Goal: Task Accomplishment & Management: Manage account settings

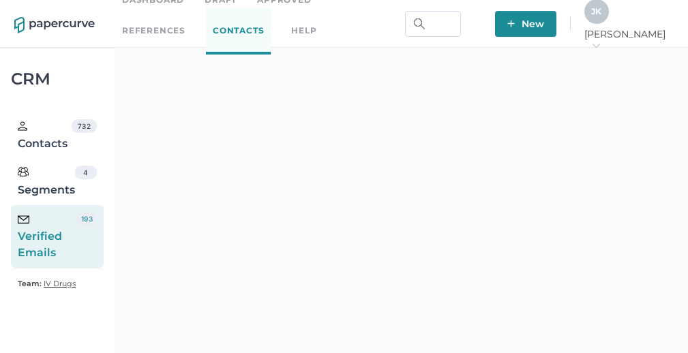
click at [164, 3] on link "Dashboard" at bounding box center [153, -1] width 62 height 15
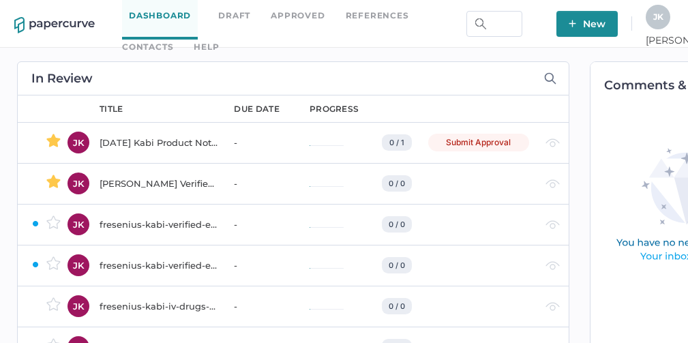
click at [145, 145] on div "2025 06 10 Kabi Product Notification Campaign report" at bounding box center [159, 142] width 118 height 16
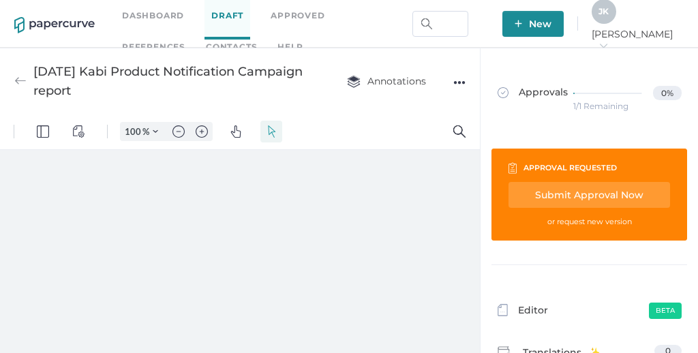
type input "111"
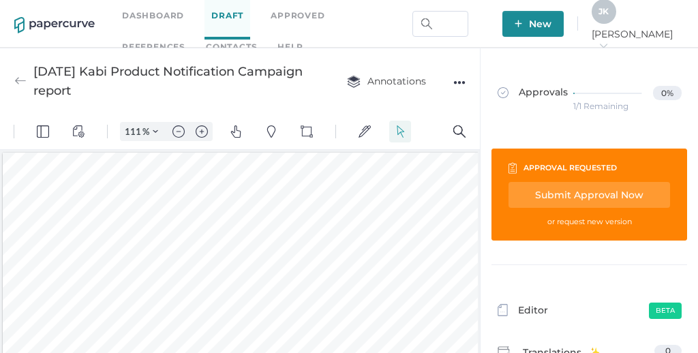
scroll to position [2, 0]
click at [460, 83] on div "●●●" at bounding box center [459, 82] width 12 height 19
click at [586, 198] on div "Submit Approval Now" at bounding box center [590, 195] width 162 height 26
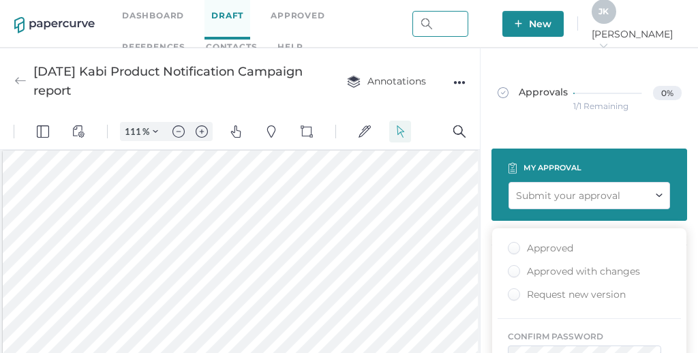
type input "jeffrey.kent@papercurve.com"
click at [510, 269] on div "Approved with changes" at bounding box center [574, 271] width 132 height 13
click at [511, 267] on input "Approved with changes" at bounding box center [511, 267] width 0 height 0
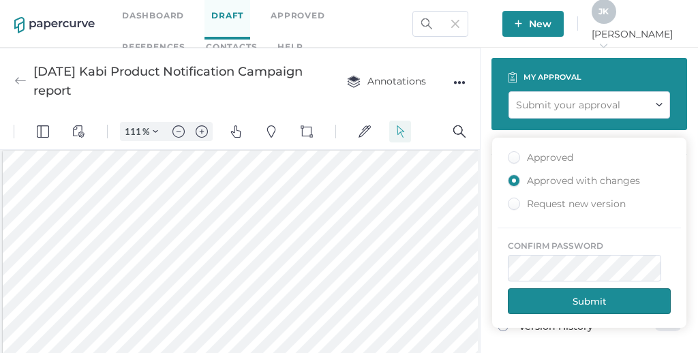
scroll to position [121, 0]
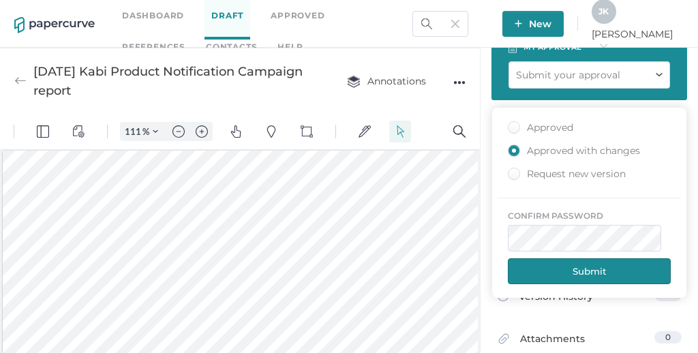
click at [573, 276] on button "Submit" at bounding box center [589, 271] width 163 height 26
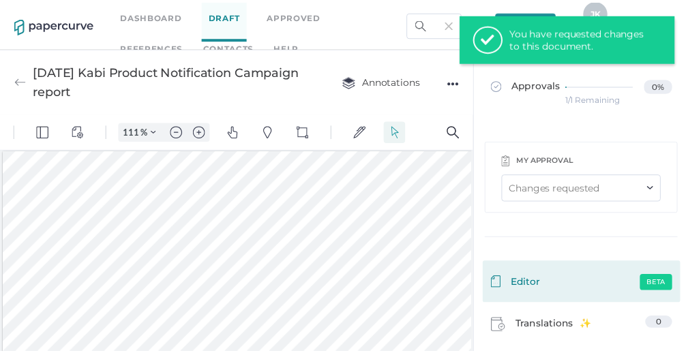
scroll to position [0, 0]
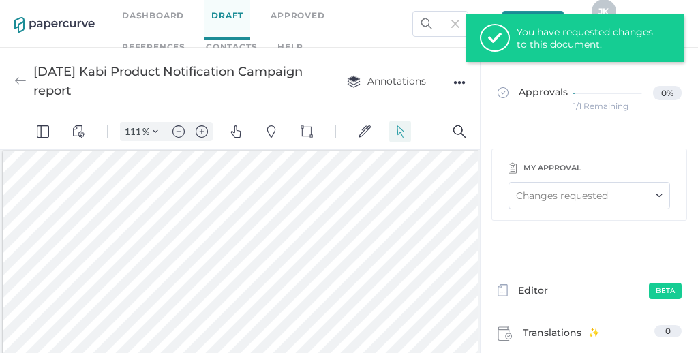
click at [581, 106] on div "1/1 Remaining" at bounding box center [600, 106] width 55 height 0
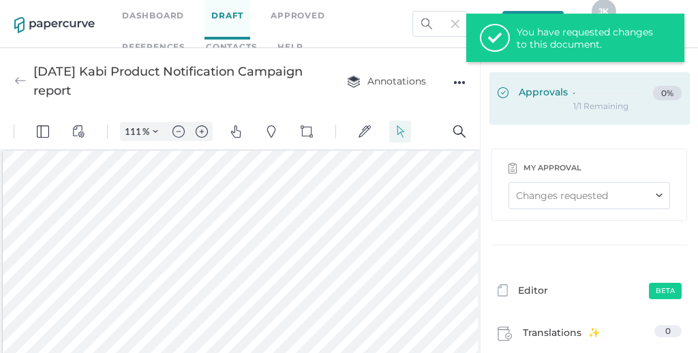
click at [535, 93] on span "Approvals" at bounding box center [533, 93] width 70 height 15
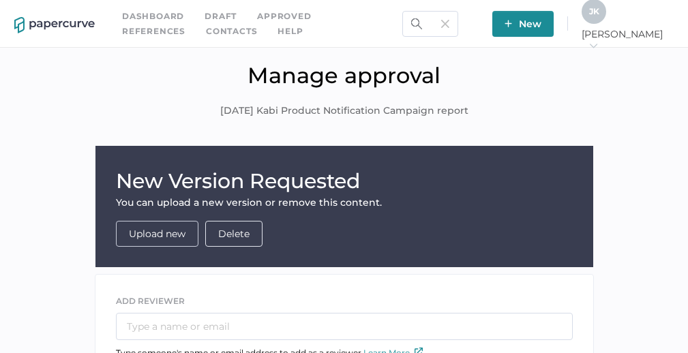
click at [161, 237] on link "Upload new" at bounding box center [157, 234] width 57 height 12
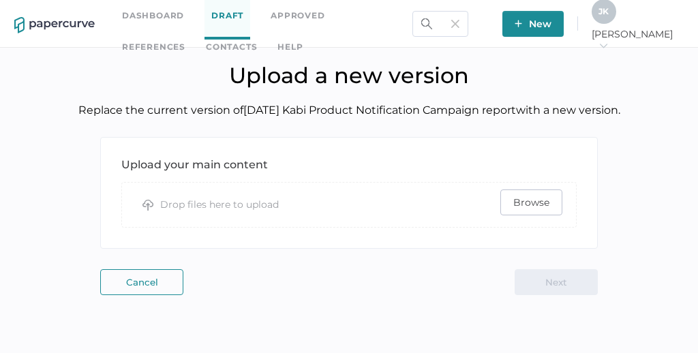
click at [529, 203] on span "Browse" at bounding box center [531, 202] width 36 height 25
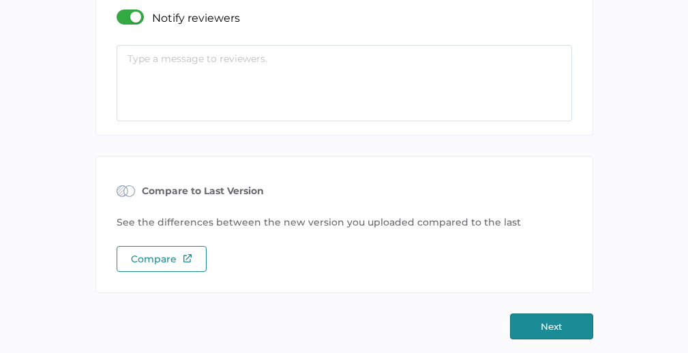
scroll to position [267, 0]
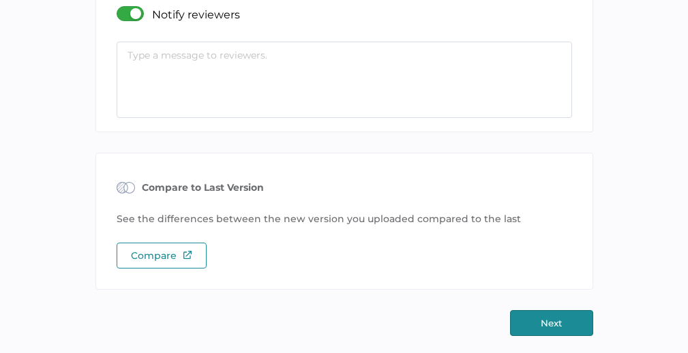
click at [565, 326] on button "Next" at bounding box center [551, 323] width 83 height 26
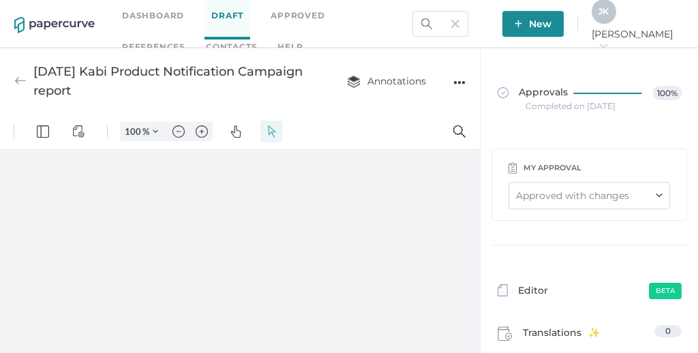
type input "111"
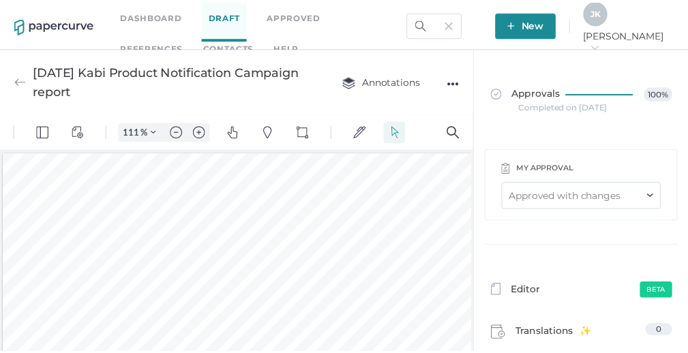
scroll to position [2, 0]
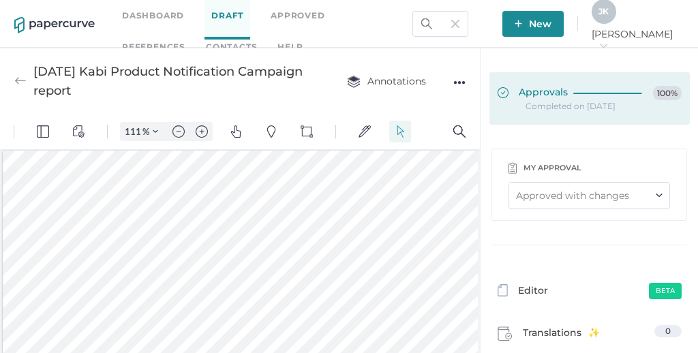
click at [531, 94] on span "Approvals" at bounding box center [533, 93] width 70 height 15
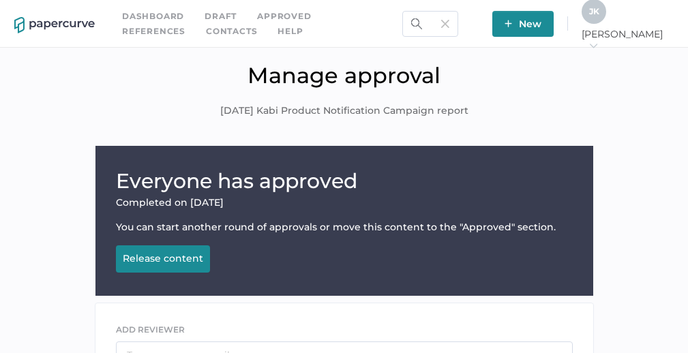
click at [371, 108] on span "2025 06 10 Kabi Product Notification Campaign report" at bounding box center [344, 111] width 248 height 15
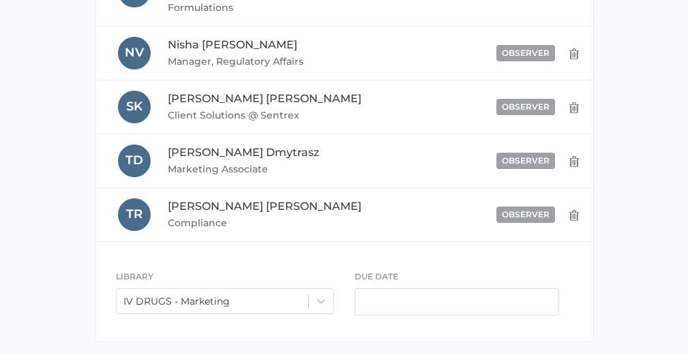
scroll to position [792, 0]
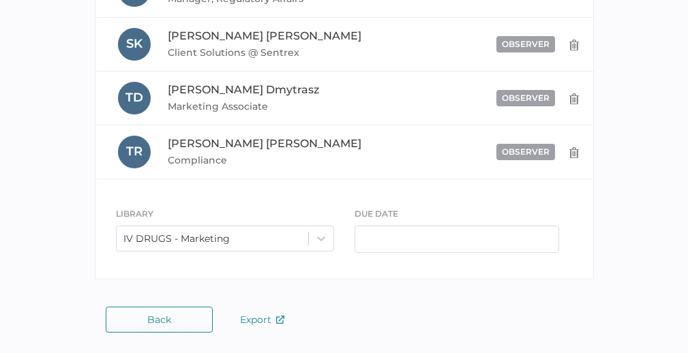
click at [167, 314] on span "Back" at bounding box center [159, 319] width 24 height 11
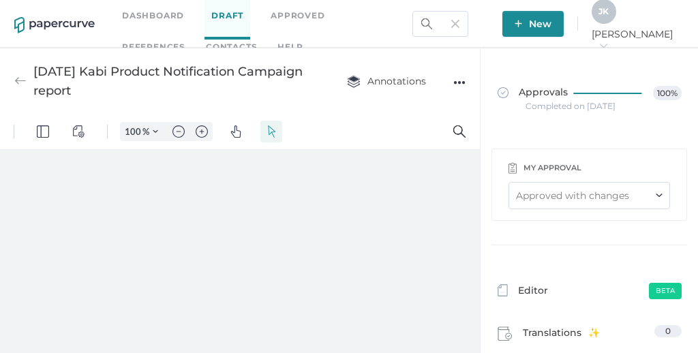
click at [452, 85] on div "Annotations ●●●" at bounding box center [393, 81] width 146 height 38
click at [460, 78] on div "●●●" at bounding box center [459, 82] width 12 height 19
type input "111"
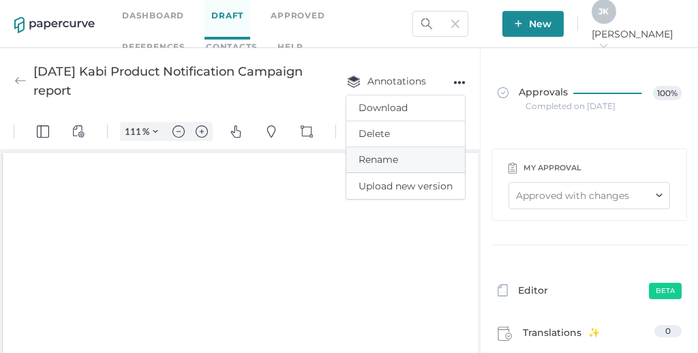
scroll to position [2, 0]
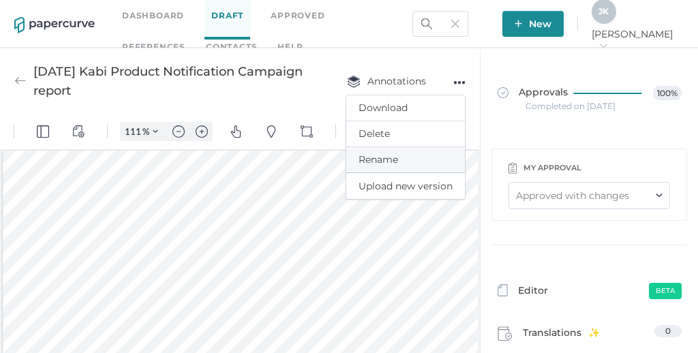
click at [381, 157] on span "Rename" at bounding box center [406, 159] width 94 height 25
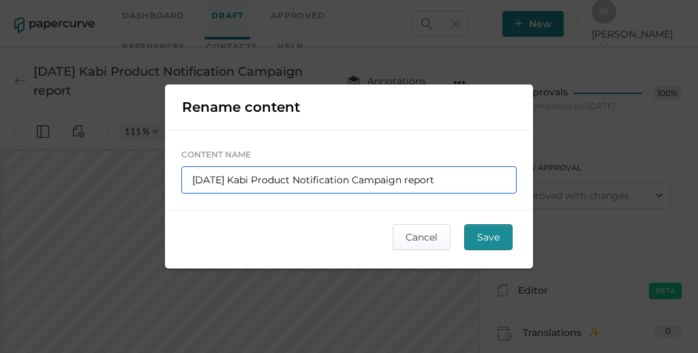
click at [242, 179] on input "2025 06 10 Kabi Product Notification Campaign report" at bounding box center [349, 179] width 336 height 27
type input "2025 06 1 Kabi Product Notification Campaign report"
type input "2025 06 Kabi Product Notification Campaign report"
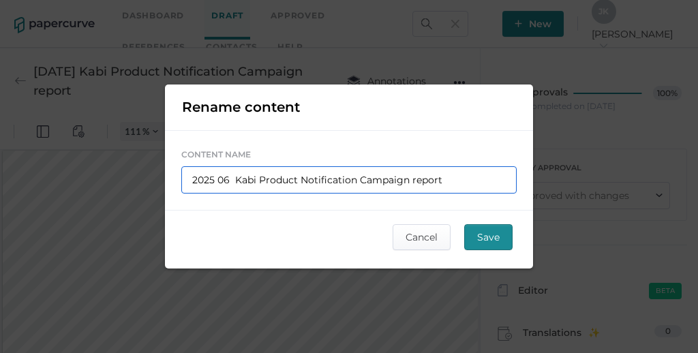
type input "2025 06 Kabi Product Notification Campaign report"
type input "2025 0 Kabi Product Notification Campaign report"
type input "2025 09 Kabi Product Notification Campaign report"
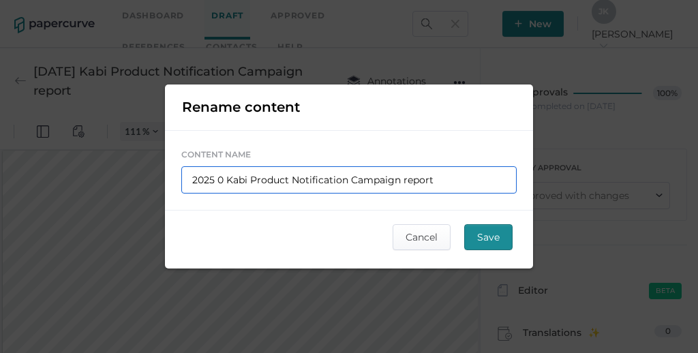
type input "2025 09 Kabi Product Notification Campaign report"
type input "2025 09 0 Kabi Product Notification Campaign report"
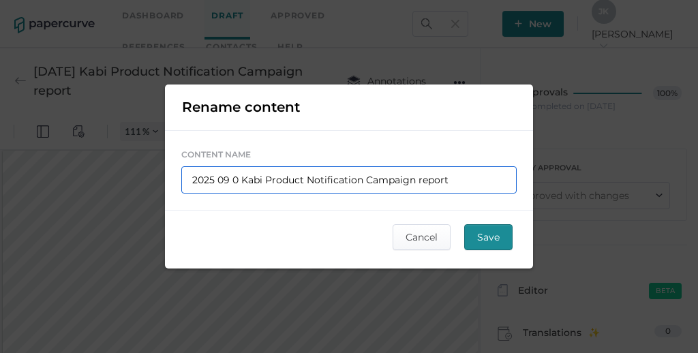
type input "[DATE] Kabi Product Notification Campaign report"
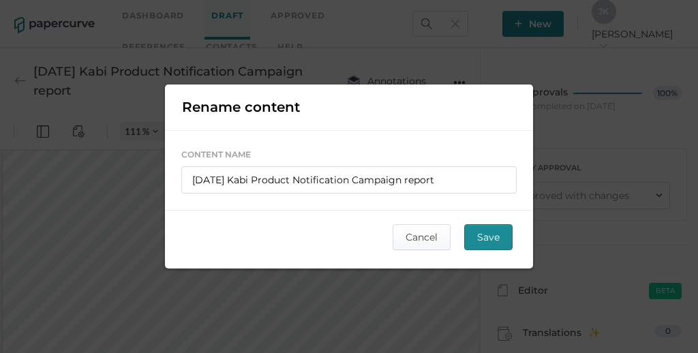
click at [496, 241] on span "Save" at bounding box center [488, 237] width 23 height 25
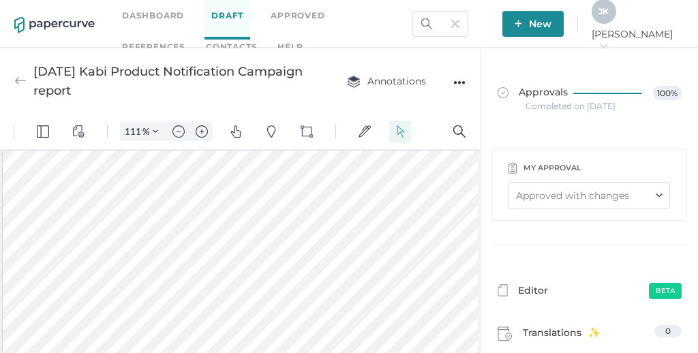
click at [454, 82] on div "●●●" at bounding box center [459, 82] width 12 height 19
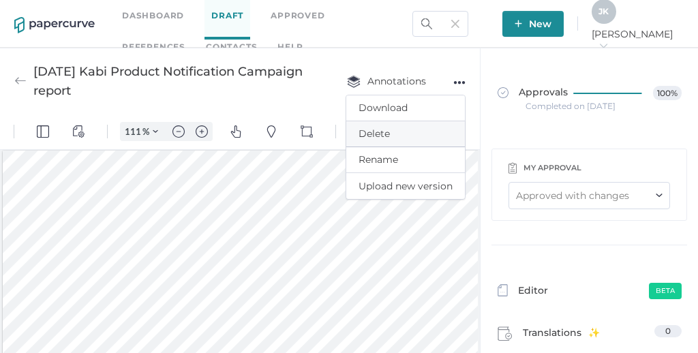
click at [383, 135] on span "Delete" at bounding box center [406, 133] width 94 height 25
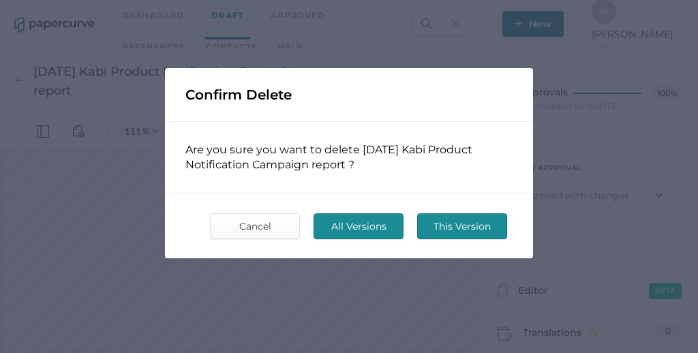
click at [464, 227] on span "This Version" at bounding box center [462, 226] width 64 height 25
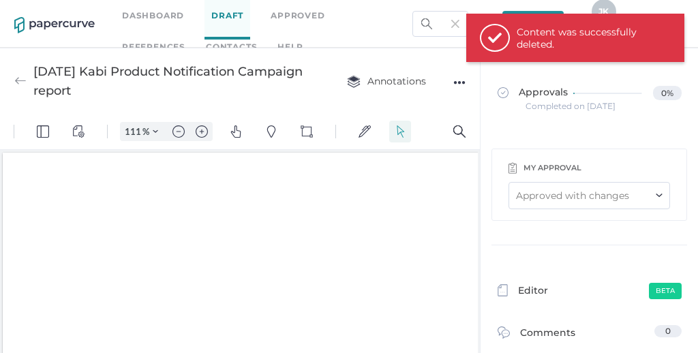
scroll to position [2, 0]
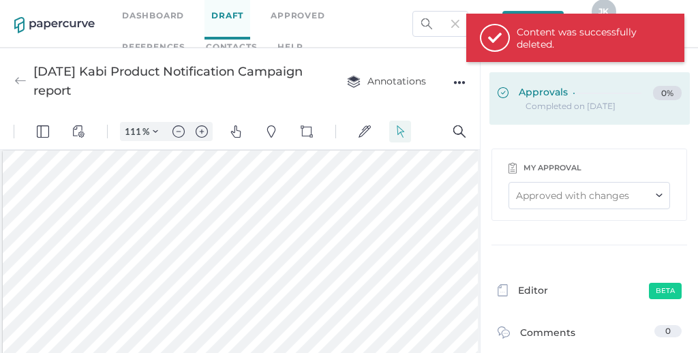
type input "100"
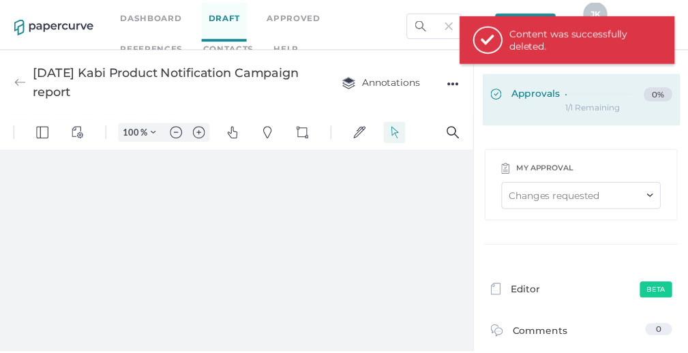
scroll to position [0, 0]
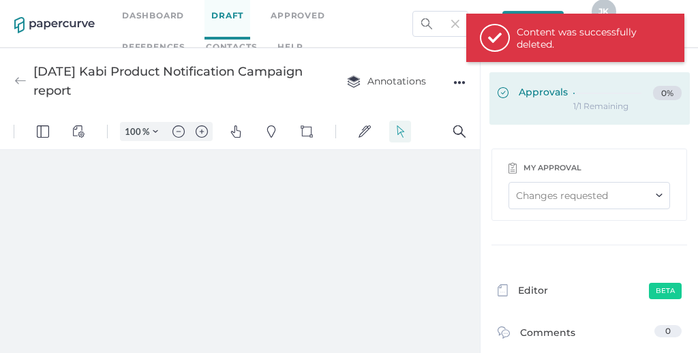
click at [530, 91] on span "Approvals" at bounding box center [533, 93] width 70 height 15
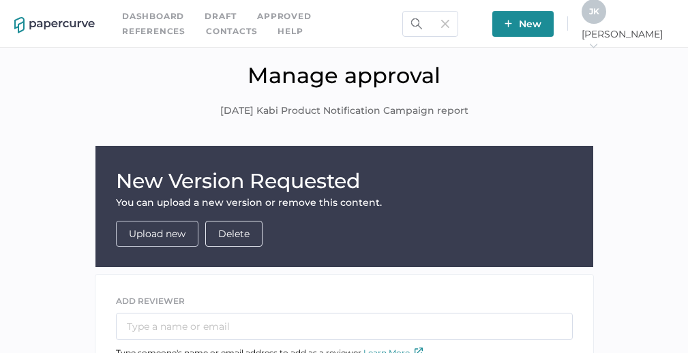
click at [158, 237] on link "Upload new" at bounding box center [157, 234] width 57 height 12
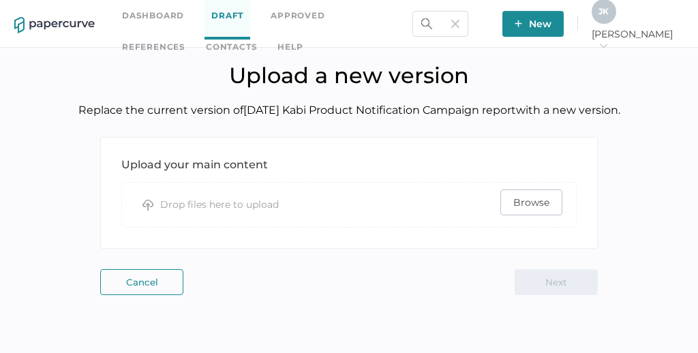
click at [526, 205] on span "Browse" at bounding box center [531, 202] width 36 height 25
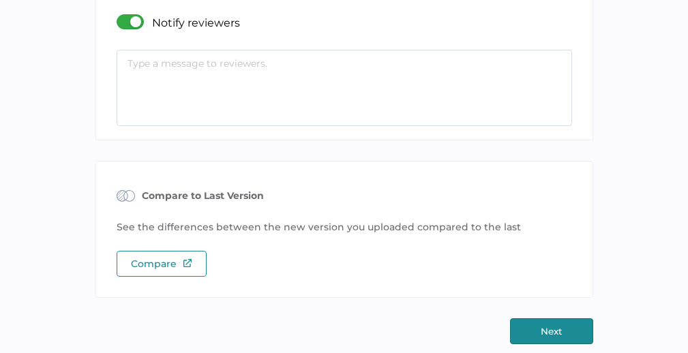
scroll to position [267, 0]
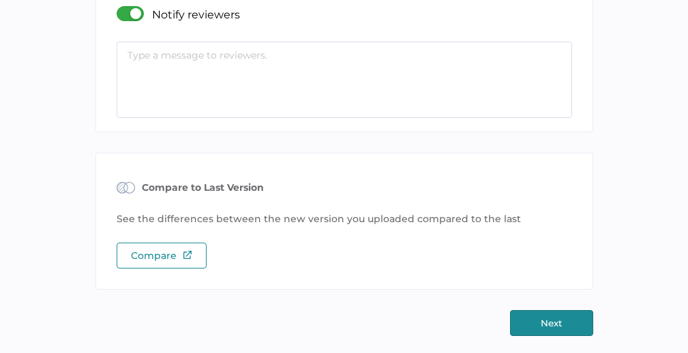
click at [123, 11] on div at bounding box center [134, 13] width 35 height 15
click at [119, 8] on input "checkbox" at bounding box center [119, 8] width 0 height 0
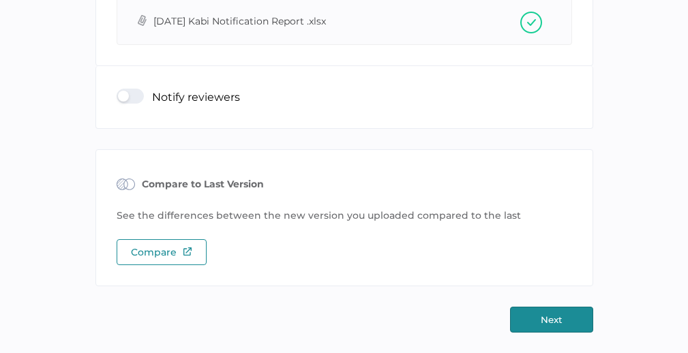
click at [542, 325] on button "Next" at bounding box center [551, 320] width 83 height 26
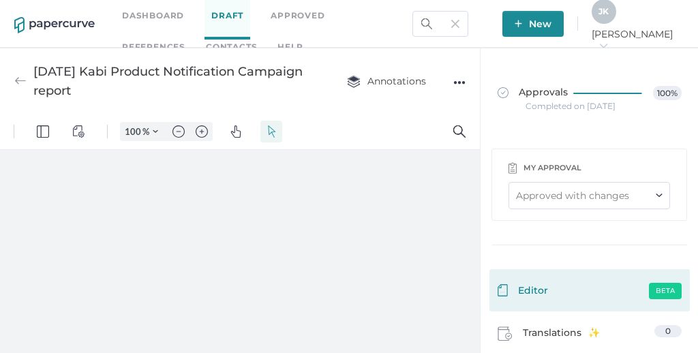
type input "111"
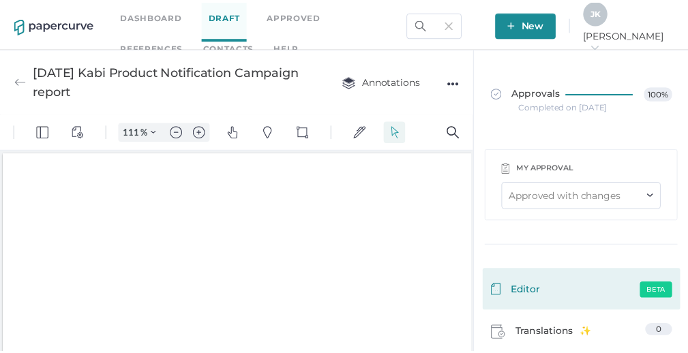
scroll to position [2, 0]
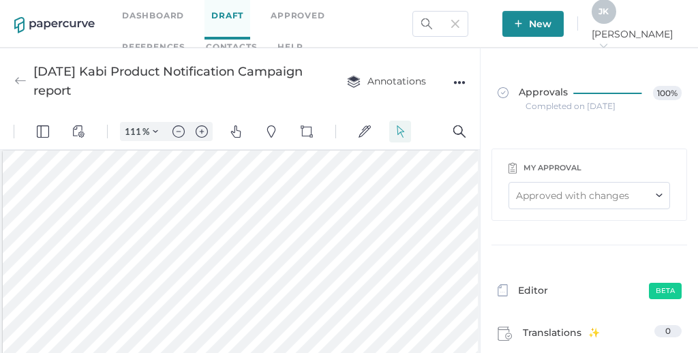
click at [460, 83] on div "●●●" at bounding box center [459, 82] width 12 height 19
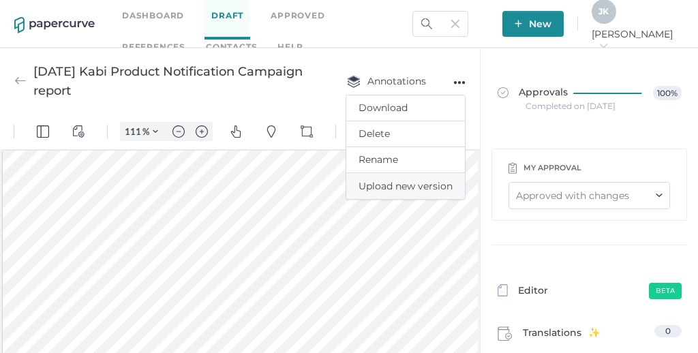
click at [393, 188] on span "Upload new version" at bounding box center [406, 186] width 94 height 26
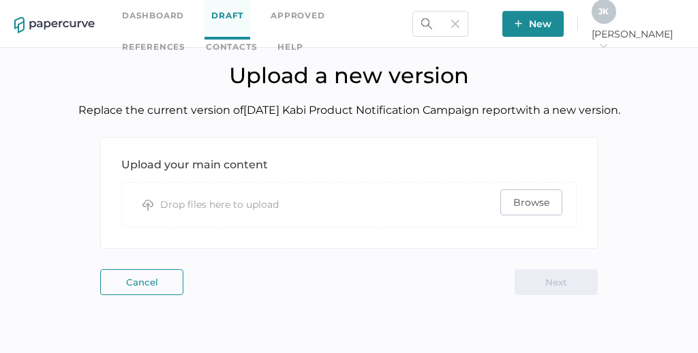
click at [526, 205] on span "Browse" at bounding box center [531, 202] width 36 height 25
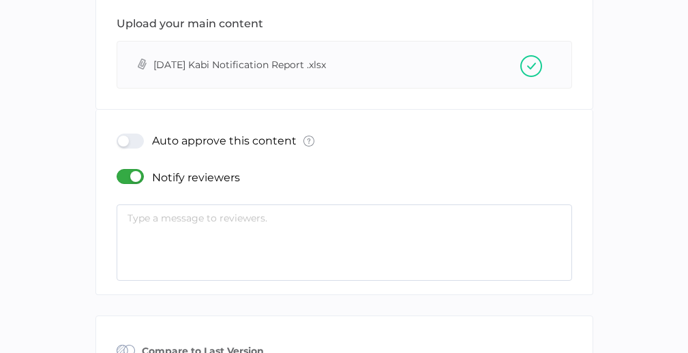
scroll to position [216, 0]
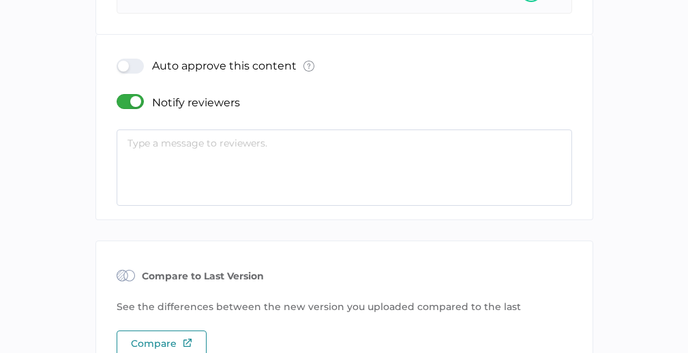
click at [123, 95] on div at bounding box center [134, 101] width 35 height 15
click at [119, 96] on input "checkbox" at bounding box center [119, 96] width 0 height 0
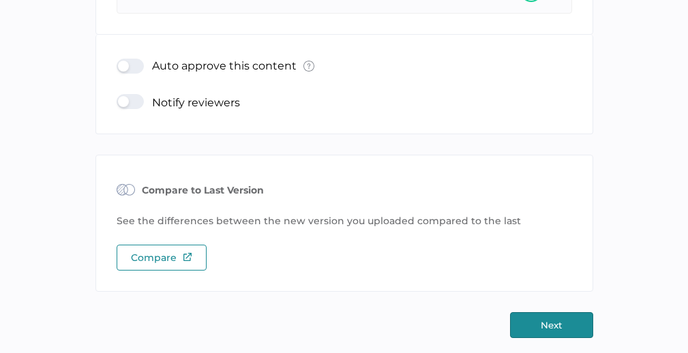
click at [565, 329] on button "Next" at bounding box center [551, 325] width 83 height 26
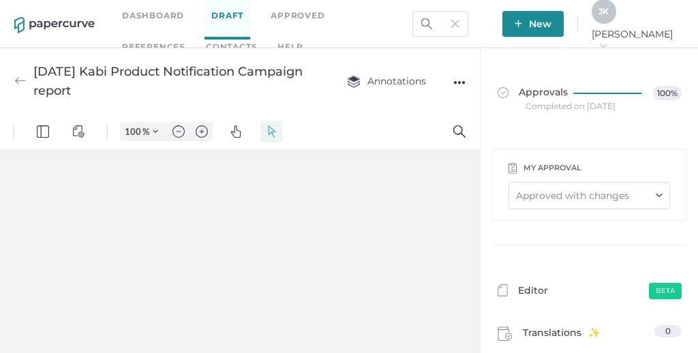
click at [462, 84] on div "●●●" at bounding box center [459, 82] width 12 height 19
type input "111"
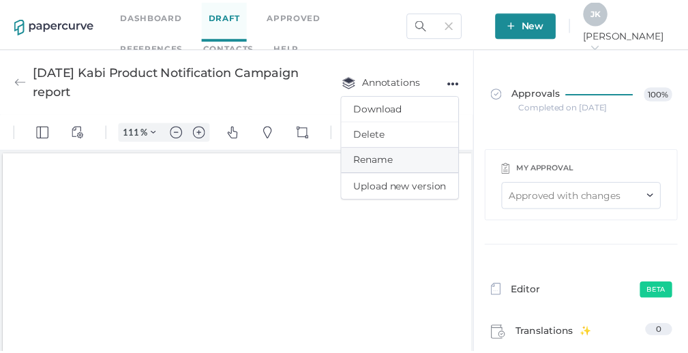
scroll to position [2, 0]
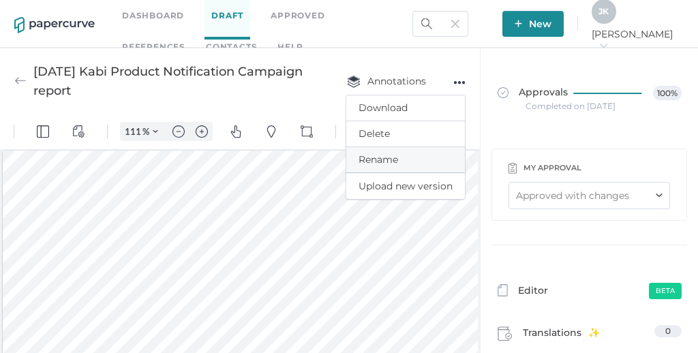
click at [385, 164] on span "Rename" at bounding box center [406, 159] width 94 height 25
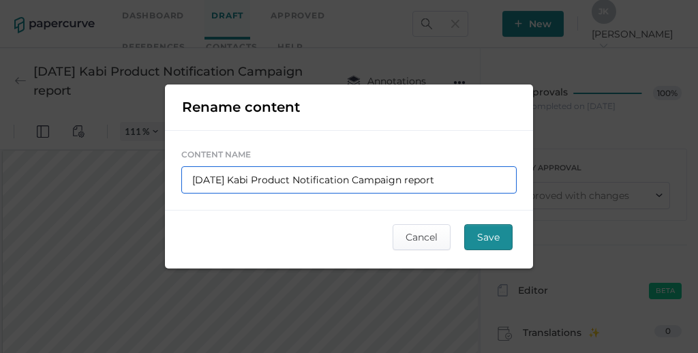
click at [242, 181] on input "2025 06 10 Kabi Product Notification Campaign report" at bounding box center [349, 179] width 336 height 27
type input "2025 06 1 Kabi Product Notification Campaign report"
type input "2025 06 Kabi Product Notification Campaign report"
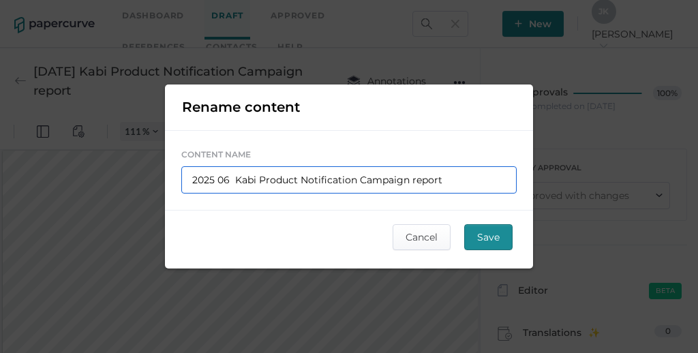
type input "2025 06 Kabi Product Notification Campaign report"
type input "2025 0 Kabi Product Notification Campaign report"
type input "2025 00 Kabi Product Notification Campaign report"
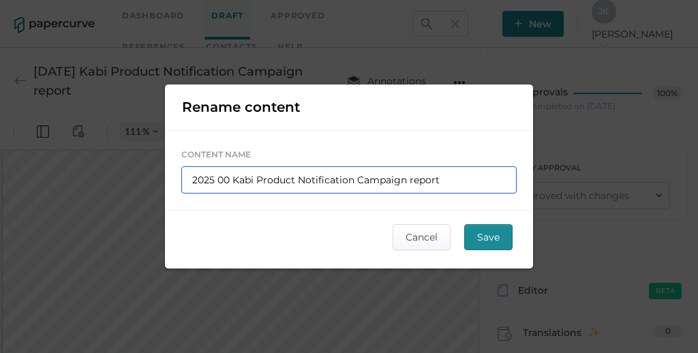
type input "2025 00 Kabi Product Notification Campaign report"
type input "2025 00 0 Kabi Product Notification Campaign report"
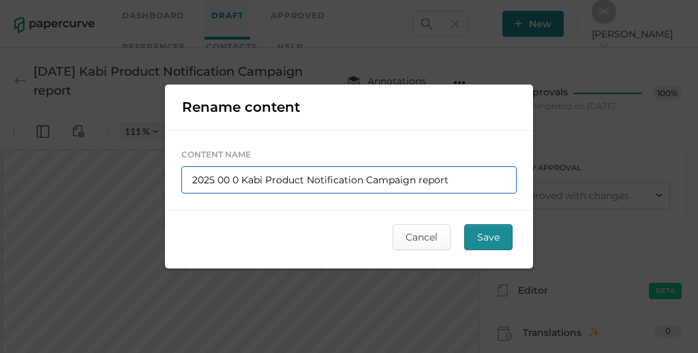
type input "2025 00 09 Kabi Product Notification Campaign report"
type input "2025 0 09 Kabi Product Notification Campaign report"
type input "2025 00 09 Kabi Product Notification Campaign report"
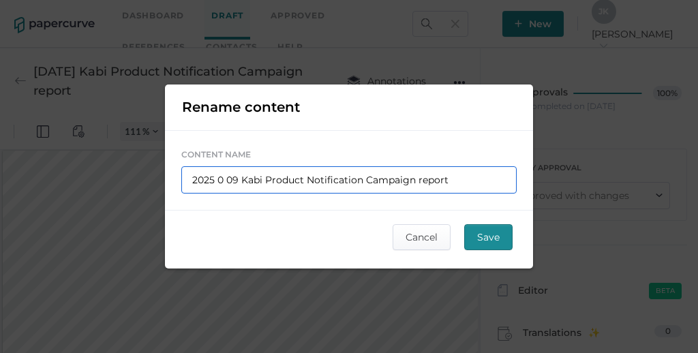
type input "2025 00 09 Kabi Product Notification Campaign report"
type input "2025 0 09 Kabi Product Notification Campaign report"
type input "2025 09 09 Kabi Product Notification Campaign report"
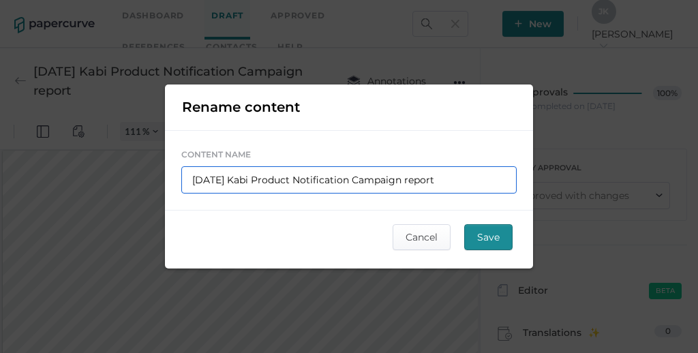
type input "2025 09 09 Kabi Product Notification Campaign report"
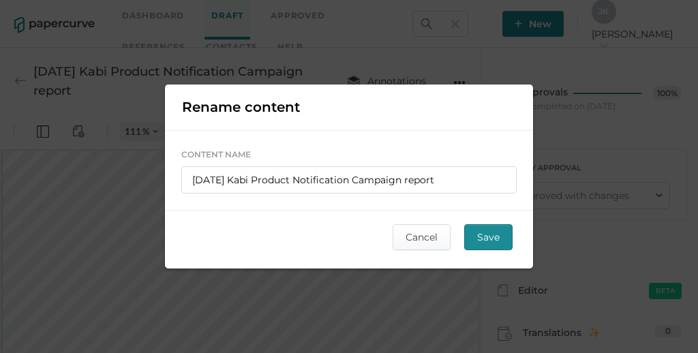
click at [497, 238] on span "Save" at bounding box center [488, 237] width 23 height 25
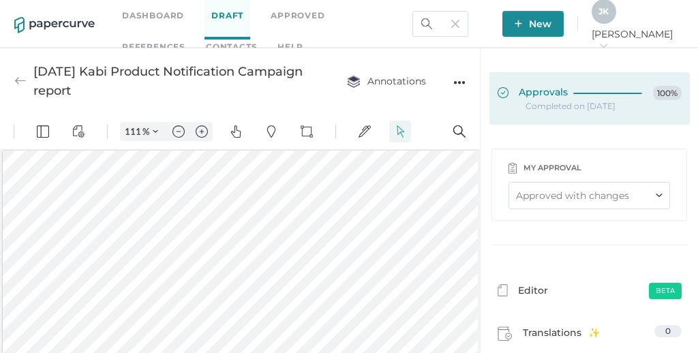
click at [546, 98] on span "Approvals" at bounding box center [533, 93] width 70 height 15
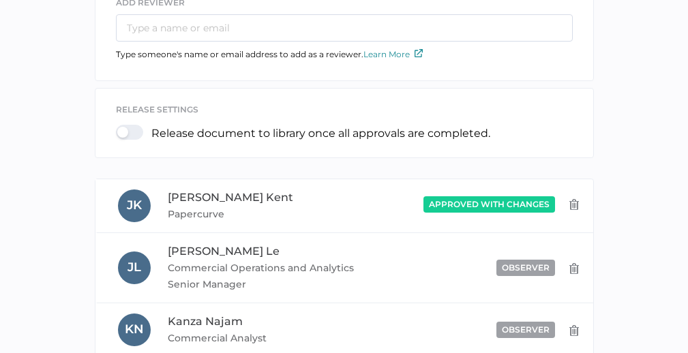
scroll to position [329, 0]
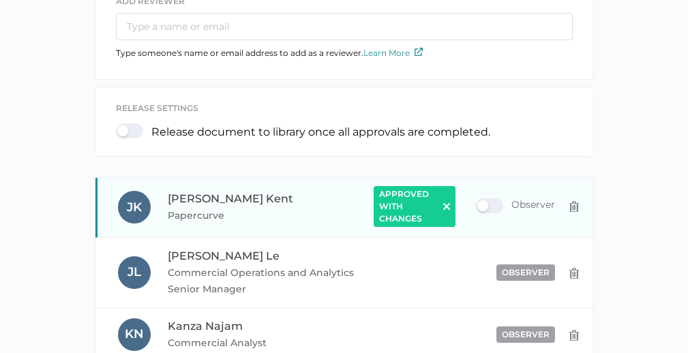
click at [445, 206] on img at bounding box center [446, 206] width 7 height 7
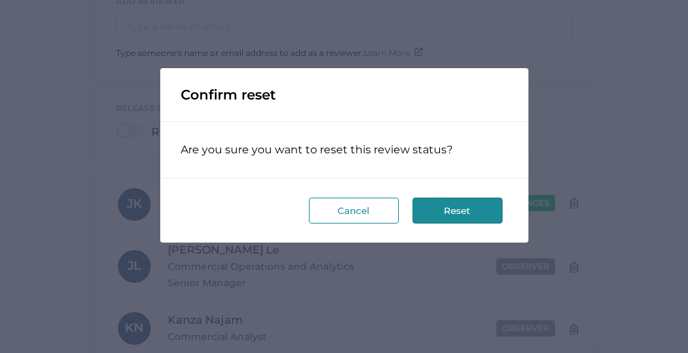
click at [474, 211] on button "Reset" at bounding box center [458, 211] width 90 height 26
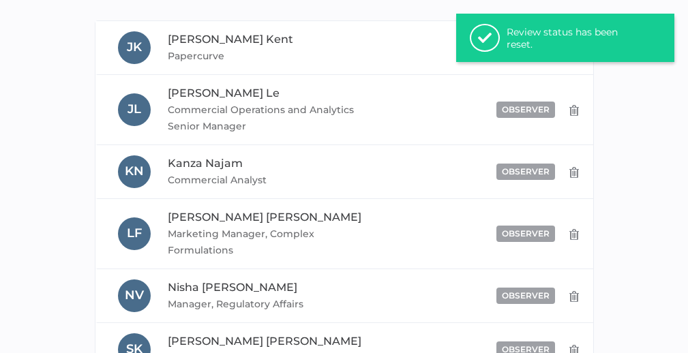
scroll to position [172, 0]
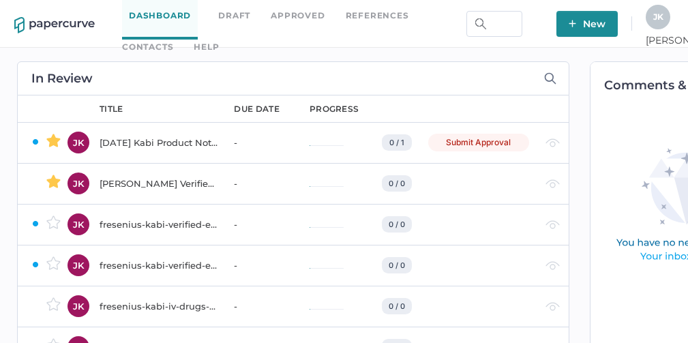
click at [149, 228] on div "fresenius-kabi-verified-email-campaigns-2024" at bounding box center [159, 224] width 118 height 16
click at [173, 40] on link "Contacts" at bounding box center [147, 47] width 51 height 15
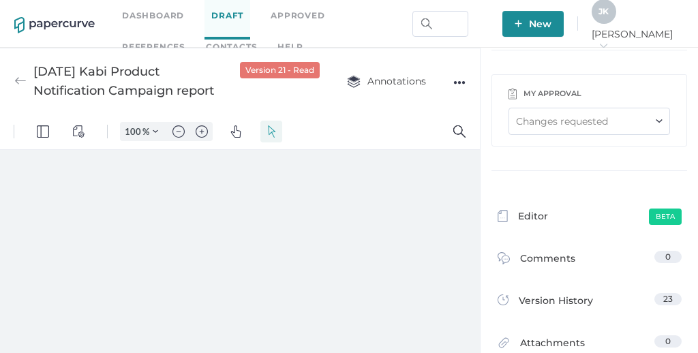
scroll to position [100, 0]
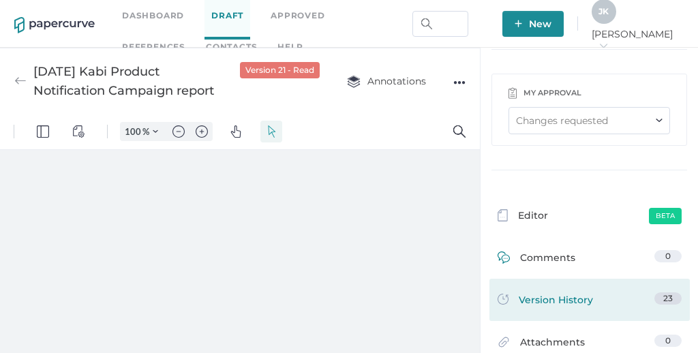
click at [560, 296] on span "Version History" at bounding box center [556, 302] width 74 height 19
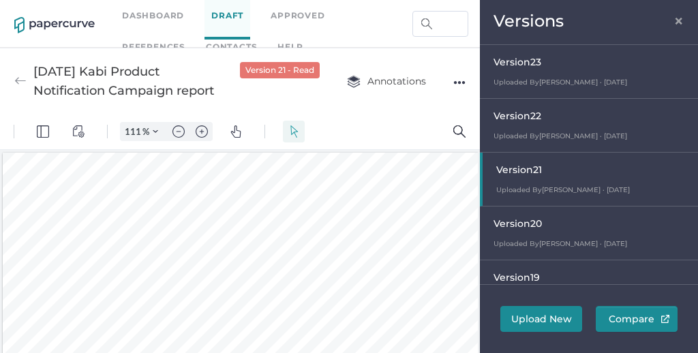
scroll to position [2, 0]
click at [526, 133] on span "Uploaded By Jeff Kent · Sep 9" at bounding box center [561, 136] width 134 height 9
click at [680, 24] on span "×" at bounding box center [679, 19] width 11 height 11
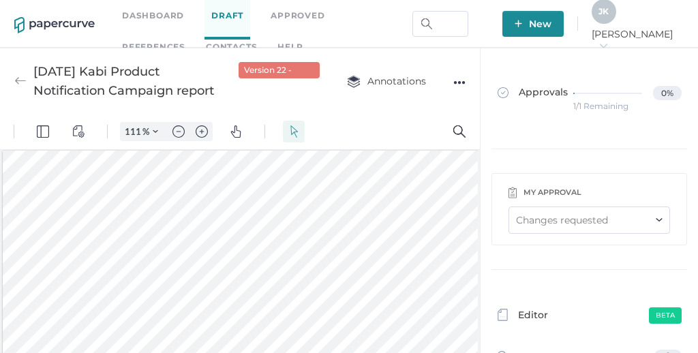
click at [464, 81] on div "●●●" at bounding box center [459, 82] width 12 height 19
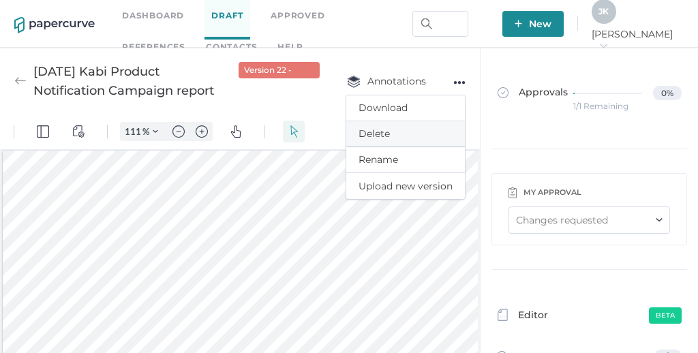
click at [381, 136] on span "Delete" at bounding box center [406, 133] width 94 height 25
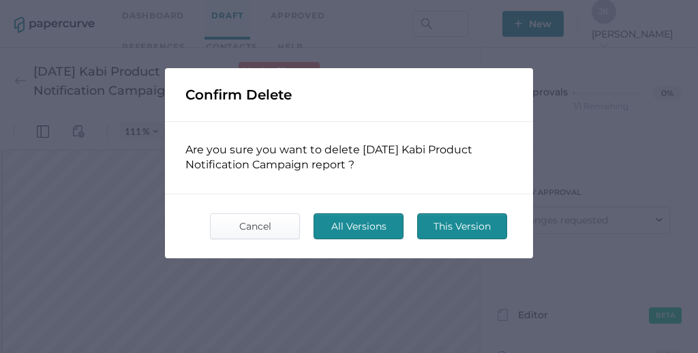
click at [437, 226] on span "This Version" at bounding box center [462, 226] width 64 height 25
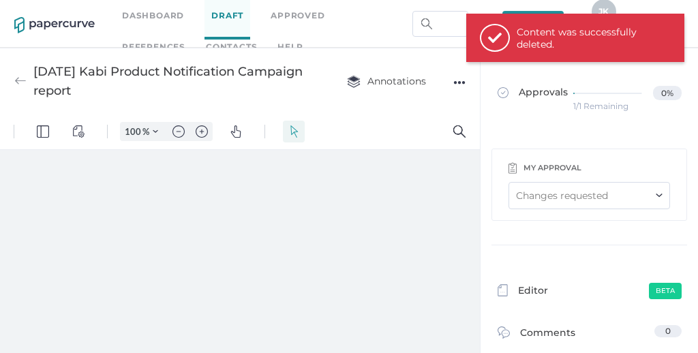
scroll to position [0, 0]
type input "111"
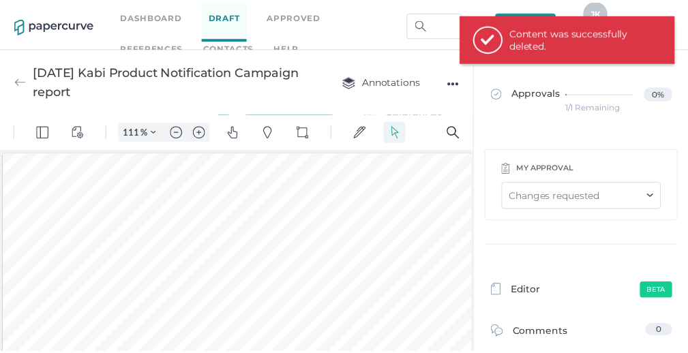
scroll to position [2, 0]
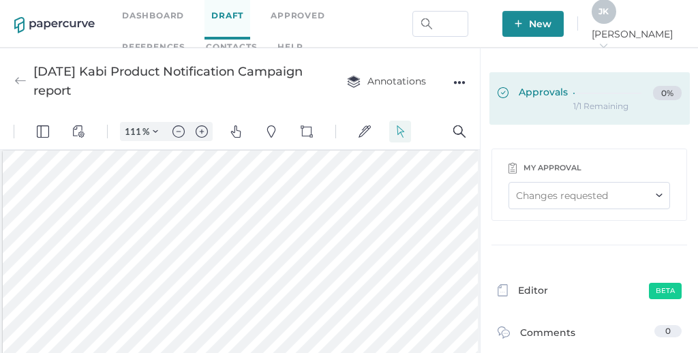
click at [541, 98] on span "Approvals" at bounding box center [533, 93] width 70 height 15
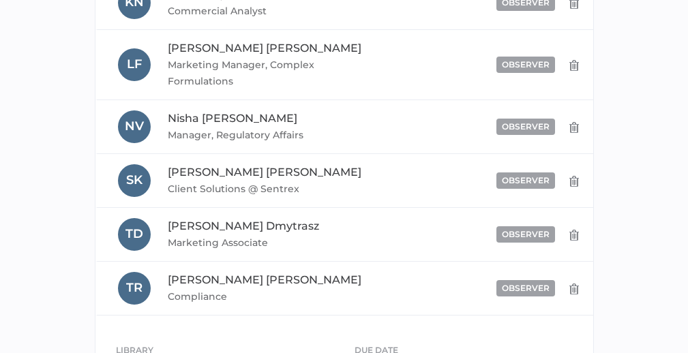
scroll to position [635, 0]
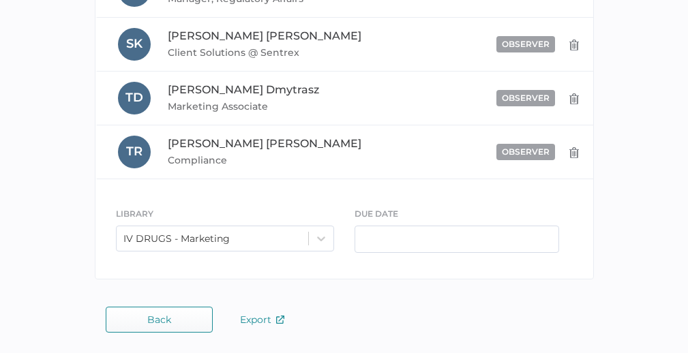
click at [163, 320] on span "Back" at bounding box center [159, 319] width 24 height 11
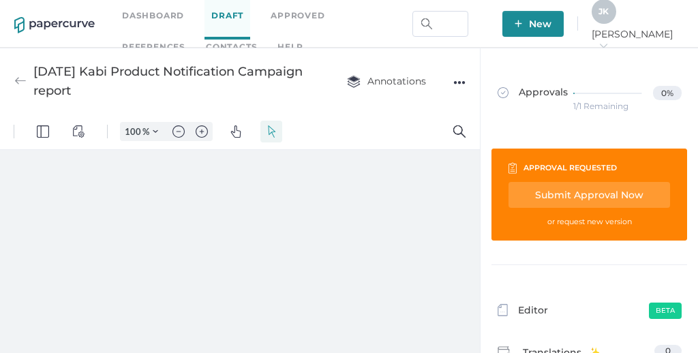
click at [554, 195] on div "Submit Approval Now" at bounding box center [590, 195] width 162 height 26
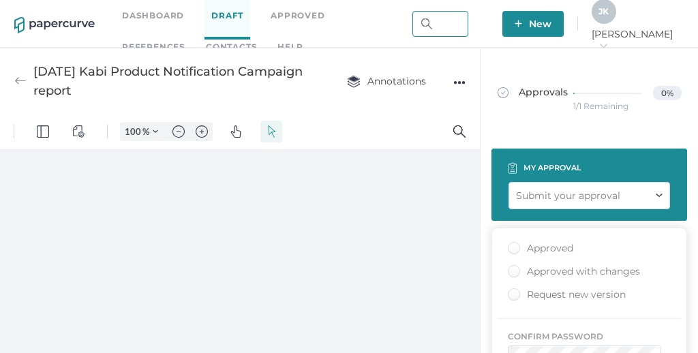
type input "jeffrey.kent@papercurve.com"
click at [514, 295] on div "Request new version" at bounding box center [567, 294] width 118 height 13
click at [511, 290] on input "Request new version" at bounding box center [511, 290] width 0 height 0
type input "111"
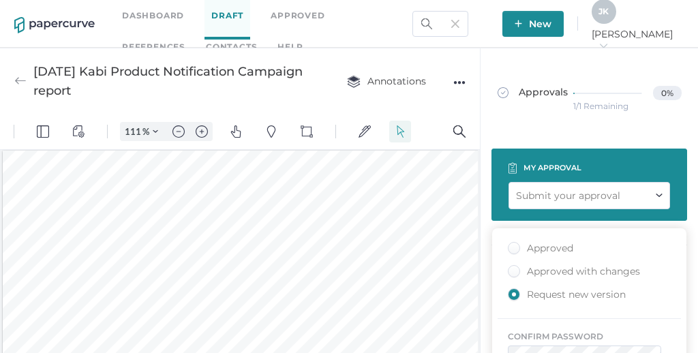
scroll to position [256, 0]
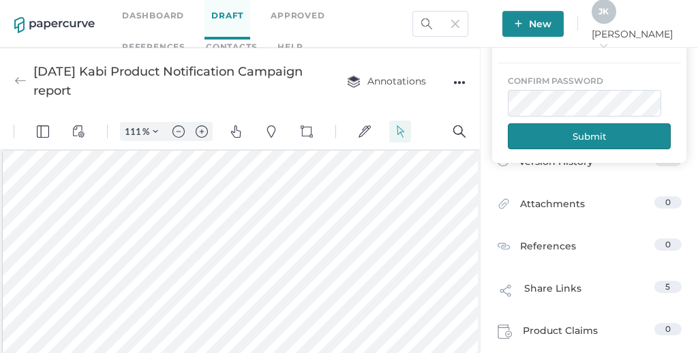
click at [580, 142] on button "Submit" at bounding box center [589, 136] width 163 height 26
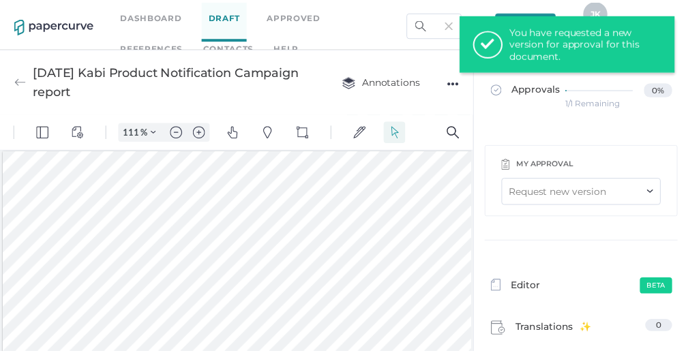
scroll to position [0, 0]
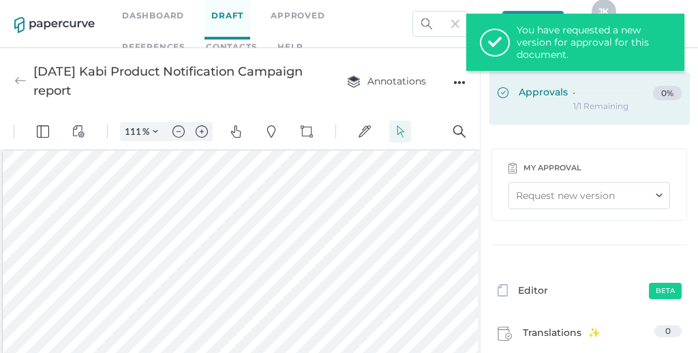
click at [565, 98] on div "Approvals 0%" at bounding box center [590, 93] width 184 height 15
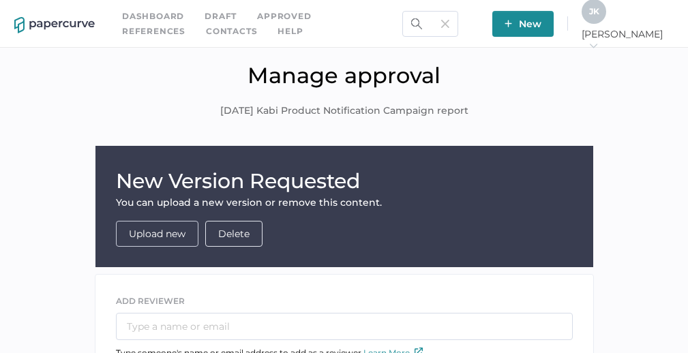
click at [175, 233] on link "Upload new" at bounding box center [157, 234] width 57 height 12
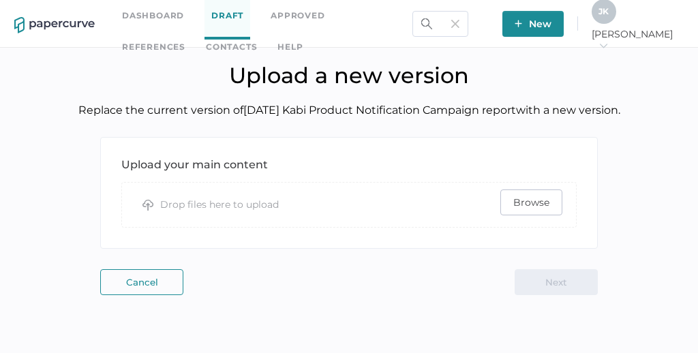
click at [531, 203] on span "Browse" at bounding box center [531, 202] width 36 height 25
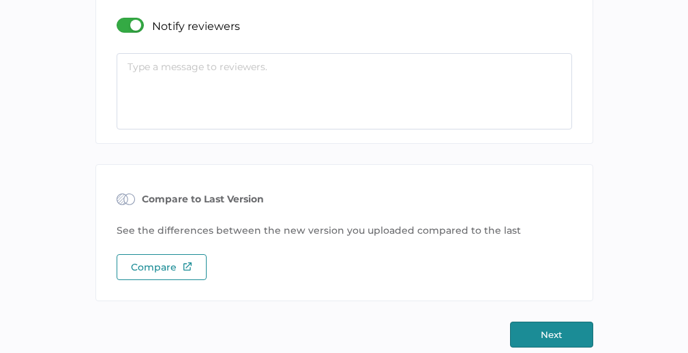
scroll to position [267, 0]
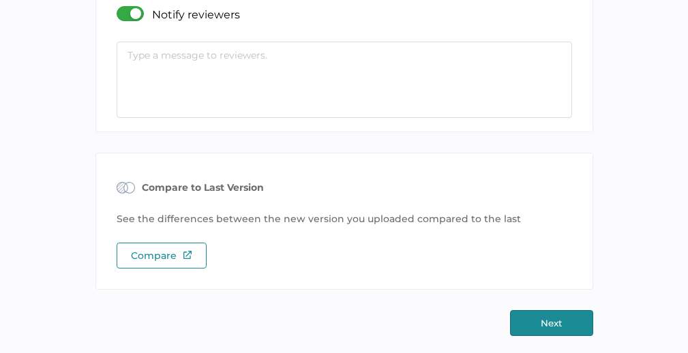
click at [117, 15] on div at bounding box center [134, 13] width 35 height 15
click at [119, 8] on input "checkbox" at bounding box center [119, 8] width 0 height 0
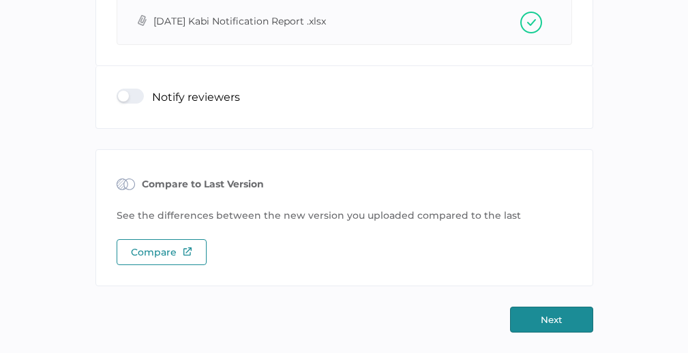
click at [553, 310] on button "Next" at bounding box center [551, 320] width 83 height 26
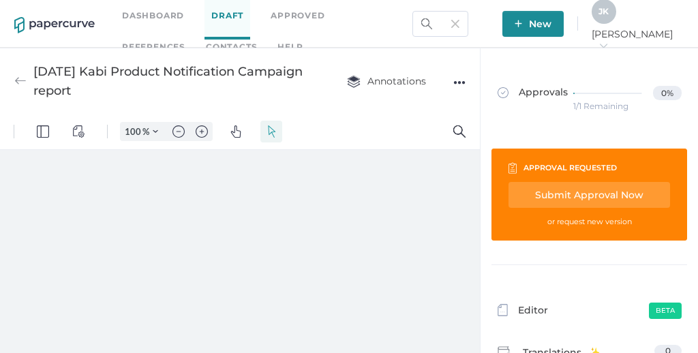
type input "111"
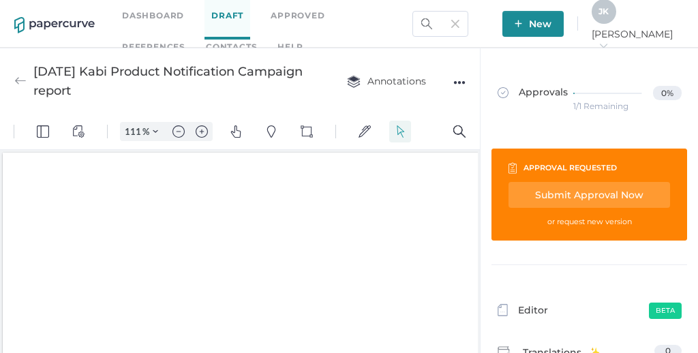
scroll to position [2, 0]
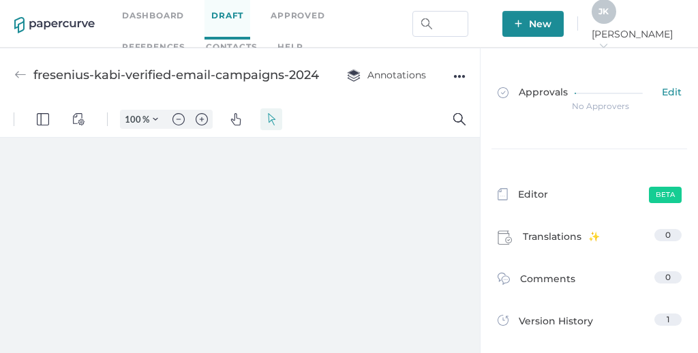
type input "111"
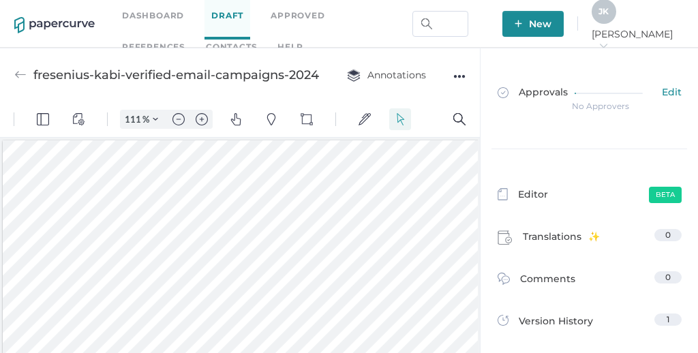
click at [150, 13] on link "Dashboard" at bounding box center [153, 15] width 62 height 15
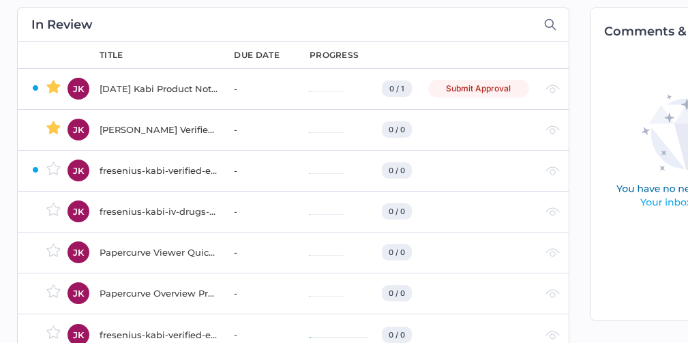
scroll to position [40, 0]
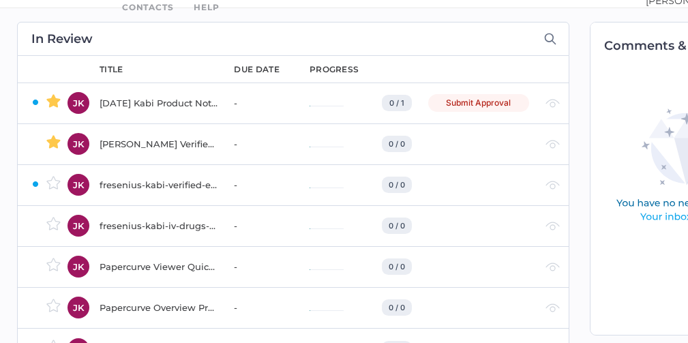
click at [136, 181] on div "fresenius-kabi-verified-email-most-engaged-contacts-2024" at bounding box center [159, 185] width 118 height 16
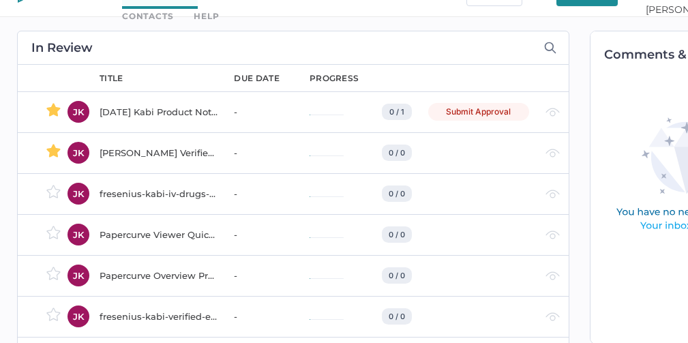
scroll to position [0, 0]
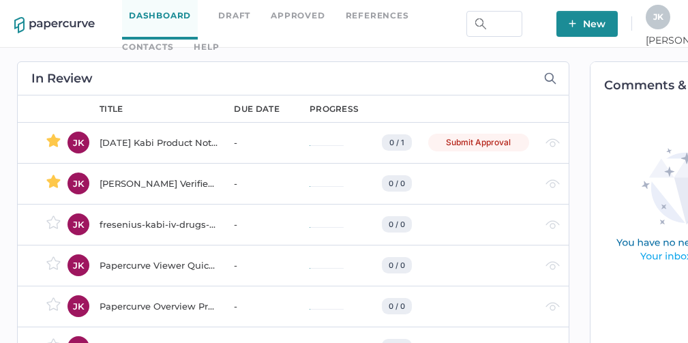
click at [173, 40] on link "Contacts" at bounding box center [147, 47] width 51 height 15
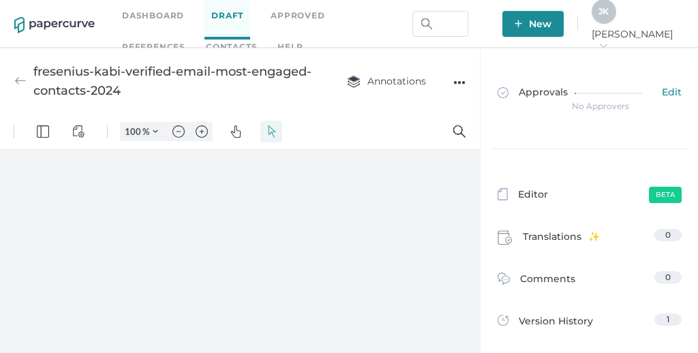
type input "111"
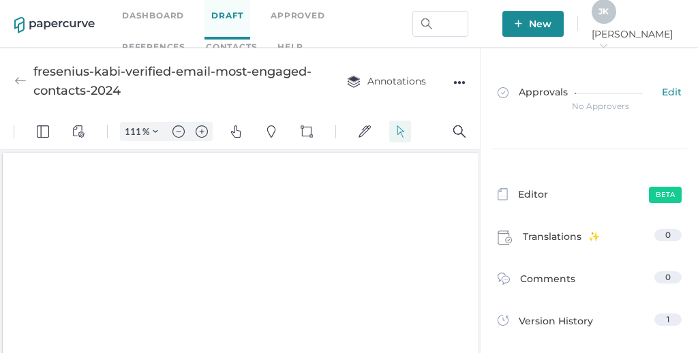
scroll to position [2, 0]
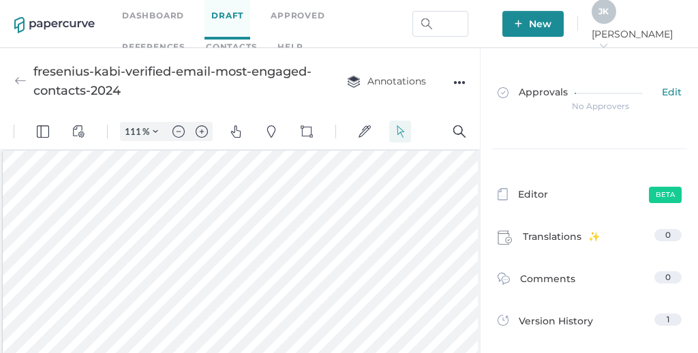
click at [142, 15] on link "Dashboard" at bounding box center [153, 15] width 62 height 15
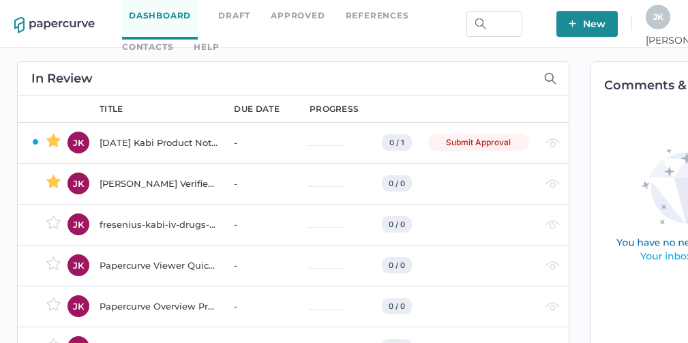
click at [166, 143] on div "2025 09 09 Kabi Product Notification Campaign report" at bounding box center [159, 142] width 118 height 16
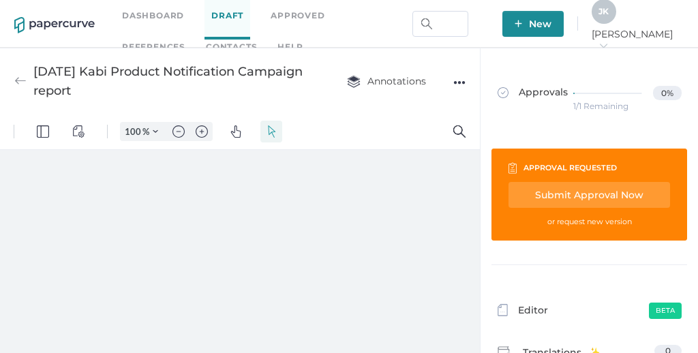
type input "111"
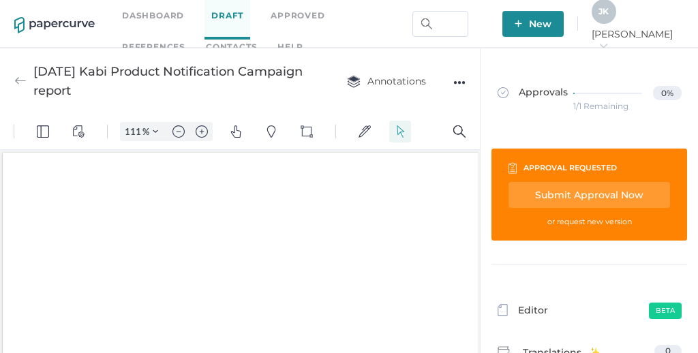
scroll to position [2, 0]
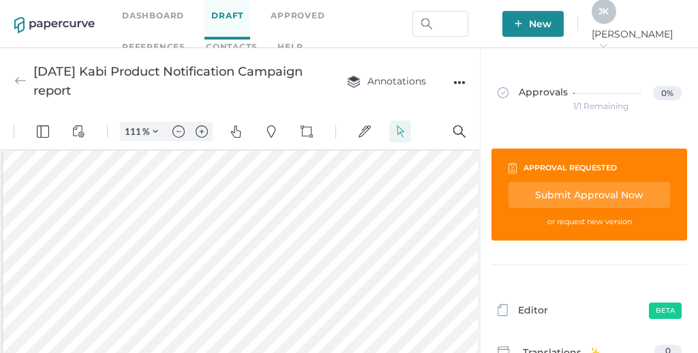
click at [590, 194] on div "Submit Approval Now" at bounding box center [590, 195] width 162 height 26
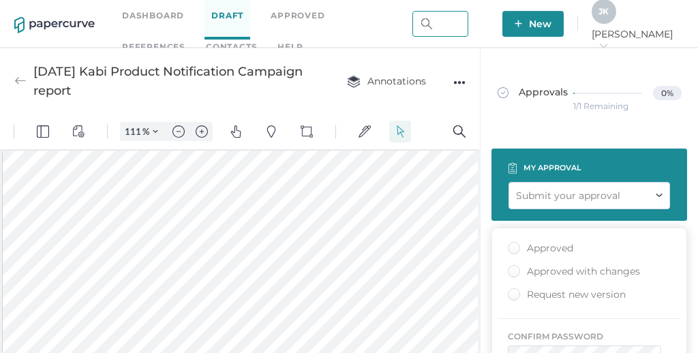
type input "jeffrey.kent@papercurve.com"
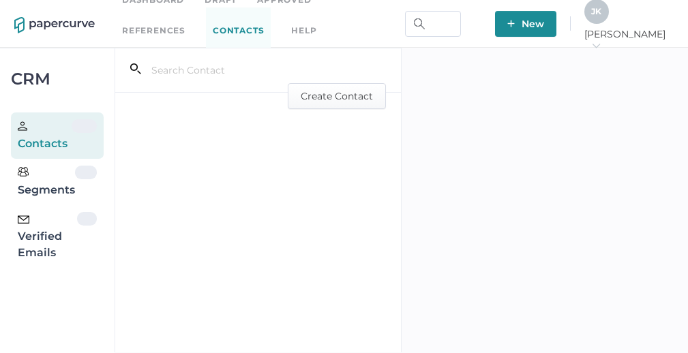
click at [31, 254] on div "Verified Emails" at bounding box center [47, 236] width 59 height 49
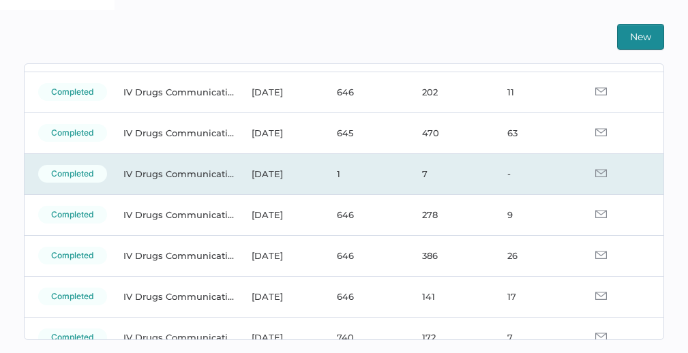
scroll to position [93, 0]
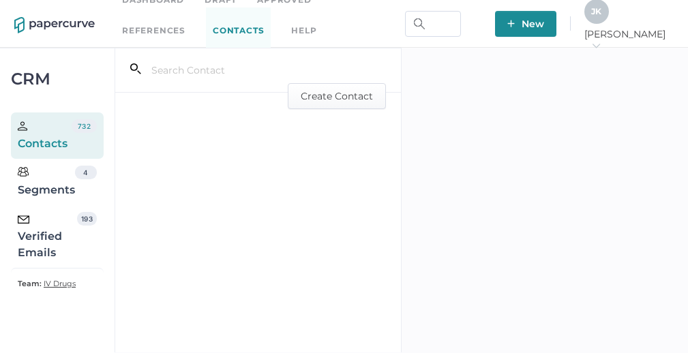
click at [44, 243] on div "Verified Emails" at bounding box center [47, 236] width 59 height 49
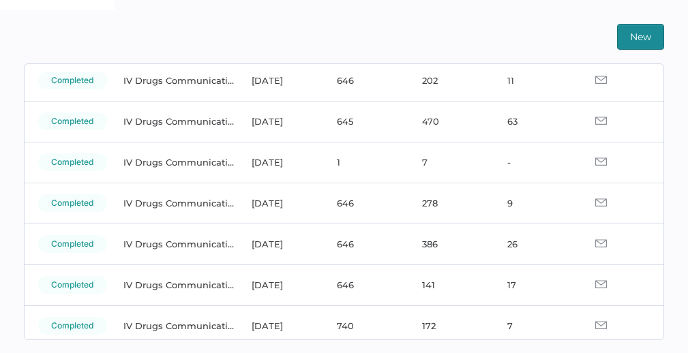
scroll to position [103, 0]
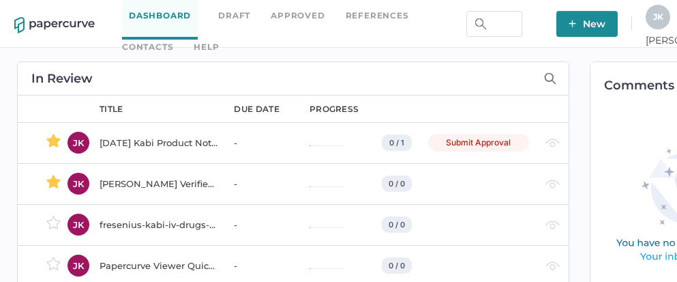
scroll to position [0, 92]
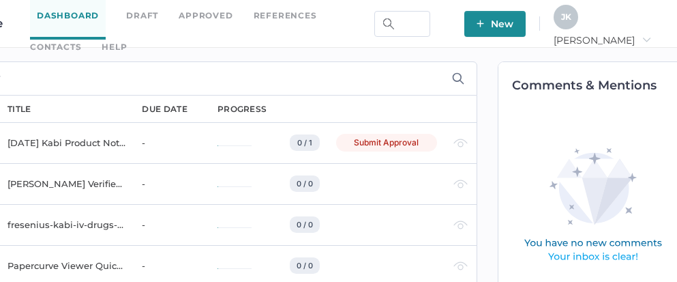
click at [578, 23] on div "J K" at bounding box center [566, 17] width 25 height 25
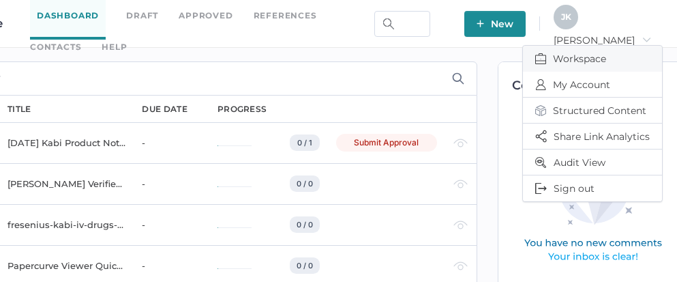
click at [576, 60] on span "Workspace" at bounding box center [592, 59] width 115 height 26
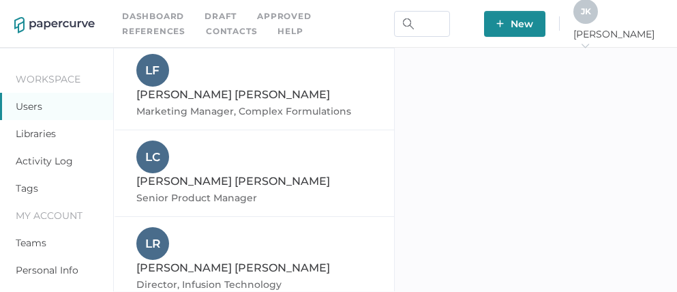
scroll to position [964, 0]
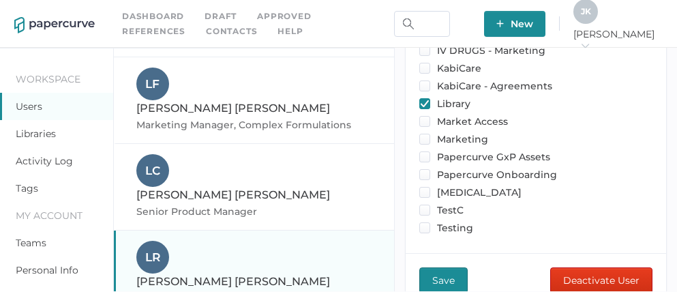
scroll to position [46, 0]
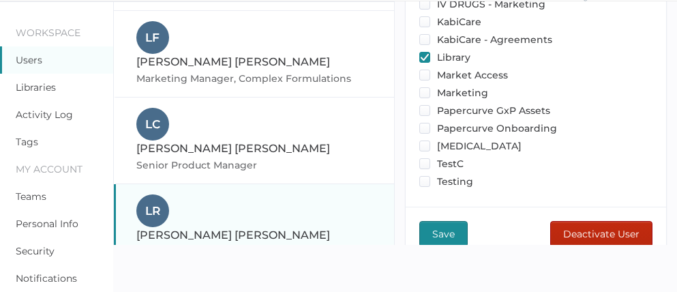
click at [588, 222] on span "Deactivate User" at bounding box center [601, 234] width 76 height 25
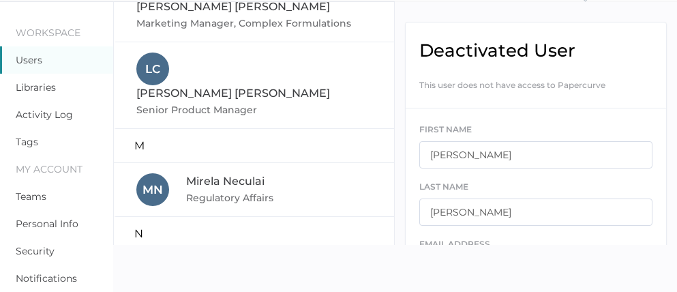
scroll to position [162, 0]
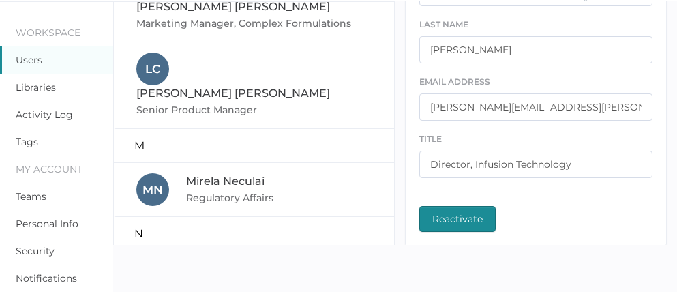
click at [458, 220] on span "Reactivate" at bounding box center [457, 219] width 50 height 25
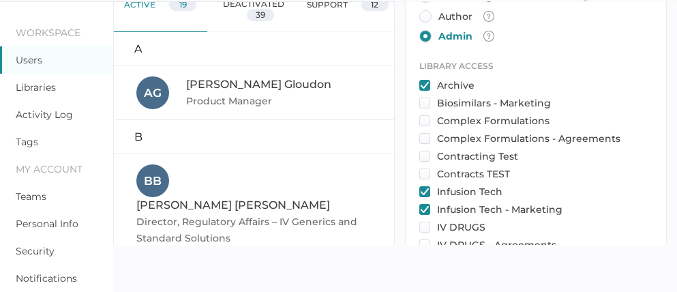
scroll to position [0, 0]
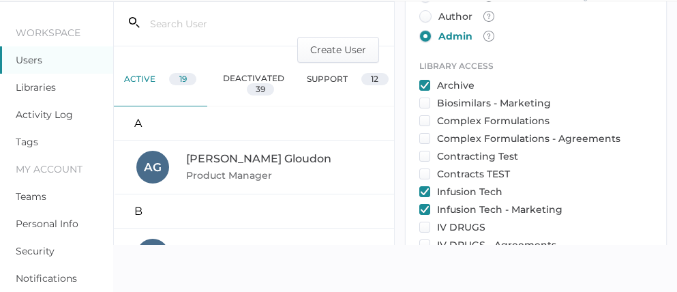
click at [236, 77] on div "deactivated 39" at bounding box center [253, 85] width 93 height 44
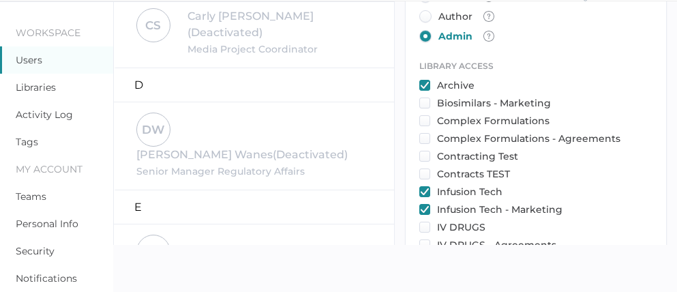
scroll to position [928, 0]
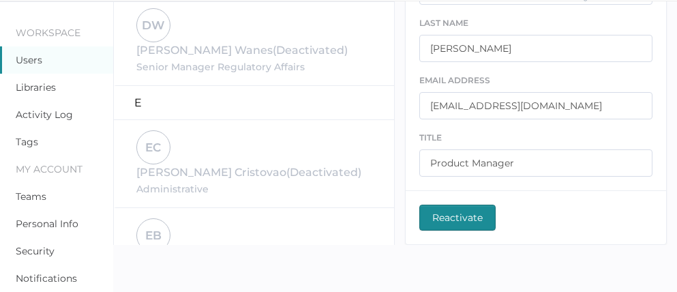
scroll to position [162, 0]
click at [458, 219] on span "Reactivate" at bounding box center [457, 219] width 50 height 25
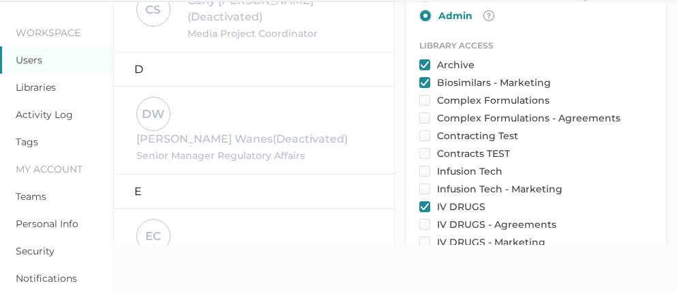
scroll to position [446, 0]
click at [589, 50] on div "LIBRARY ACCESS Archive Biosimilars - Marketing Complex Formulations Complex For…" at bounding box center [535, 235] width 233 height 391
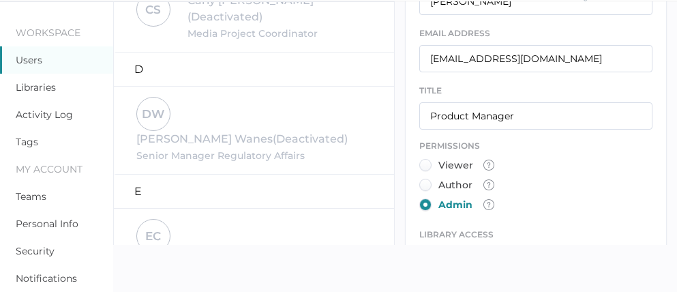
scroll to position [308, 0]
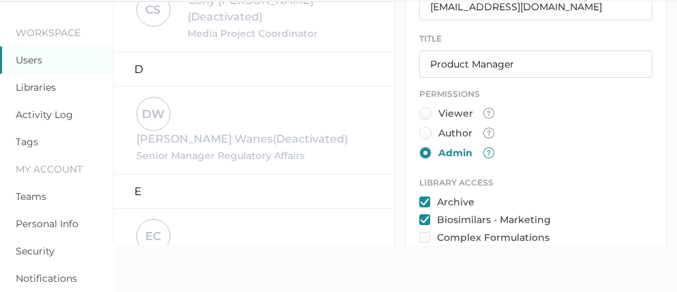
click at [492, 152] on img at bounding box center [488, 152] width 11 height 11
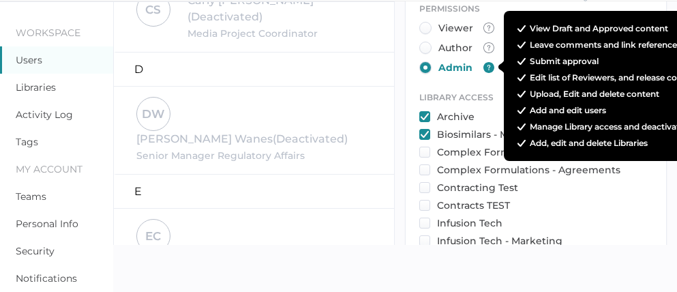
scroll to position [408, 0]
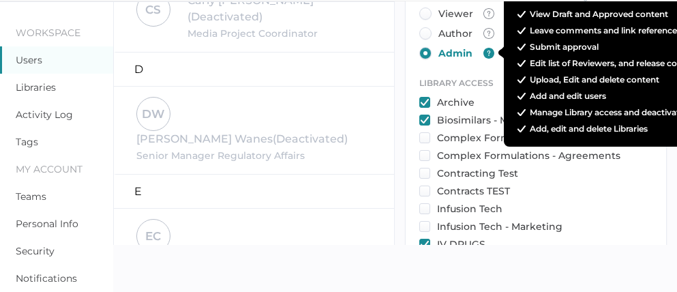
click at [482, 68] on div "FIRST NAME Gillian LAST NAME Lazarovitz EMAIL ADDRESS gillian.lazarovitz@fresen…" at bounding box center [535, 114] width 233 height 719
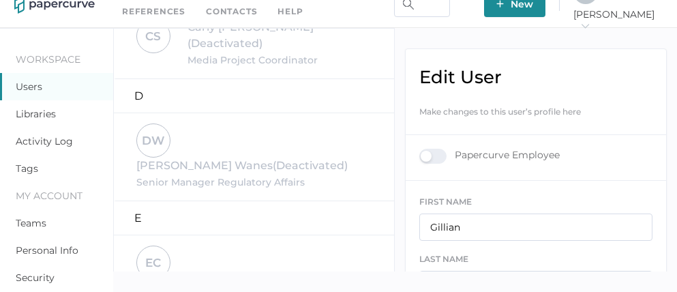
scroll to position [0, 0]
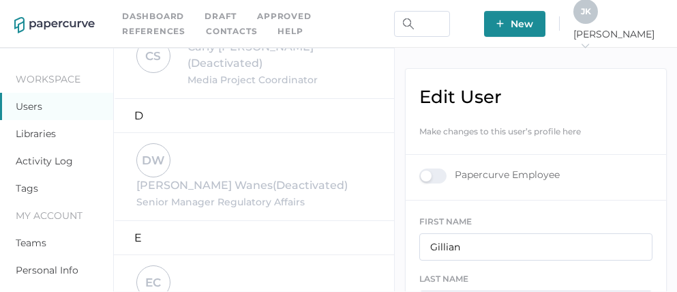
click at [155, 18] on link "Dashboard" at bounding box center [153, 16] width 62 height 15
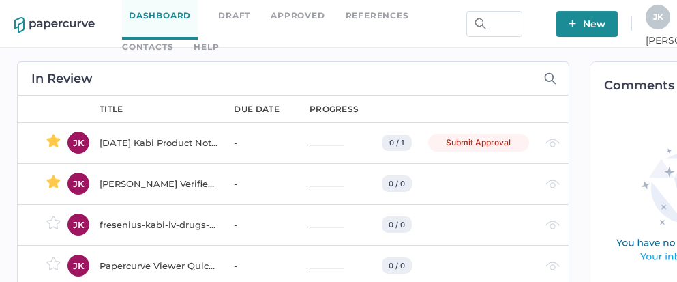
scroll to position [0, 92]
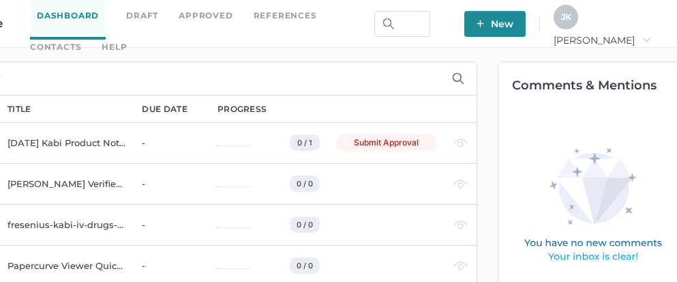
click at [578, 25] on div "J K" at bounding box center [566, 17] width 25 height 25
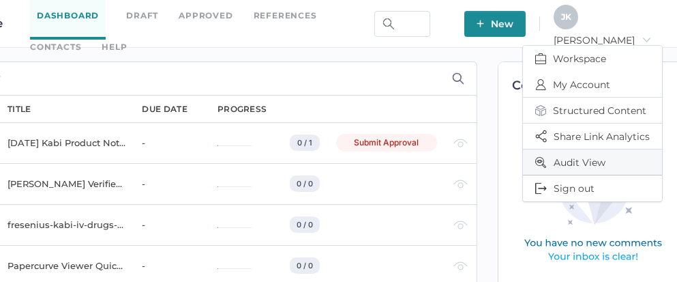
click at [575, 165] on span "Audit View" at bounding box center [592, 161] width 115 height 25
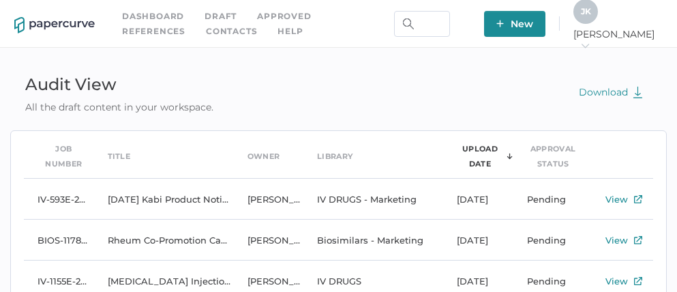
click at [281, 18] on link "Approved" at bounding box center [284, 16] width 54 height 15
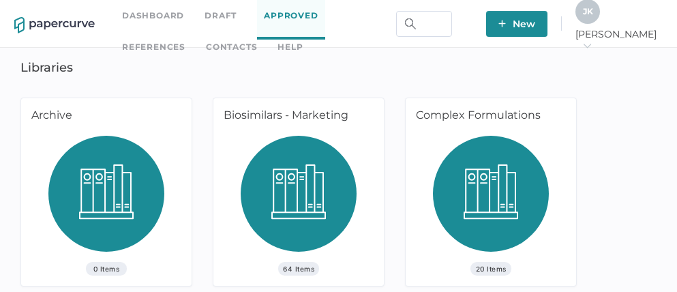
click at [600, 22] on div "J K" at bounding box center [588, 11] width 25 height 25
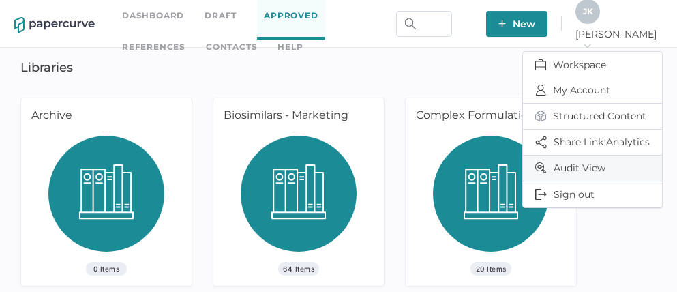
click at [584, 165] on span "Audit View" at bounding box center [592, 167] width 115 height 25
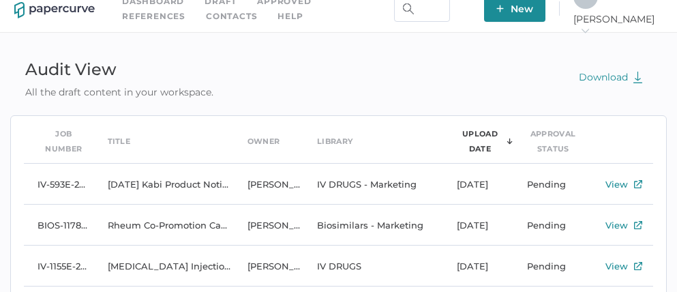
scroll to position [16, 0]
click at [290, 0] on link "Approved" at bounding box center [284, 0] width 54 height 15
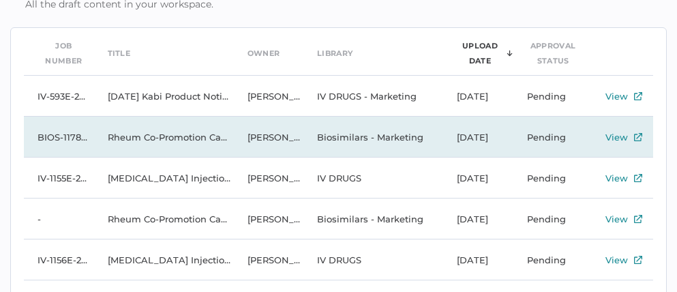
scroll to position [46, 0]
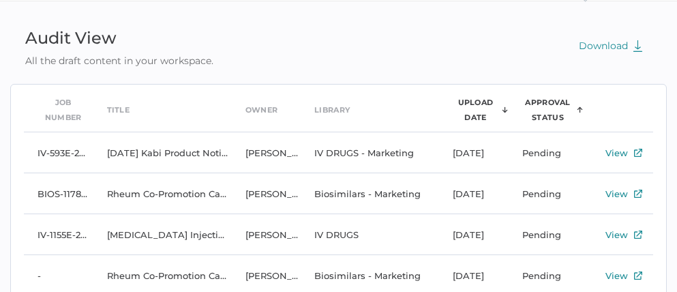
click at [554, 100] on div "Approval Status" at bounding box center [548, 110] width 52 height 30
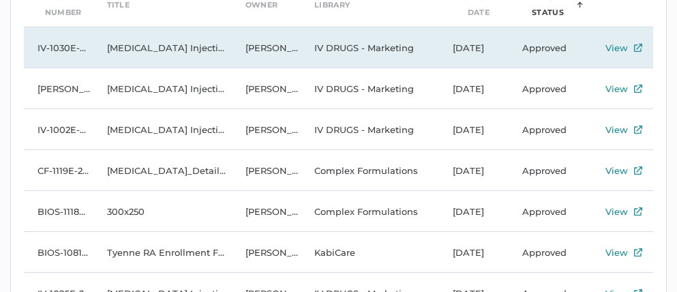
scroll to position [153, 0]
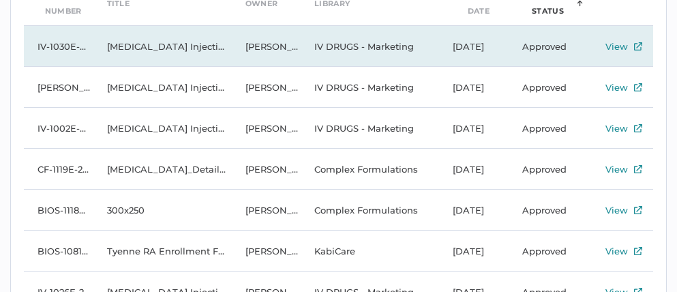
click at [546, 48] on td "Approved" at bounding box center [547, 46] width 76 height 41
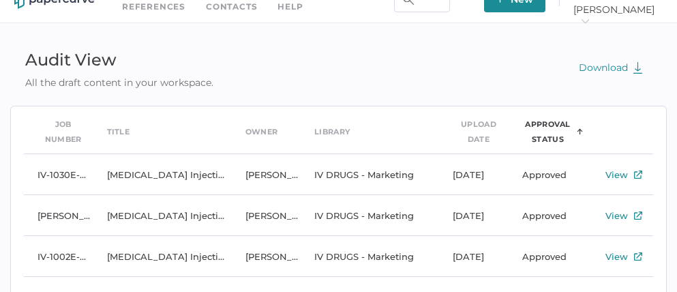
scroll to position [24, 0]
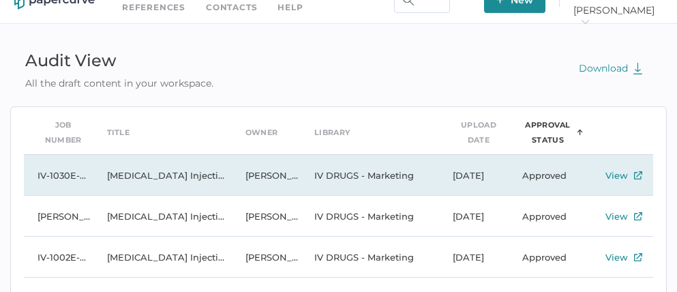
click at [198, 179] on td "[MEDICAL_DATA] Injection, USP - [DATE]" at bounding box center [162, 175] width 138 height 41
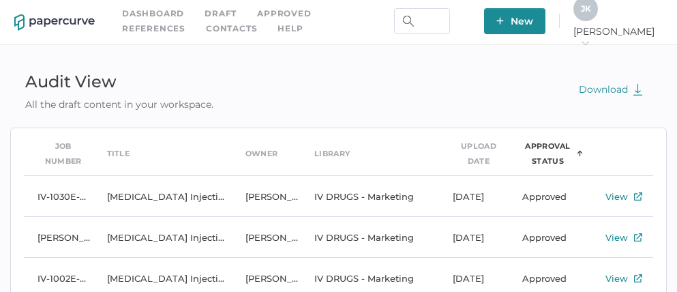
scroll to position [0, 0]
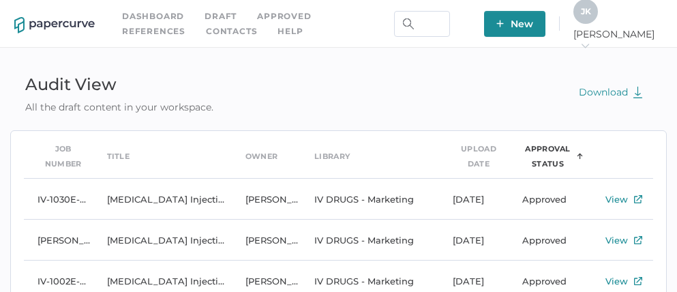
click at [275, 15] on link "Approved" at bounding box center [284, 16] width 54 height 15
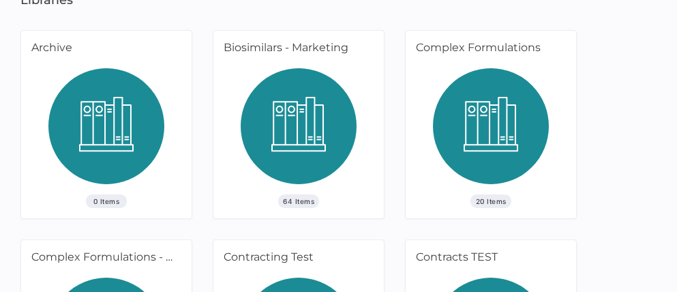
scroll to position [61, 0]
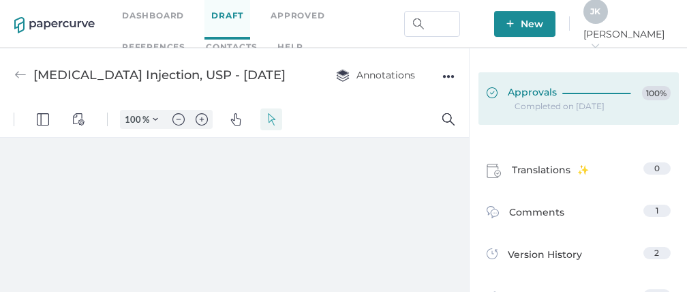
type input "111"
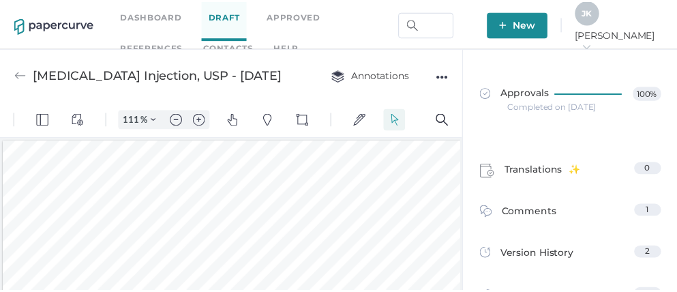
scroll to position [2, 0]
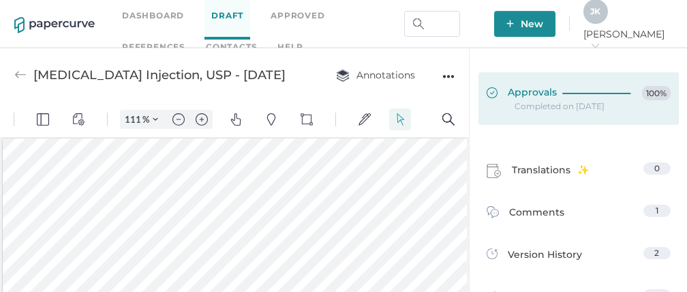
click at [529, 94] on span "Approvals" at bounding box center [522, 93] width 70 height 15
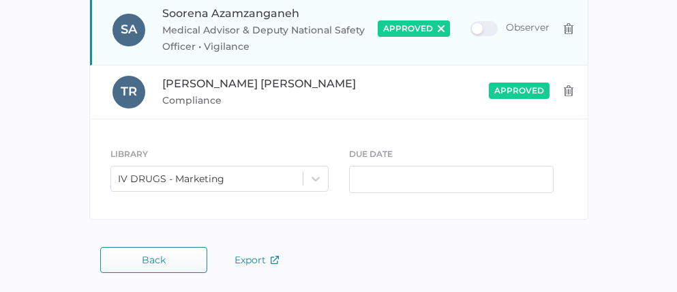
scroll to position [584, 0]
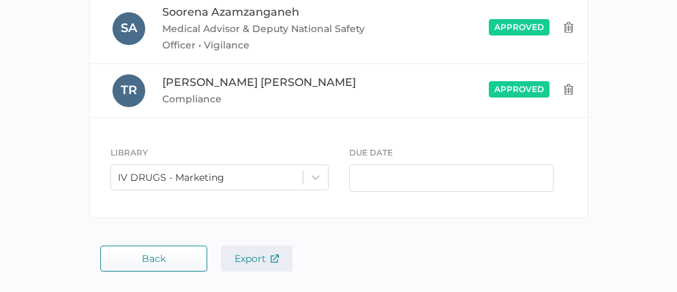
click at [254, 260] on span "Export" at bounding box center [257, 258] width 44 height 12
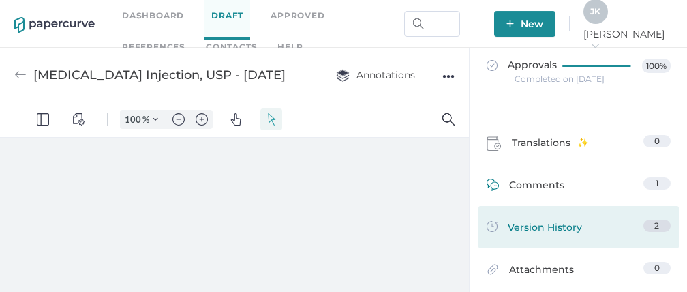
scroll to position [65, 0]
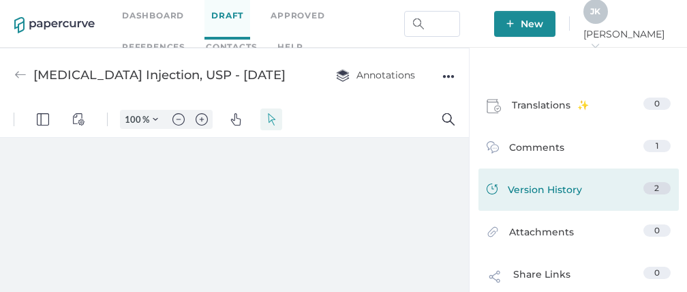
click at [536, 196] on span "Version History" at bounding box center [545, 191] width 74 height 19
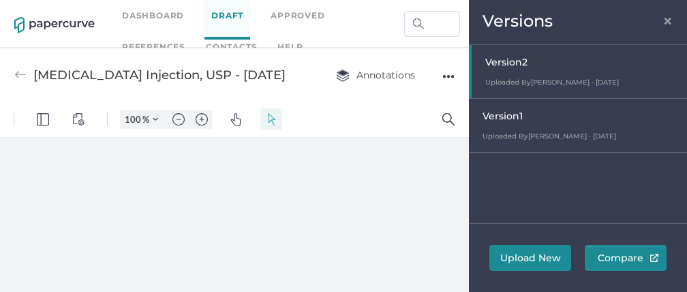
type input "111"
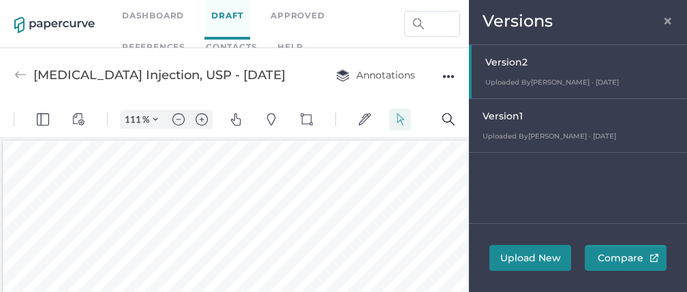
scroll to position [2, 0]
click at [669, 24] on span "×" at bounding box center [668, 19] width 11 height 11
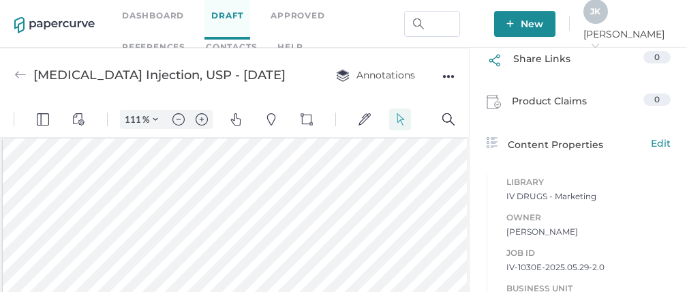
scroll to position [325, 0]
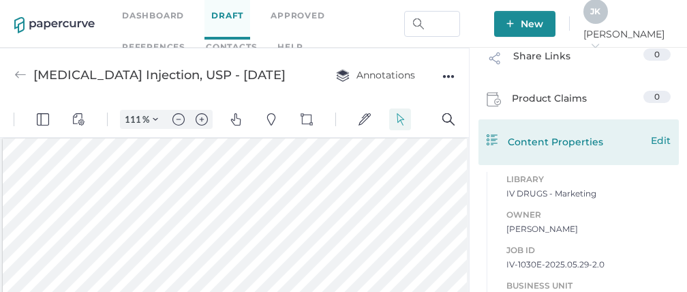
click at [574, 141] on div "Content Properties Edit" at bounding box center [579, 141] width 184 height 16
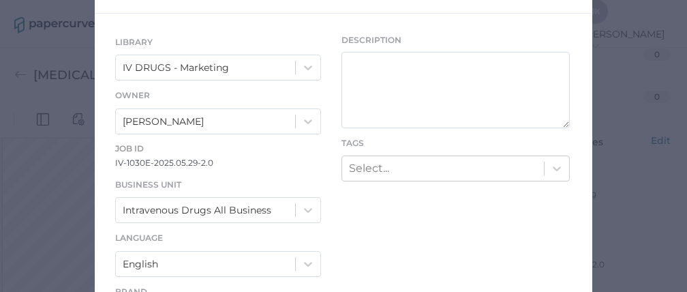
click at [303, 80] on div "IV DRUGS - Marketing" at bounding box center [218, 68] width 206 height 26
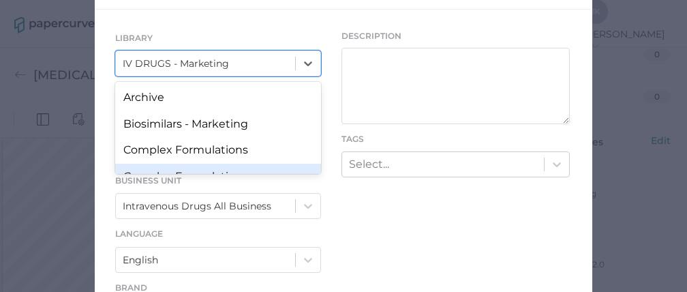
scroll to position [113, 0]
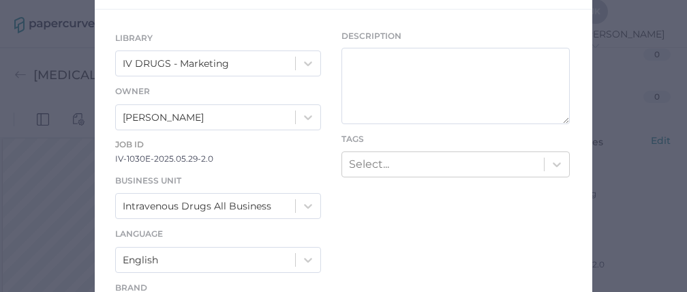
click at [608, 72] on div "Edit Content Properties LIBRARY IV DRUGS - Marketing Owner [PERSON_NAME] Job ID…" at bounding box center [343, 146] width 687 height 292
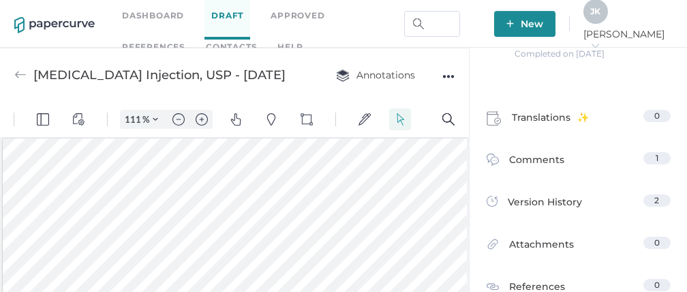
scroll to position [0, 0]
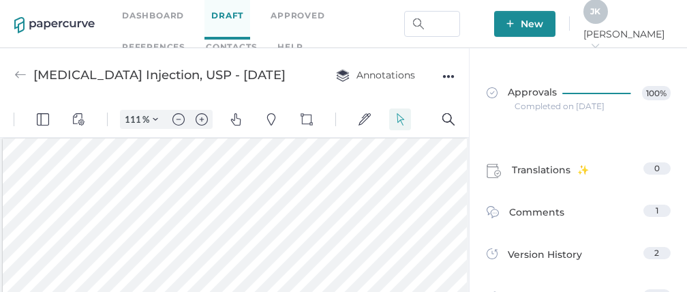
click at [154, 16] on link "Dashboard" at bounding box center [153, 15] width 62 height 15
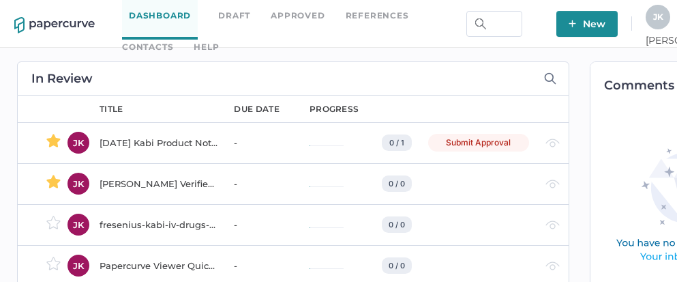
click at [153, 143] on div "[DATE] Kabi Product Notification Campaign report" at bounding box center [159, 142] width 118 height 16
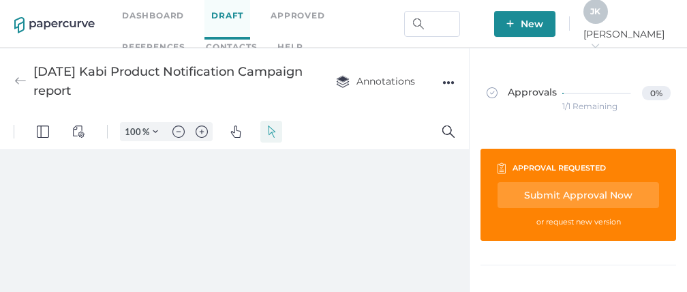
type input "111"
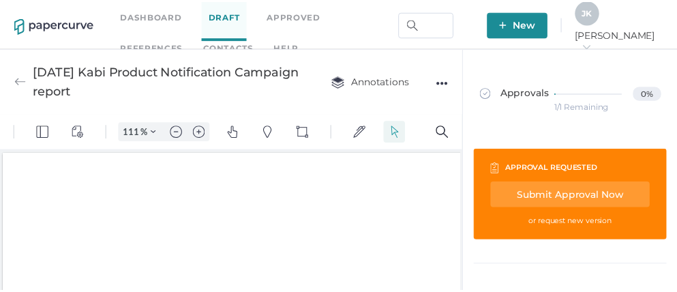
scroll to position [2, 0]
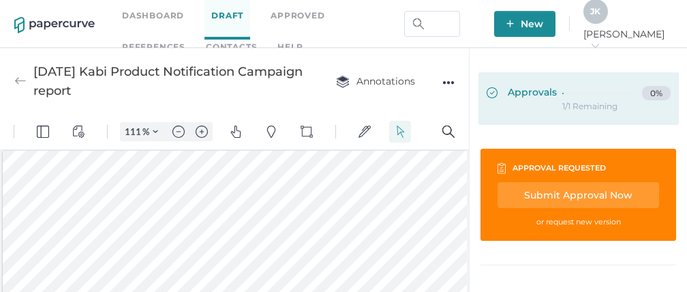
click at [550, 97] on span "Approvals" at bounding box center [522, 93] width 70 height 15
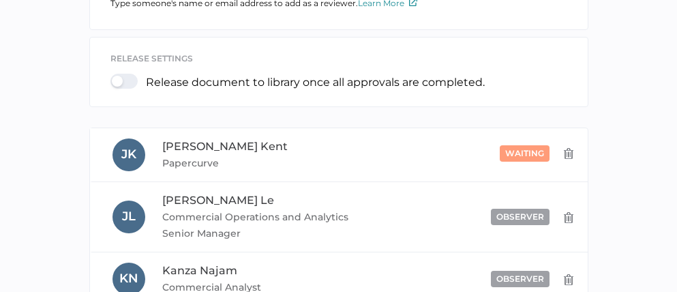
scroll to position [212, 0]
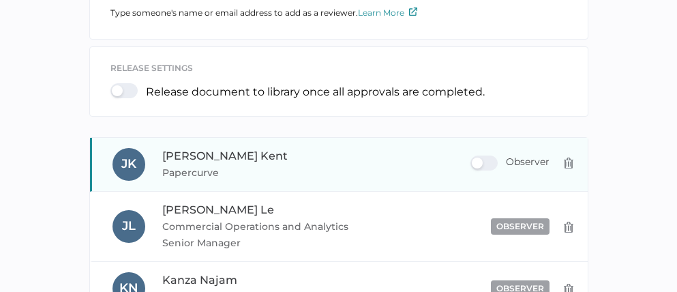
click at [489, 166] on div "Observer" at bounding box center [510, 162] width 79 height 15
click at [473, 158] on input "Observer" at bounding box center [473, 158] width 0 height 0
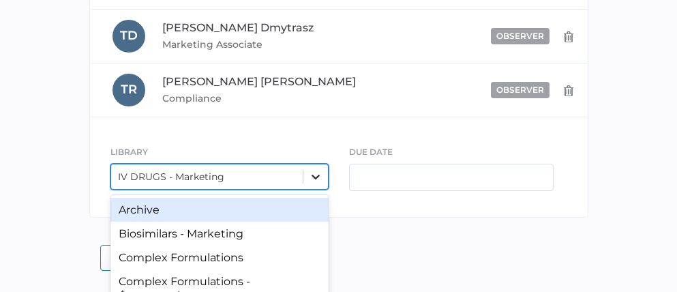
scroll to position [937, 0]
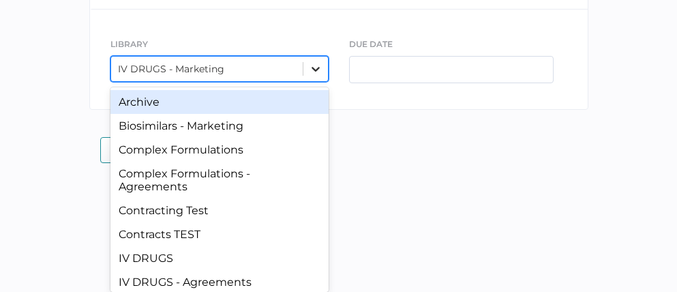
click at [320, 82] on div "option Archive focused, 1 of 21. 21 results available. Use Up and Down to choos…" at bounding box center [219, 69] width 218 height 26
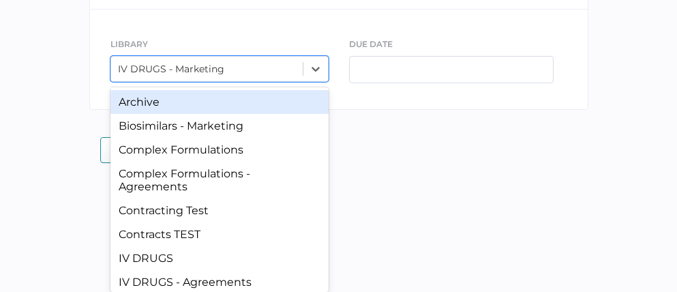
click at [165, 100] on div "Archive" at bounding box center [219, 102] width 218 height 24
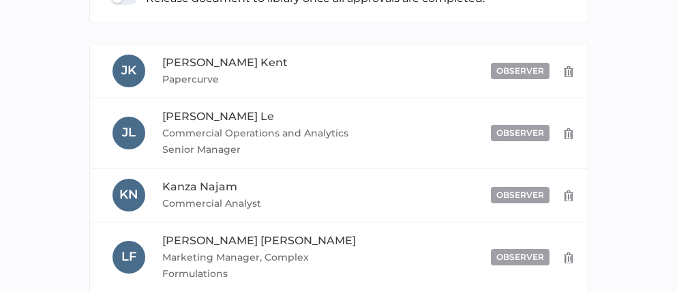
scroll to position [441, 0]
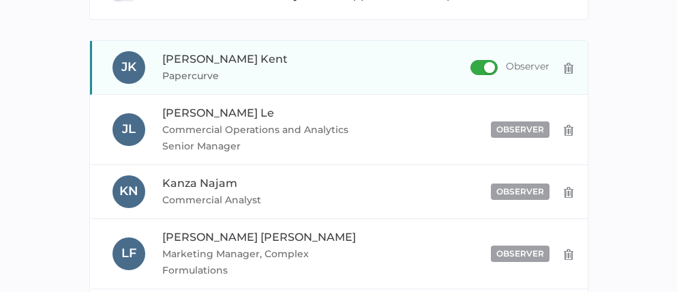
click at [479, 68] on div "Observer" at bounding box center [510, 67] width 79 height 15
click at [473, 62] on input "Observer" at bounding box center [473, 62] width 0 height 0
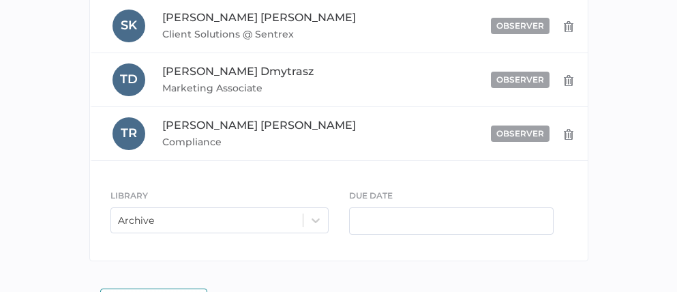
scroll to position [696, 0]
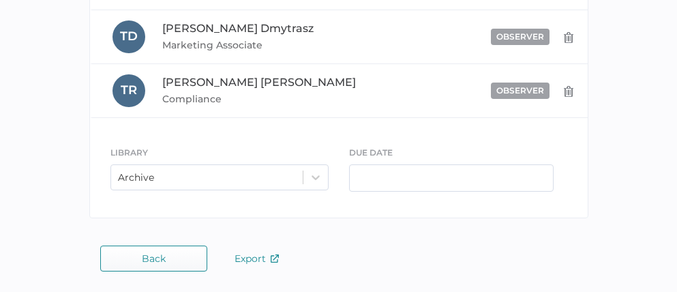
click at [134, 266] on button "Back" at bounding box center [153, 258] width 107 height 26
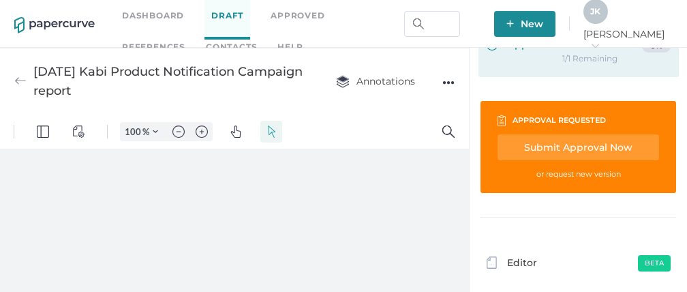
scroll to position [50, 0]
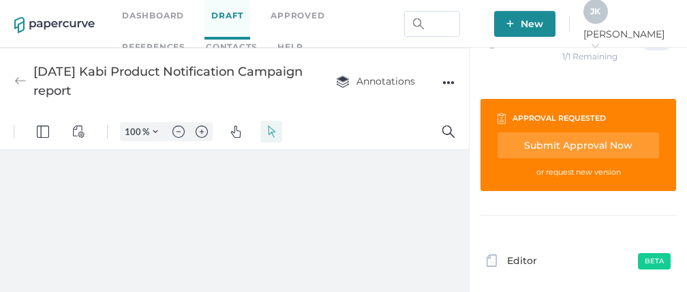
click at [562, 146] on div "Submit Approval Now" at bounding box center [579, 145] width 162 height 26
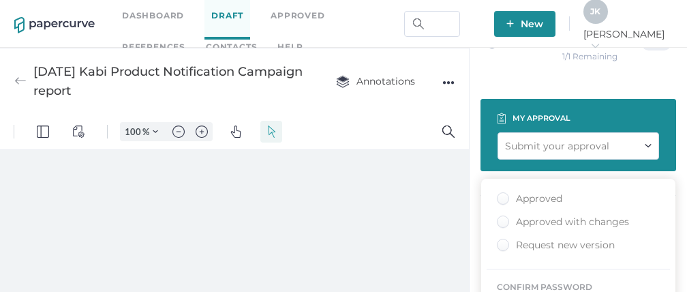
type input "111"
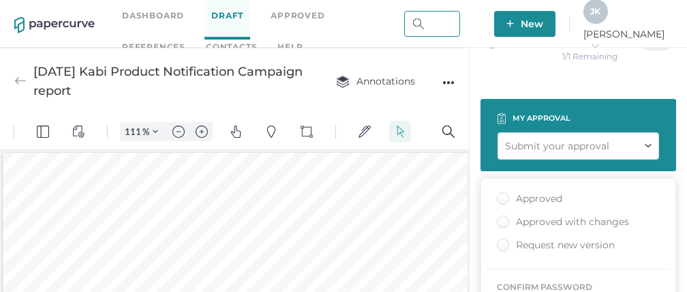
type input "jeffrey.kent@papercurve.com"
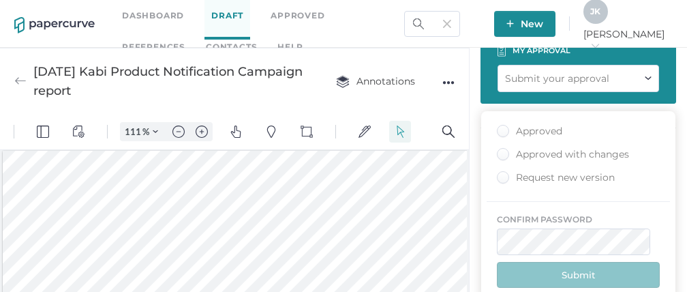
scroll to position [123, 0]
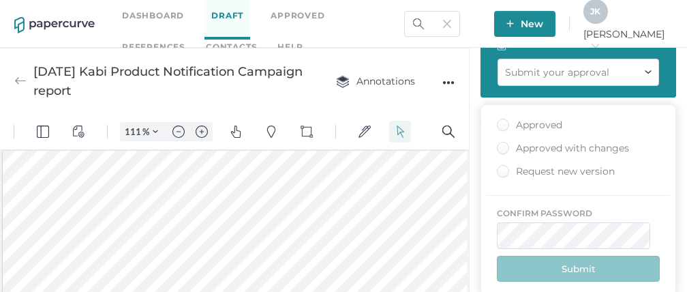
click at [504, 128] on div "Approved" at bounding box center [529, 125] width 65 height 13
click at [501, 121] on input "Approved" at bounding box center [501, 121] width 0 height 0
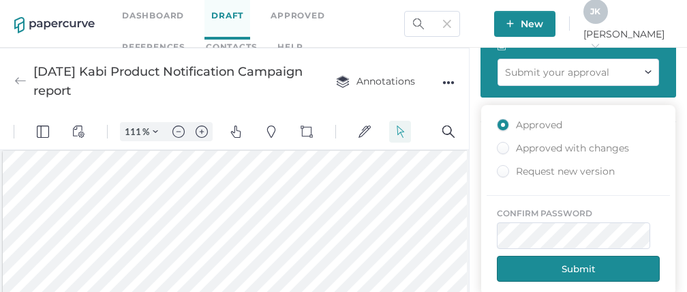
click at [501, 151] on div "Approved with changes" at bounding box center [563, 148] width 132 height 13
click at [501, 144] on input "Approved with changes" at bounding box center [501, 144] width 0 height 0
click at [503, 173] on div "Request new version" at bounding box center [556, 171] width 118 height 13
click at [501, 167] on input "Request new version" at bounding box center [501, 167] width 0 height 0
click at [571, 271] on button "Submit" at bounding box center [578, 269] width 163 height 26
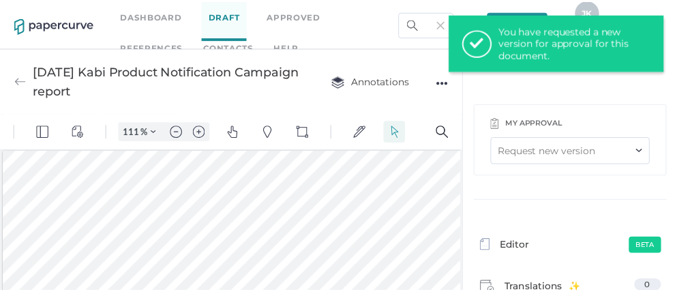
scroll to position [0, 0]
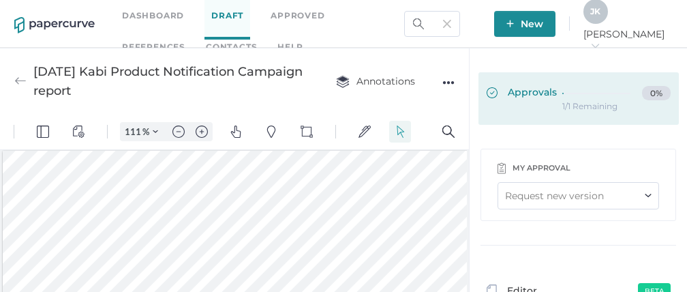
click at [539, 102] on link "Approvals 0%" at bounding box center [579, 98] width 200 height 53
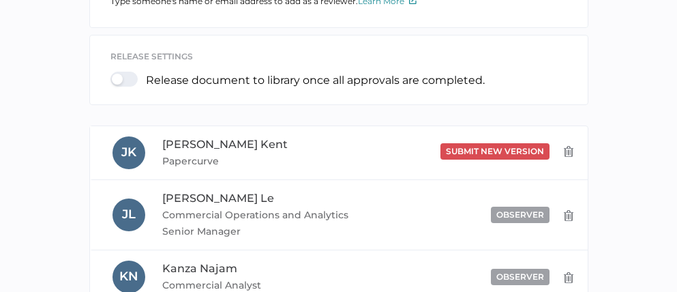
scroll to position [347, 0]
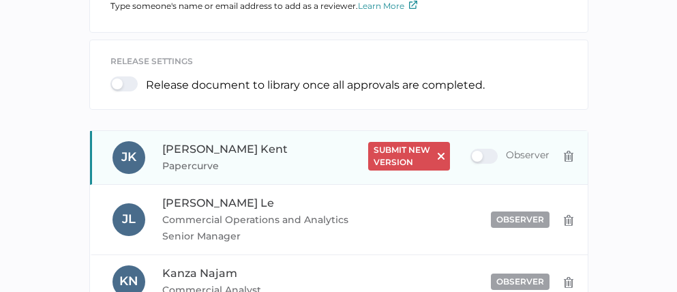
click at [442, 160] on img at bounding box center [441, 156] width 7 height 7
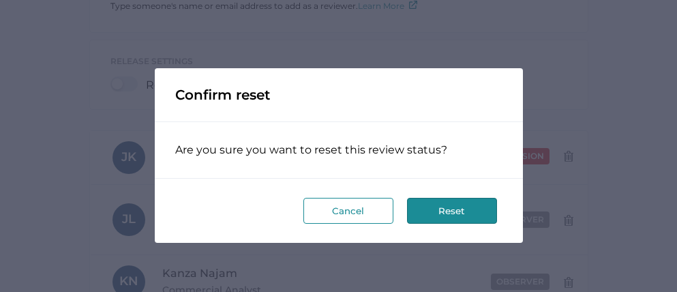
click at [452, 215] on button "Reset" at bounding box center [452, 211] width 90 height 26
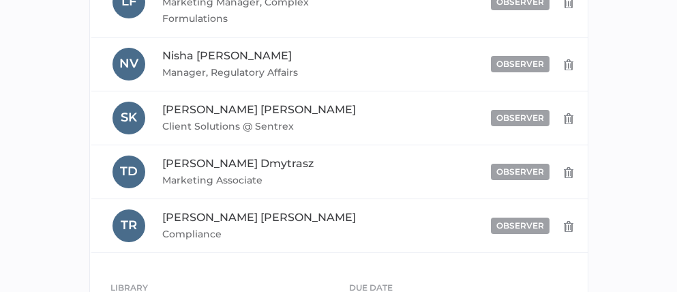
scroll to position [696, 0]
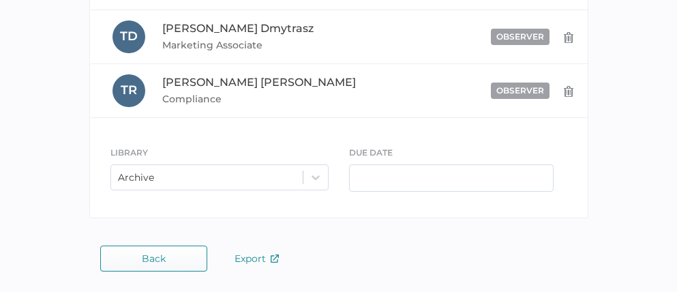
click at [136, 263] on button "Back" at bounding box center [153, 258] width 107 height 26
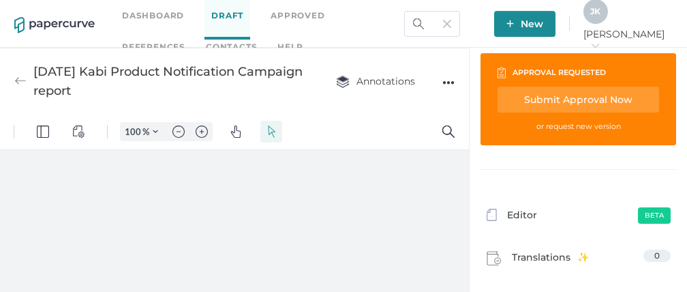
scroll to position [95, 0]
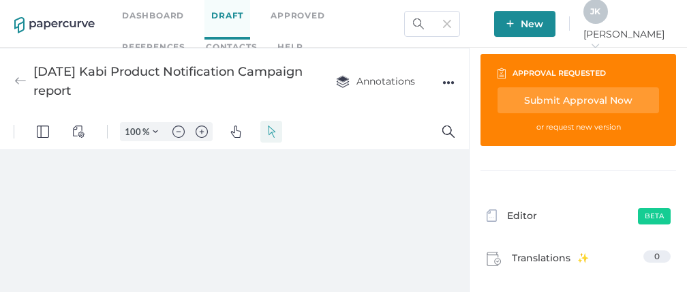
type input "111"
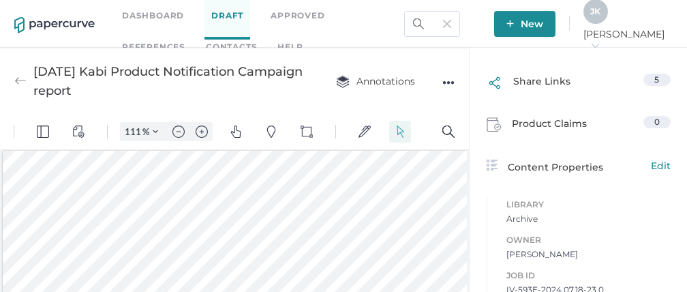
scroll to position [485, 0]
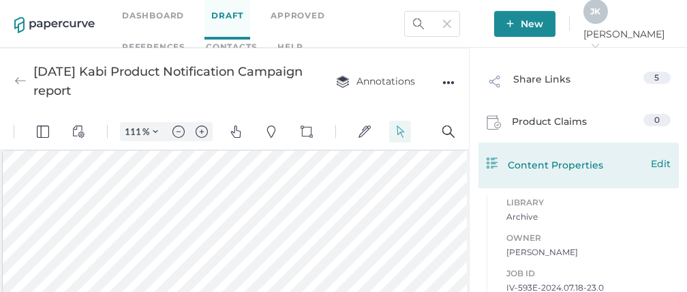
click at [569, 166] on div "Content Properties Edit" at bounding box center [579, 164] width 184 height 16
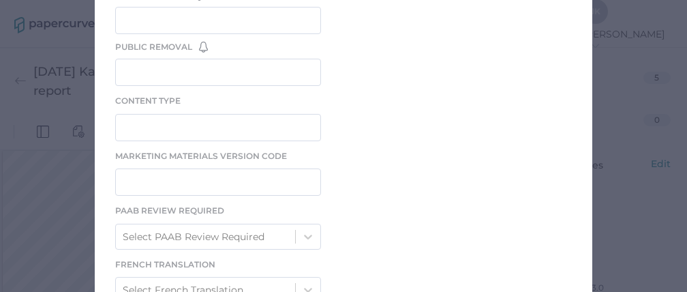
scroll to position [699, 0]
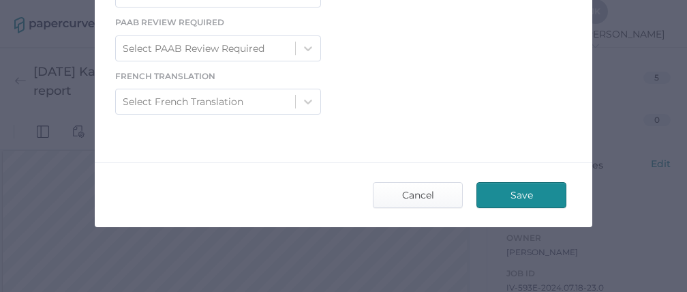
click at [503, 194] on span "Save" at bounding box center [522, 195] width 64 height 25
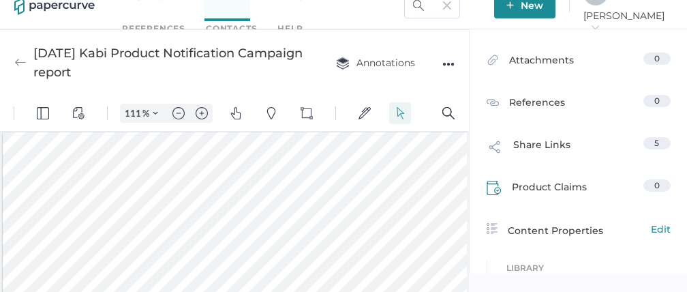
scroll to position [379, 0]
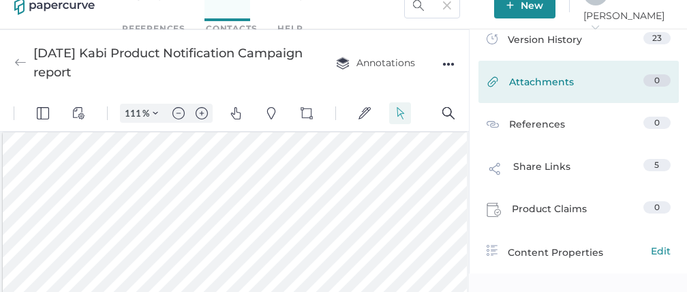
click at [525, 92] on span "Attachments" at bounding box center [541, 84] width 65 height 21
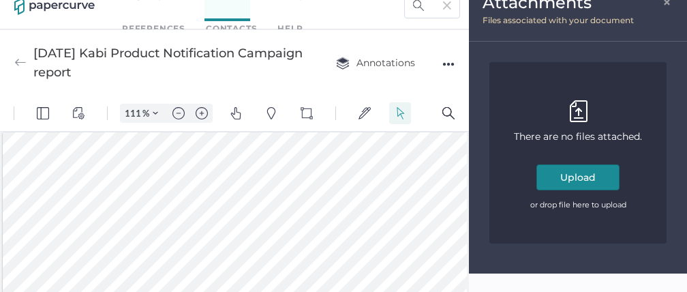
click at [668, 5] on span "×" at bounding box center [668, 0] width 11 height 11
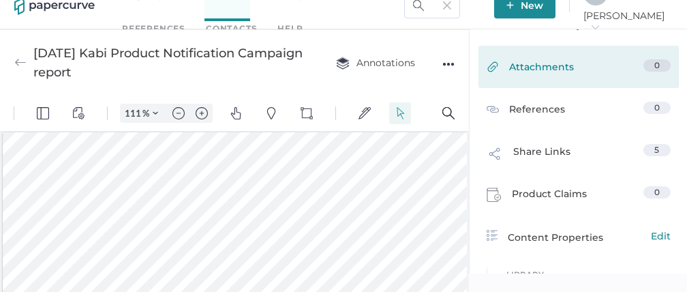
scroll to position [507, 0]
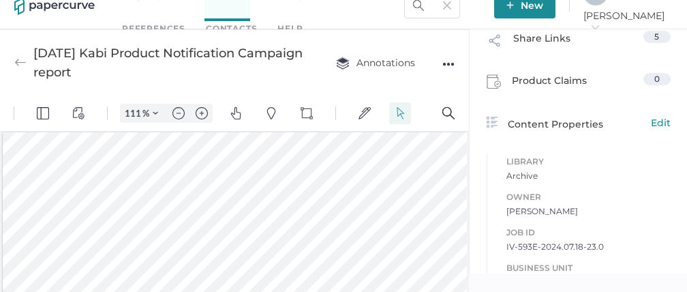
click at [450, 63] on div "●●●" at bounding box center [449, 64] width 12 height 19
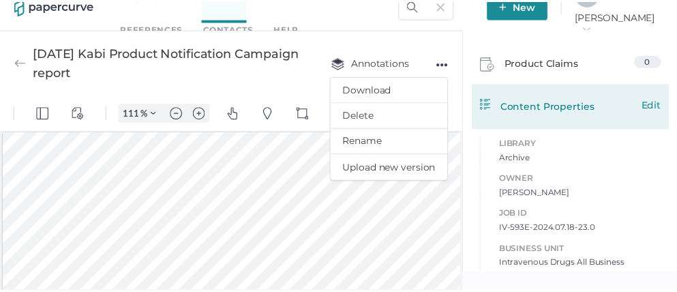
scroll to position [601, 0]
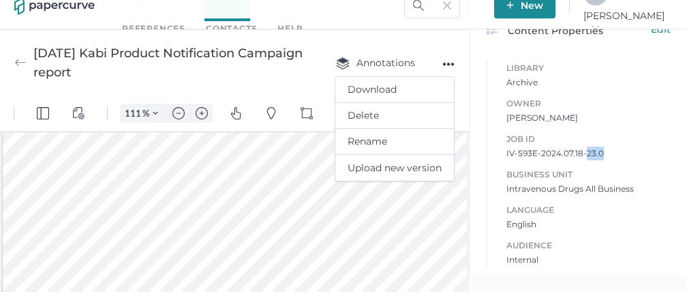
drag, startPoint x: 580, startPoint y: 155, endPoint x: 596, endPoint y: 155, distance: 15.7
click at [596, 155] on span "IV-593E-2024.07.18-23.0" at bounding box center [589, 154] width 164 height 14
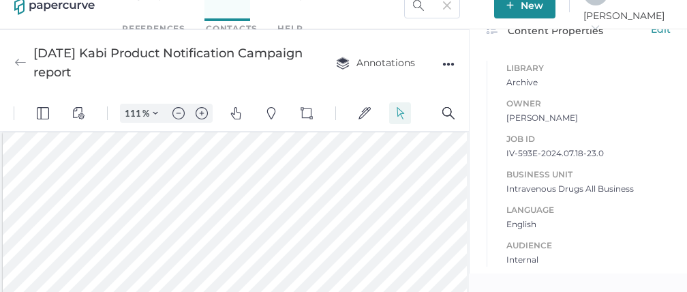
click at [449, 65] on div "●●●" at bounding box center [449, 64] width 12 height 19
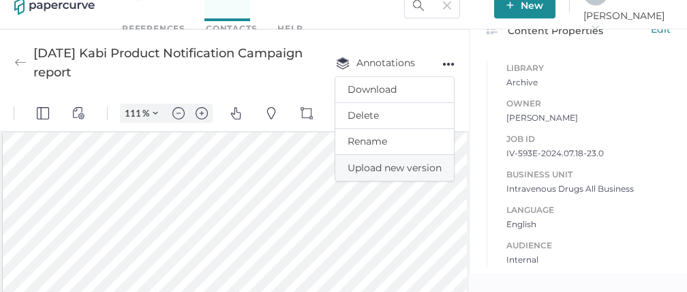
click at [409, 158] on span "Upload new version" at bounding box center [395, 168] width 94 height 26
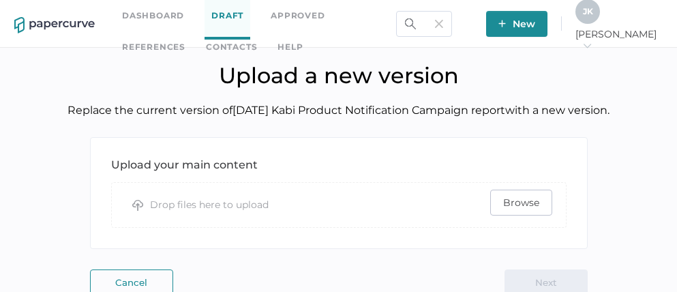
click at [522, 198] on span "Browse" at bounding box center [521, 202] width 36 height 25
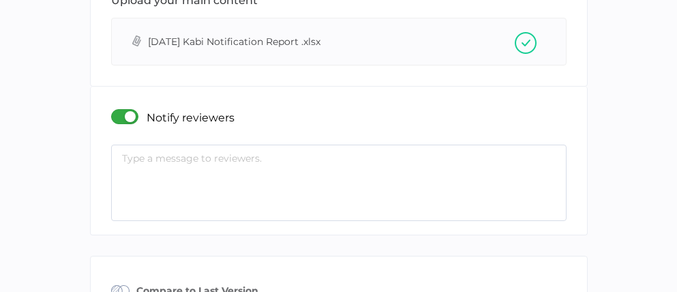
scroll to position [164, 0]
click at [117, 121] on div at bounding box center [128, 116] width 35 height 15
click at [114, 111] on input "checkbox" at bounding box center [114, 111] width 0 height 0
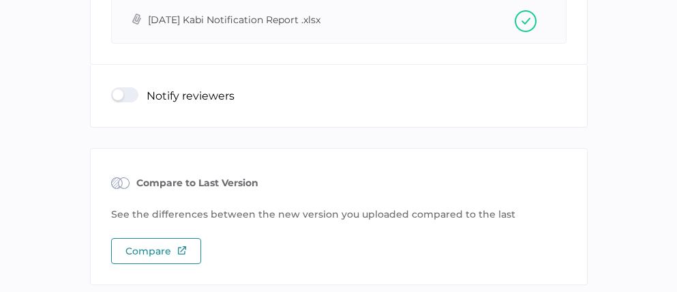
scroll to position [246, 0]
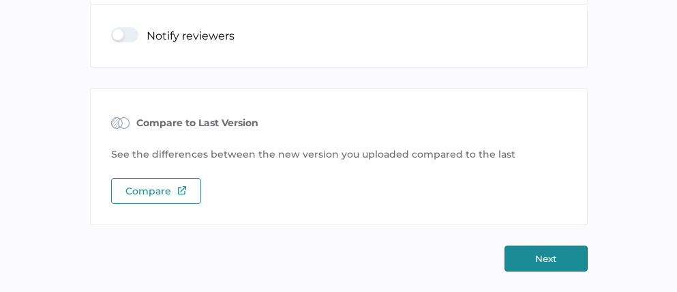
click at [561, 254] on button "Next" at bounding box center [546, 258] width 83 height 26
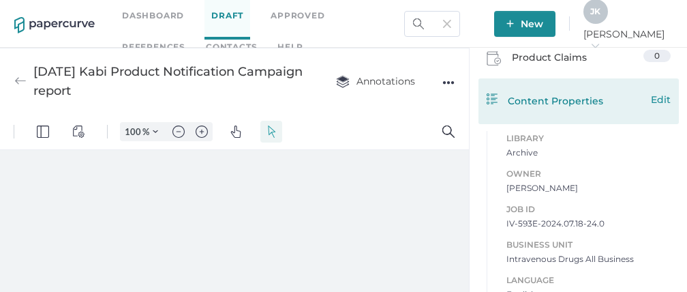
scroll to position [524, 0]
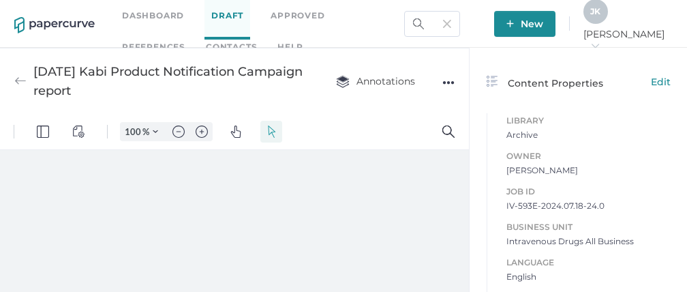
type input "111"
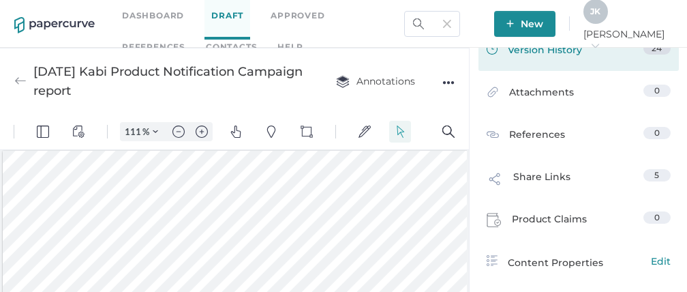
scroll to position [341, 0]
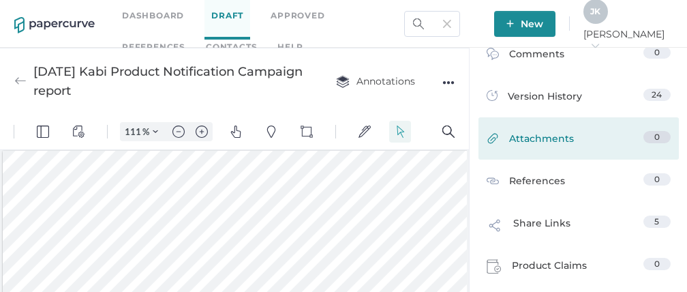
click at [535, 140] on span "Attachments" at bounding box center [541, 141] width 65 height 21
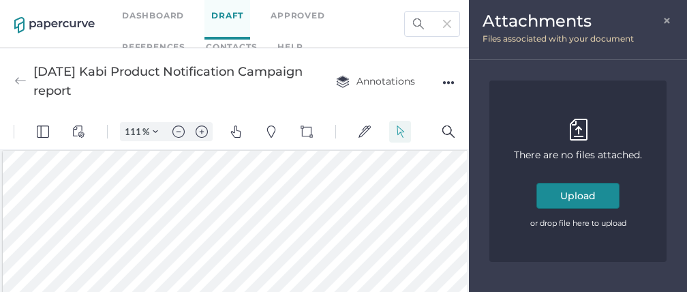
click at [584, 196] on button "Upload" at bounding box center [578, 196] width 83 height 26
click at [669, 20] on span "×" at bounding box center [668, 19] width 11 height 11
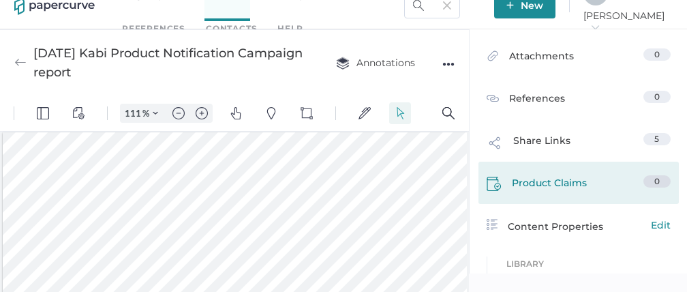
scroll to position [276, 0]
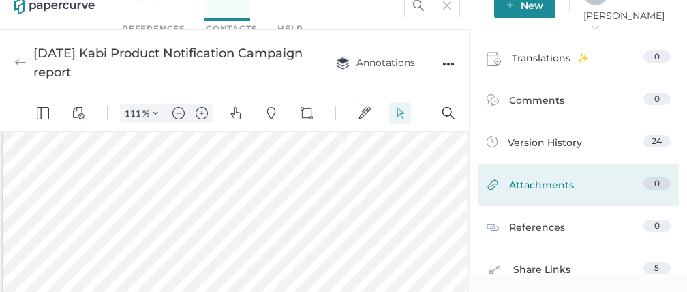
click at [546, 188] on span "Attachments" at bounding box center [541, 187] width 65 height 21
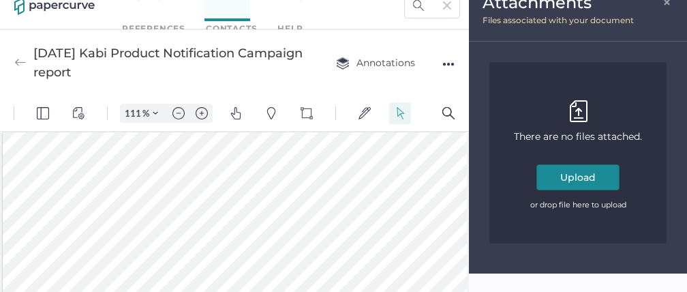
click at [668, 5] on span "×" at bounding box center [668, 0] width 11 height 11
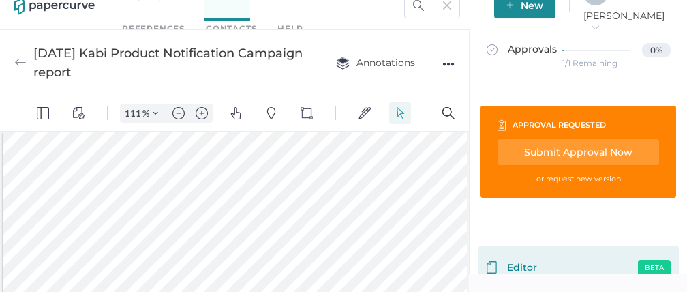
scroll to position [0, 0]
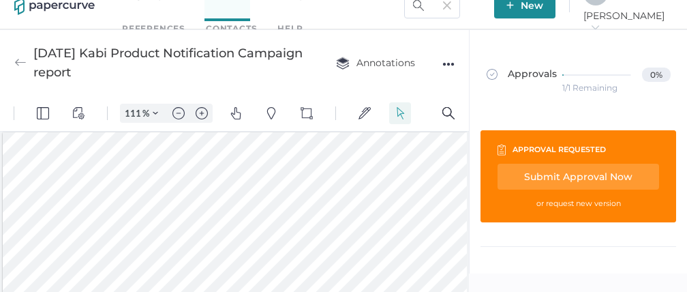
click at [571, 176] on div "Submit Approval Now" at bounding box center [579, 177] width 162 height 26
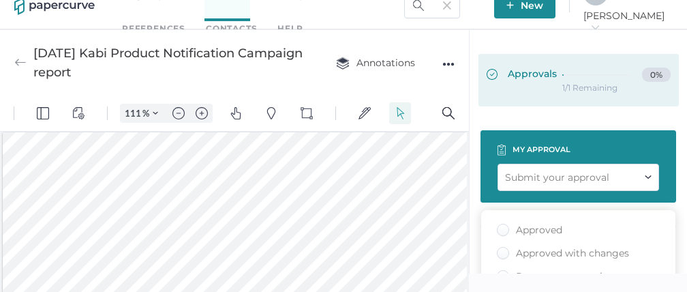
click at [565, 77] on div at bounding box center [600, 75] width 74 height 15
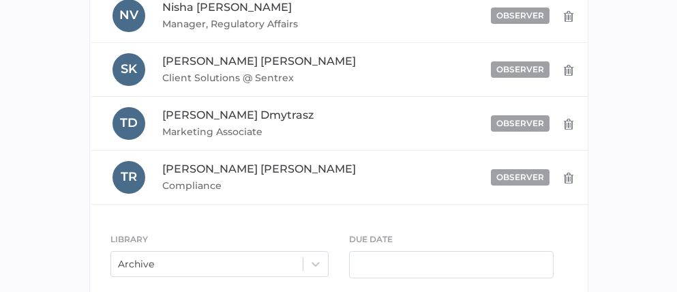
scroll to position [696, 0]
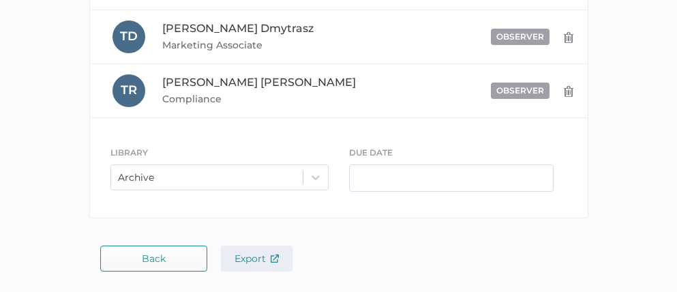
click at [259, 263] on span "Export" at bounding box center [257, 258] width 44 height 12
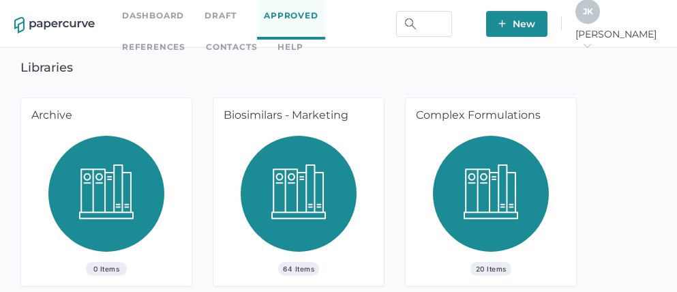
click at [593, 16] on span "J K" at bounding box center [588, 11] width 10 height 10
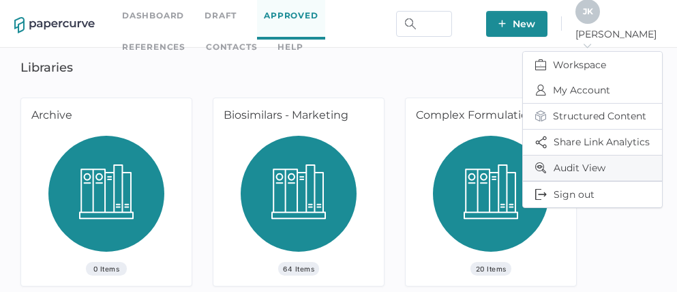
click at [584, 165] on span "Audit View" at bounding box center [592, 167] width 115 height 25
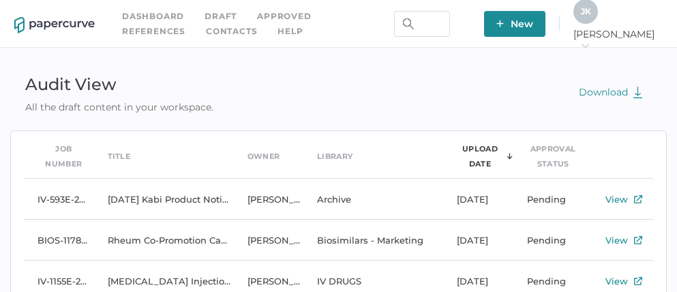
click at [591, 16] on span "J K" at bounding box center [586, 11] width 10 height 10
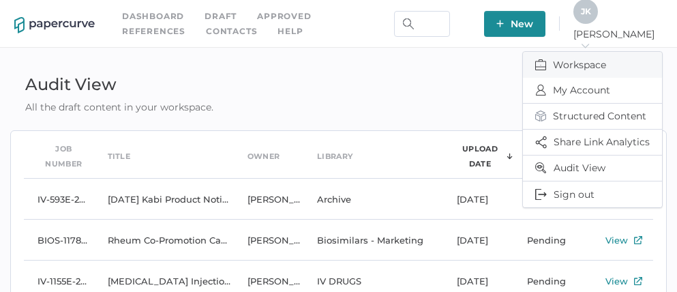
click at [586, 64] on span "Workspace" at bounding box center [592, 65] width 115 height 26
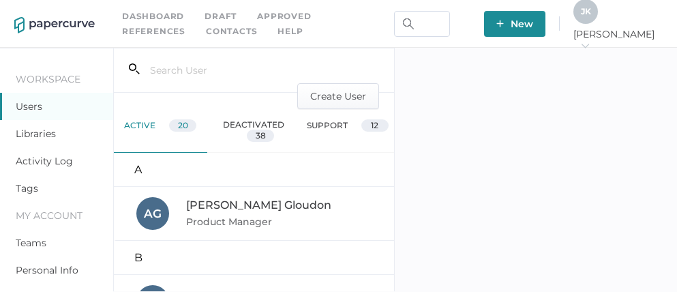
click at [55, 158] on link "Activity Log" at bounding box center [44, 161] width 57 height 12
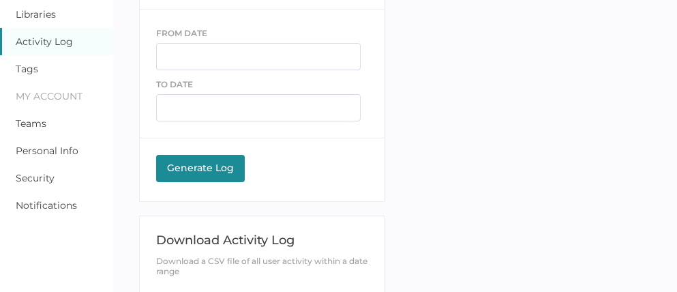
scroll to position [115, 0]
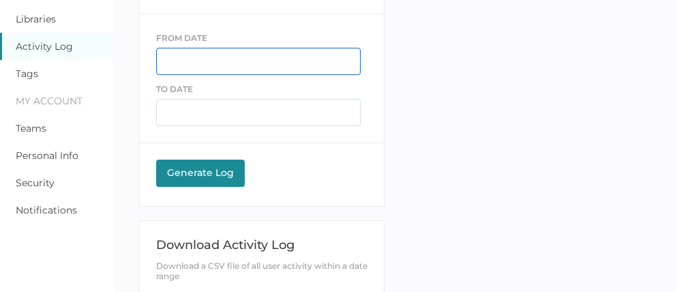
click at [174, 63] on input "text" at bounding box center [258, 61] width 205 height 27
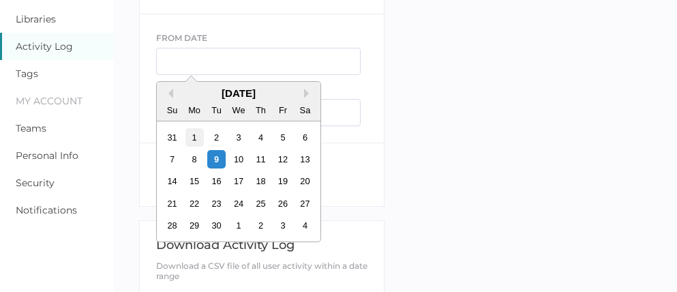
click at [192, 136] on div "1" at bounding box center [194, 137] width 18 height 18
type input "[DATE]"
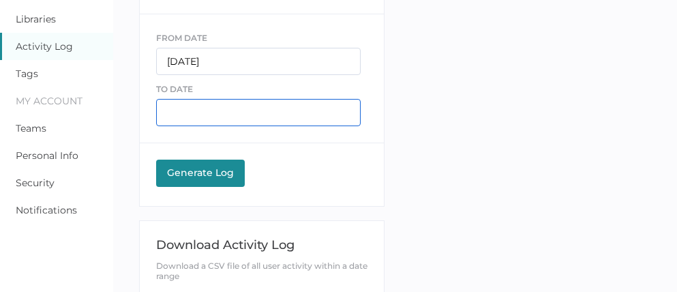
click at [212, 117] on input "text" at bounding box center [258, 112] width 205 height 27
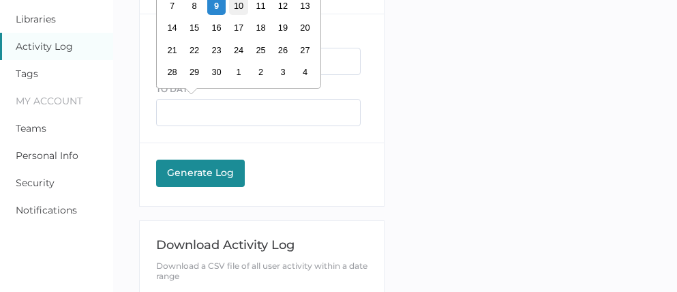
click at [244, 12] on div "10" at bounding box center [238, 6] width 18 height 18
type input "[DATE]"
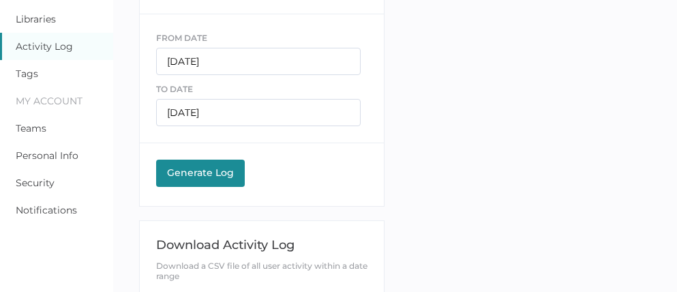
click at [201, 173] on div "Generate Log" at bounding box center [200, 172] width 75 height 12
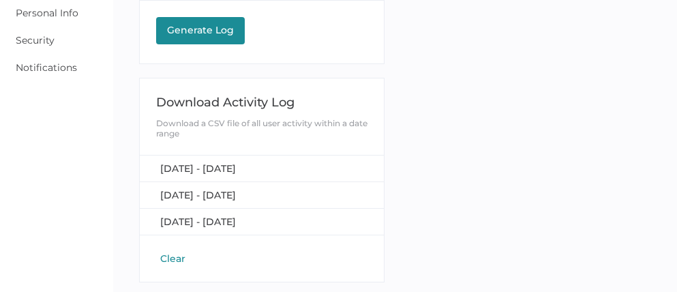
scroll to position [257, 0]
click at [236, 168] on span "[DATE] - [DATE]" at bounding box center [198, 168] width 76 height 12
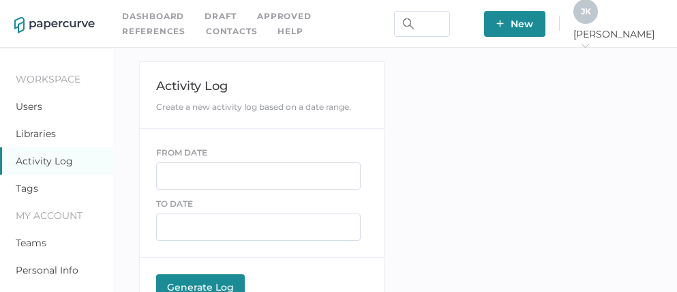
click at [280, 16] on link "Approved" at bounding box center [284, 16] width 54 height 15
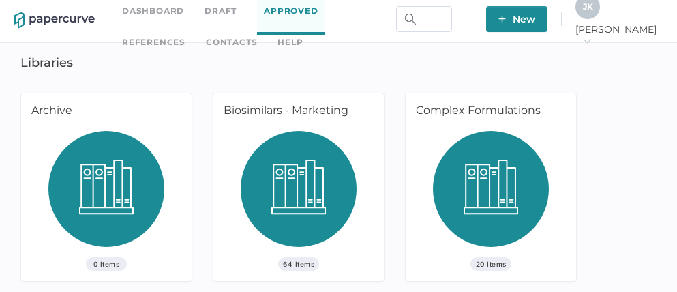
scroll to position [5, 0]
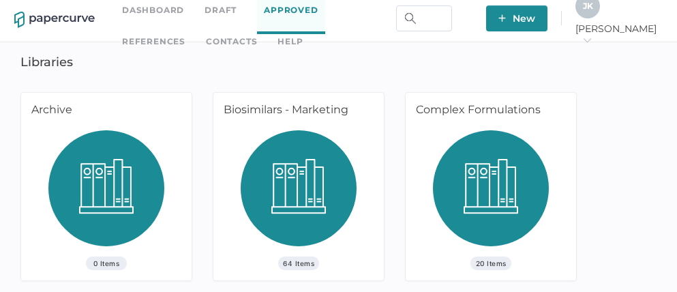
click at [298, 143] on img at bounding box center [299, 193] width 116 height 126
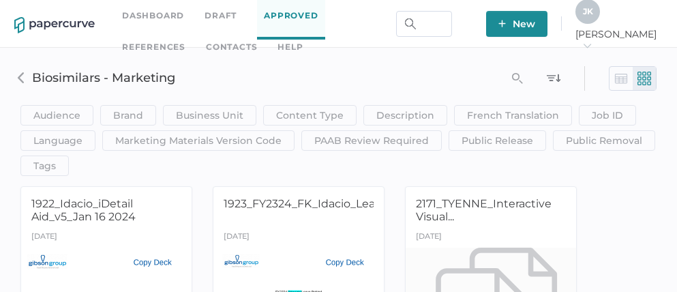
click at [593, 14] on span "J K" at bounding box center [588, 11] width 10 height 10
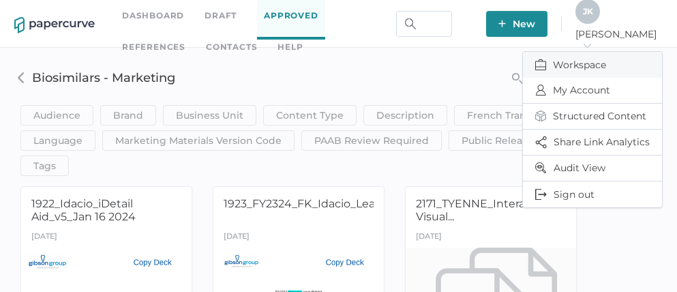
click at [578, 57] on span "Workspace" at bounding box center [592, 65] width 115 height 26
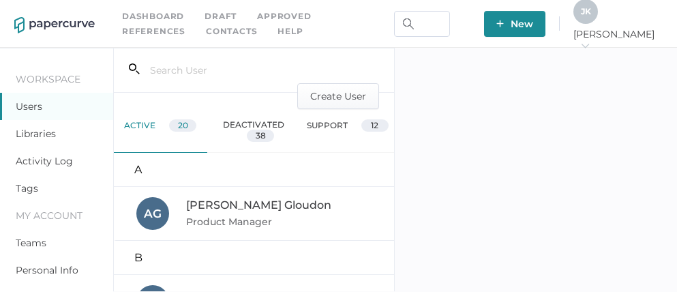
click at [41, 132] on link "Libraries" at bounding box center [36, 134] width 40 height 12
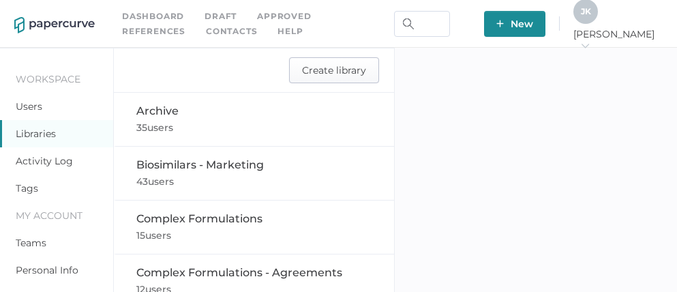
click at [329, 66] on span "Create library" at bounding box center [334, 70] width 64 height 25
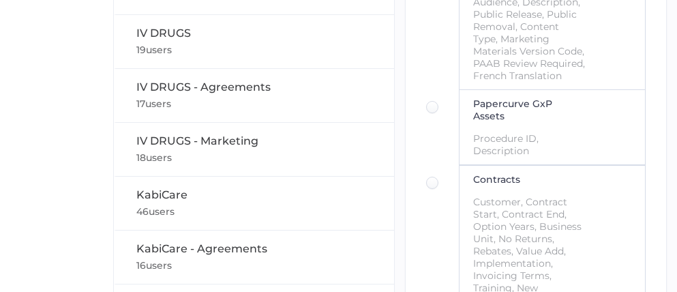
scroll to position [508, 0]
click at [436, 114] on div at bounding box center [435, 108] width 19 height 12
click at [430, 104] on input "radio" at bounding box center [430, 104] width 0 height 0
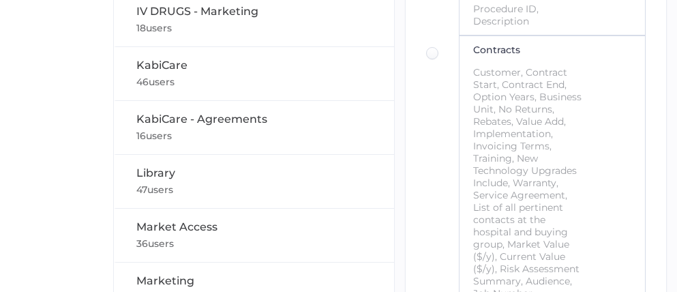
scroll to position [664, 0]
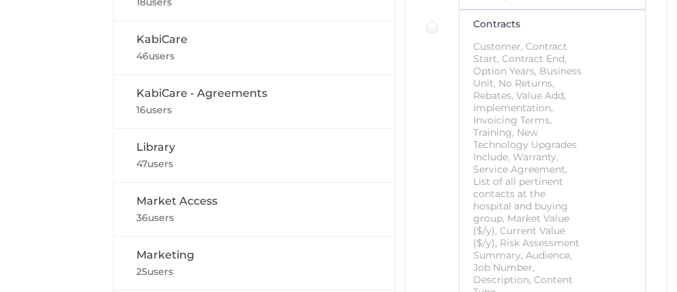
click at [435, 33] on div at bounding box center [435, 27] width 19 height 12
click at [430, 23] on input "radio" at bounding box center [430, 23] width 0 height 0
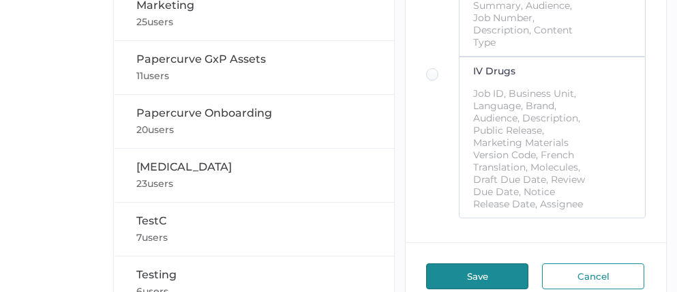
scroll to position [932, 0]
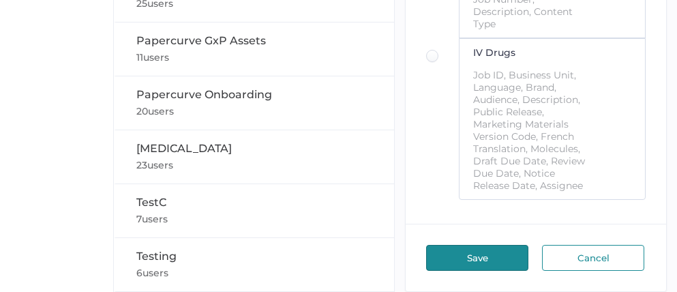
click at [432, 62] on div at bounding box center [435, 56] width 19 height 12
click at [430, 52] on input "radio" at bounding box center [430, 52] width 0 height 0
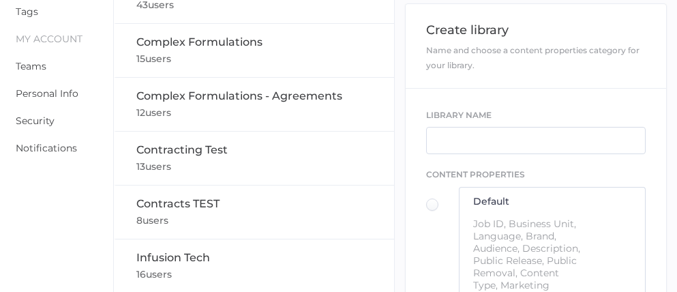
scroll to position [0, 0]
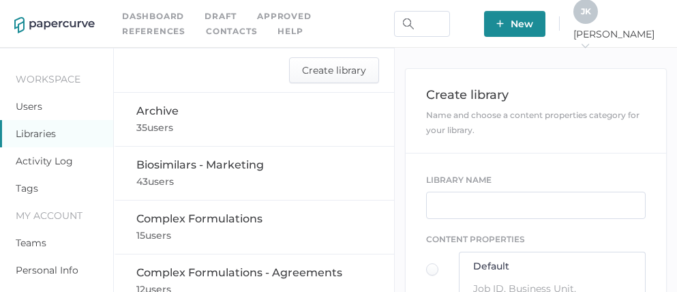
click at [275, 16] on link "Approved" at bounding box center [284, 16] width 54 height 15
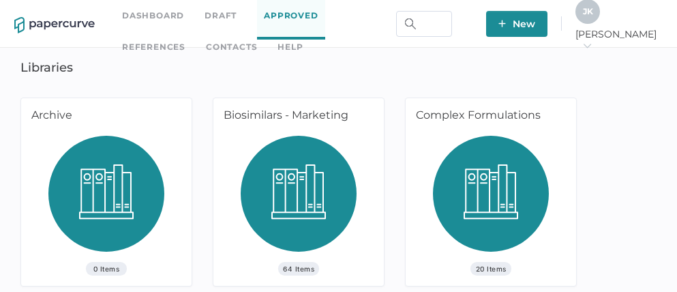
click at [315, 180] on img at bounding box center [299, 199] width 116 height 126
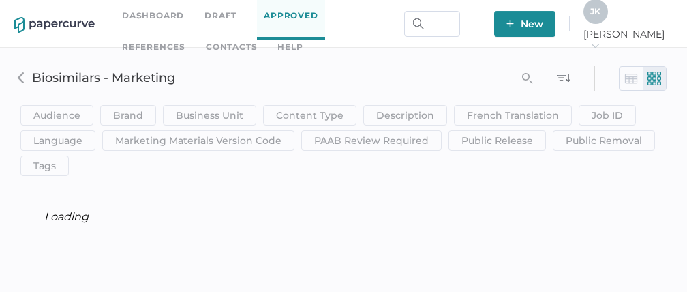
click at [631, 79] on img at bounding box center [632, 79] width 14 height 14
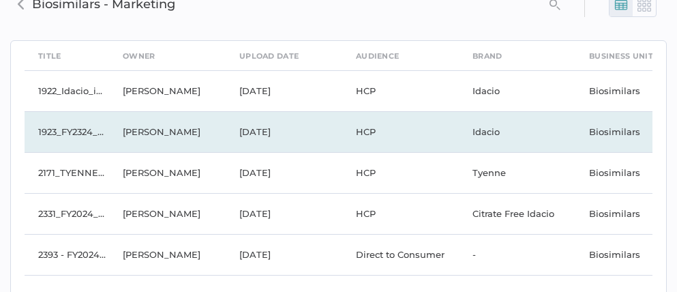
scroll to position [55, 0]
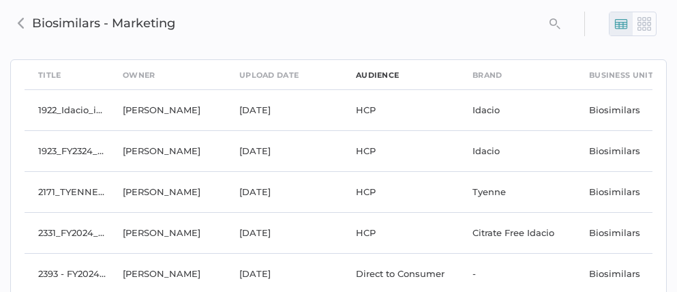
click at [378, 76] on div "Audience" at bounding box center [377, 75] width 43 height 15
click at [380, 74] on div "Audience" at bounding box center [377, 75] width 43 height 15
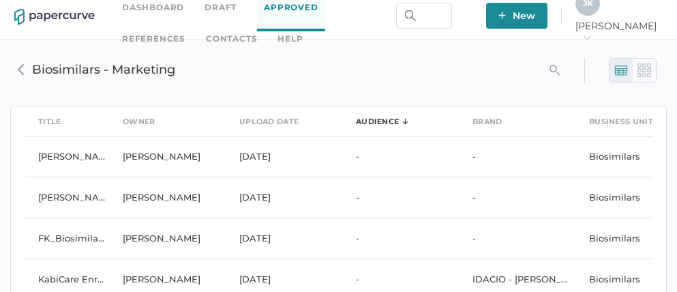
scroll to position [0, 0]
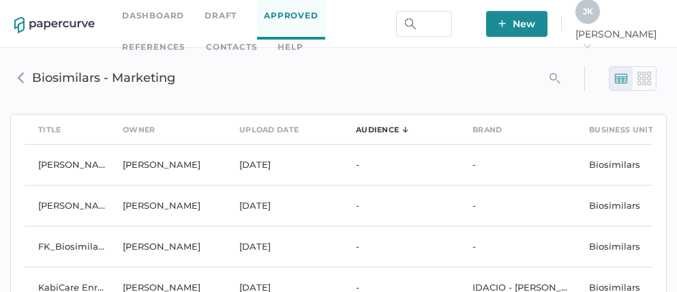
click at [639, 80] on img at bounding box center [645, 79] width 14 height 14
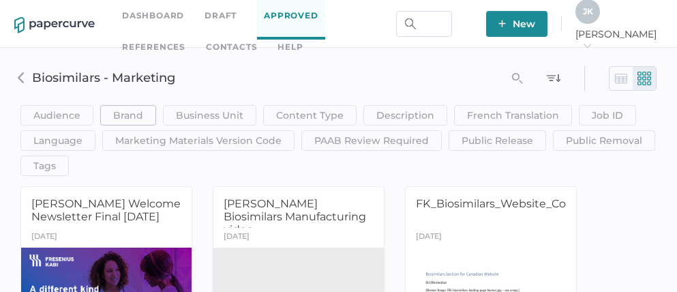
click at [116, 113] on span "Brand" at bounding box center [128, 115] width 30 height 19
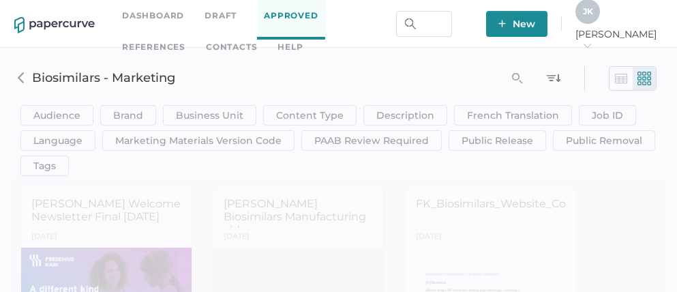
click at [162, 177] on div "text" at bounding box center [223, 177] width 205 height 27
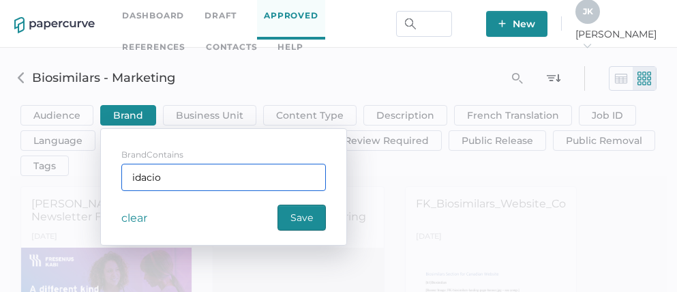
type div "idacio"
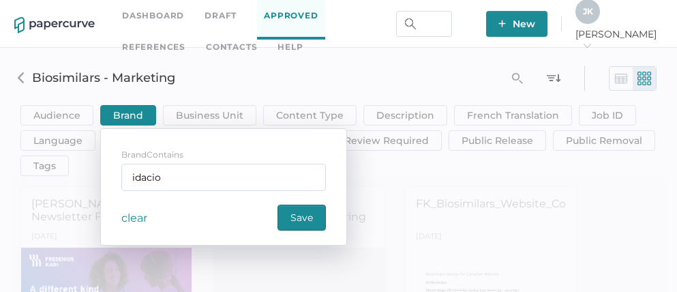
click at [316, 212] on div "Save" at bounding box center [302, 218] width 48 height 26
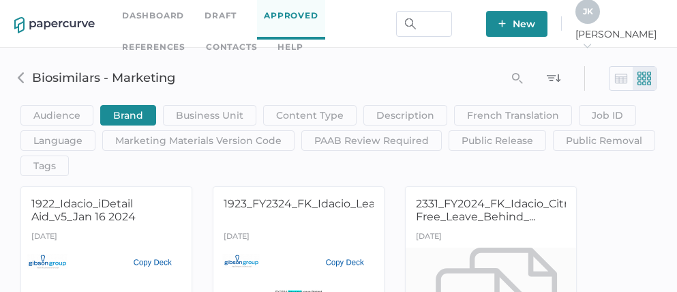
click at [554, 78] on img at bounding box center [554, 78] width 14 height 14
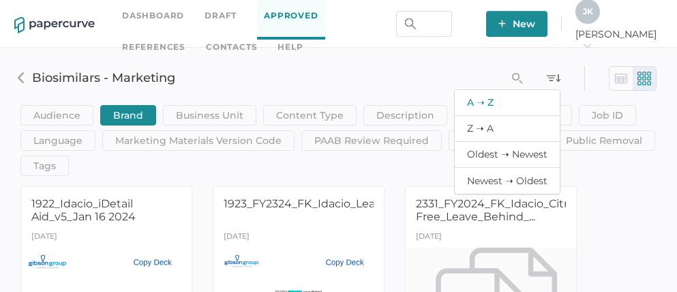
click at [621, 76] on img at bounding box center [621, 79] width 14 height 14
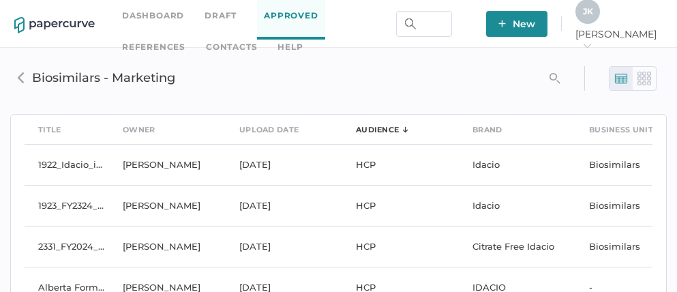
click at [206, 46] on link "Contacts" at bounding box center [231, 47] width 51 height 15
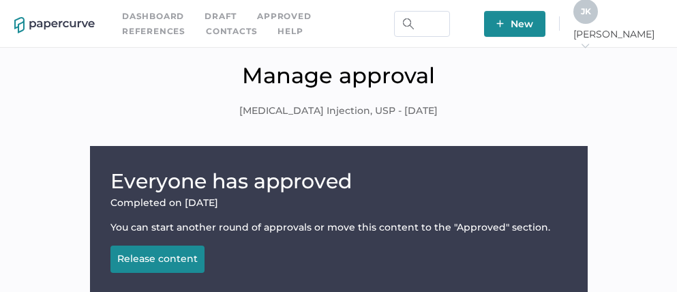
click at [598, 23] on div "J K" at bounding box center [585, 11] width 25 height 25
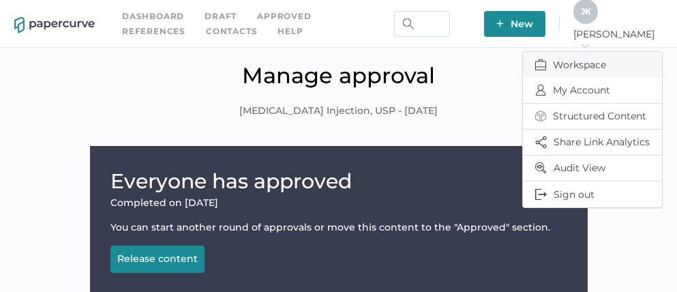
click at [588, 61] on span "Workspace" at bounding box center [592, 65] width 115 height 26
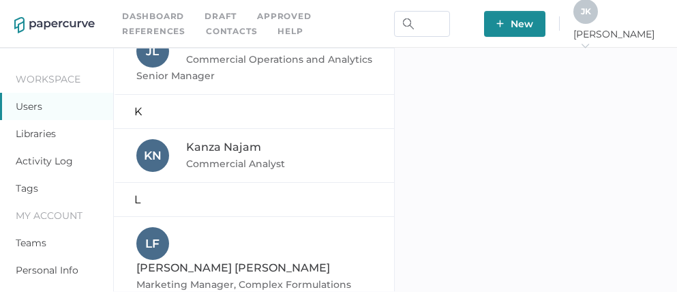
scroll to position [974, 0]
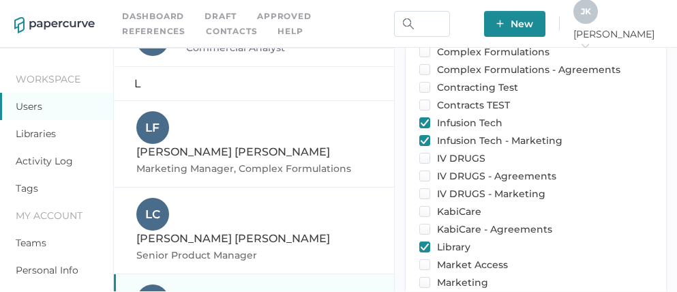
scroll to position [683, 0]
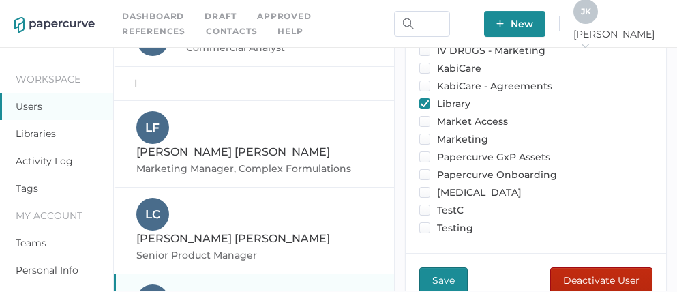
click at [606, 268] on span "Deactivate User" at bounding box center [601, 280] width 76 height 25
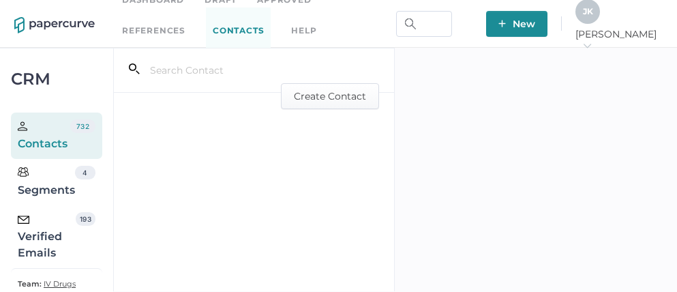
click at [46, 235] on div "Verified Emails" at bounding box center [47, 236] width 58 height 49
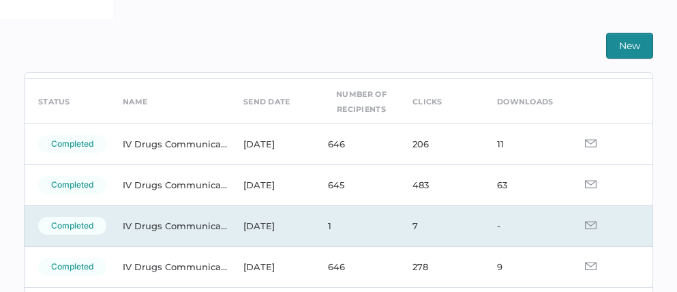
scroll to position [46, 0]
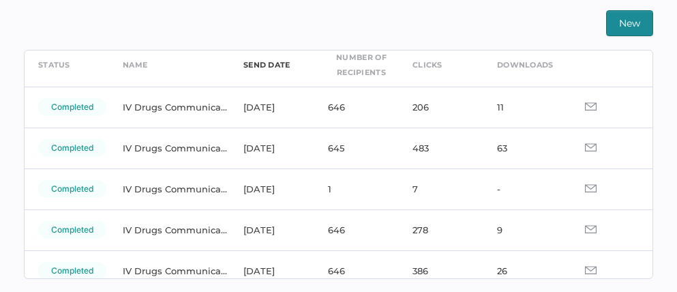
scroll to position [65, 0]
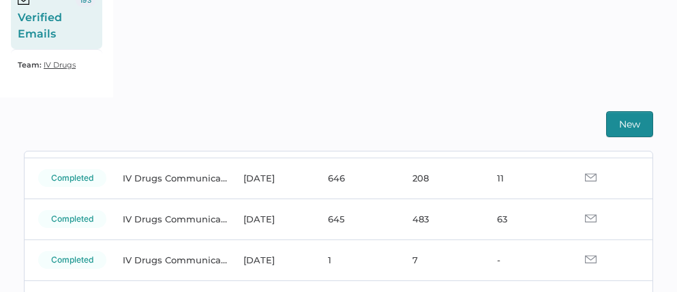
scroll to position [91, 0]
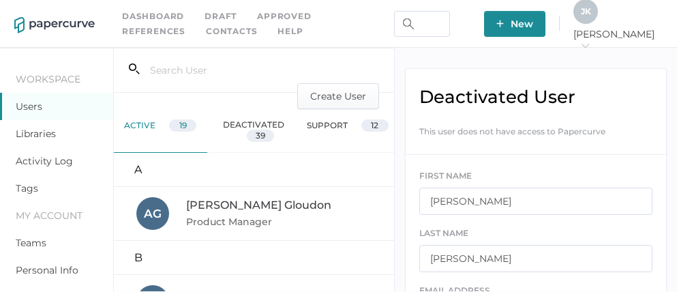
click at [598, 22] on div "J K" at bounding box center [585, 11] width 25 height 25
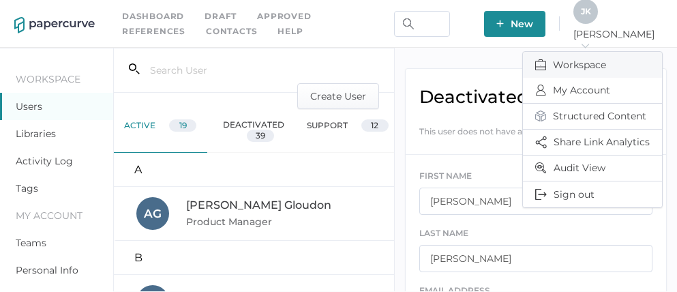
click at [580, 55] on span "Workspace" at bounding box center [592, 65] width 115 height 26
click at [48, 159] on link "Activity Log" at bounding box center [44, 161] width 57 height 12
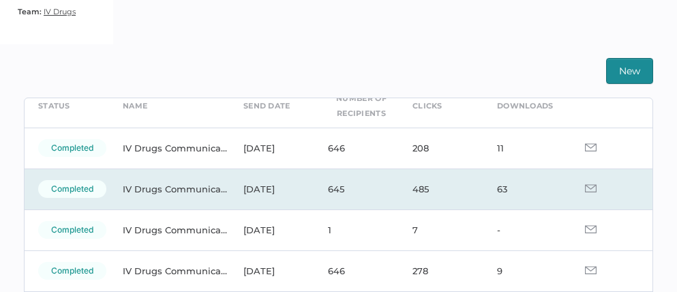
scroll to position [68, 0]
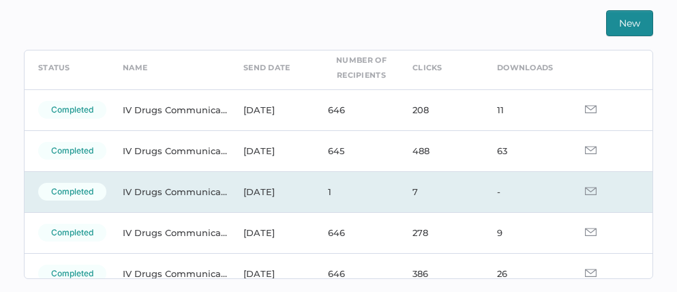
scroll to position [58, 0]
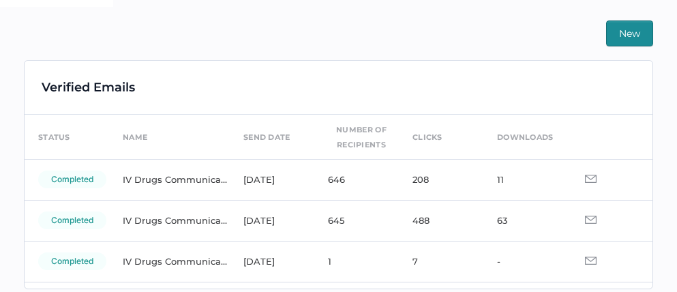
scroll to position [314, 0]
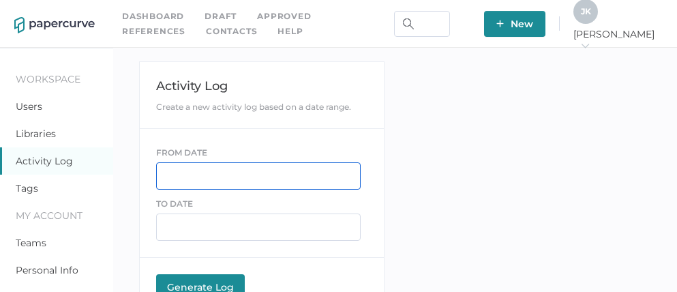
click at [193, 173] on input "text" at bounding box center [258, 175] width 205 height 27
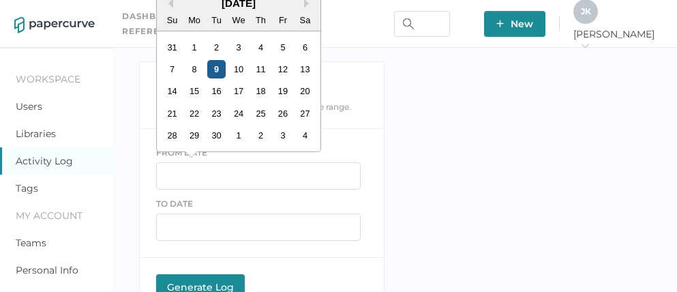
click at [217, 71] on div "9" at bounding box center [216, 69] width 18 height 18
type input "09/09/2025"
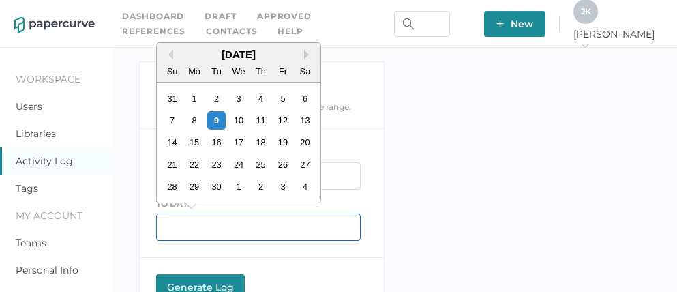
click at [186, 221] on input "text" at bounding box center [258, 226] width 205 height 27
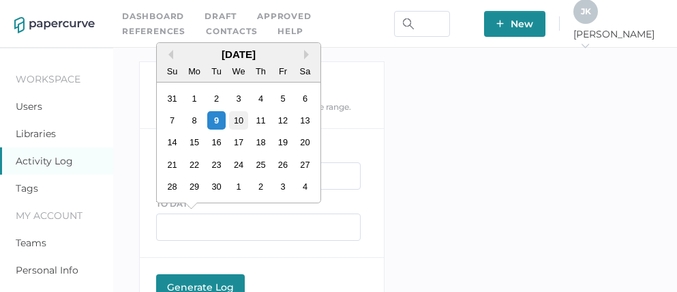
click at [242, 122] on div "10" at bounding box center [238, 120] width 18 height 18
type input "09/10/2025"
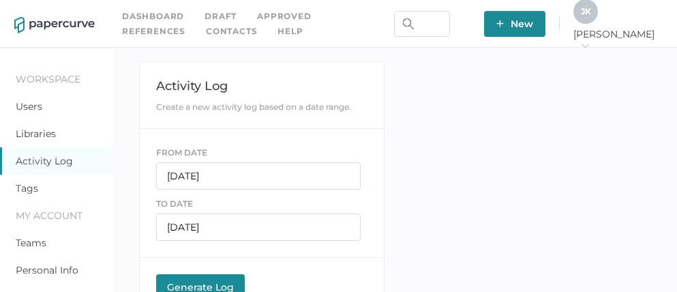
click at [199, 278] on button "Generate Log Processing" at bounding box center [200, 287] width 89 height 27
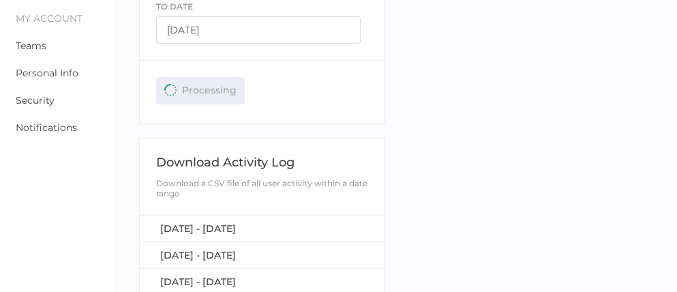
scroll to position [207, 0]
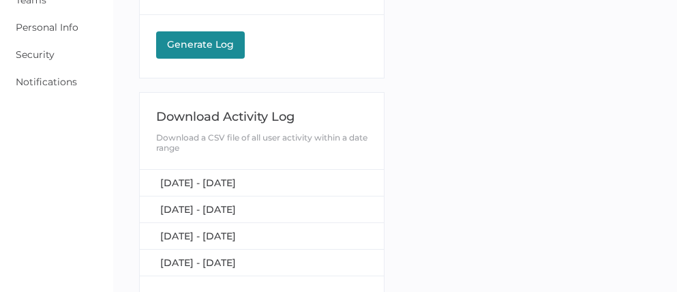
scroll to position [248, 0]
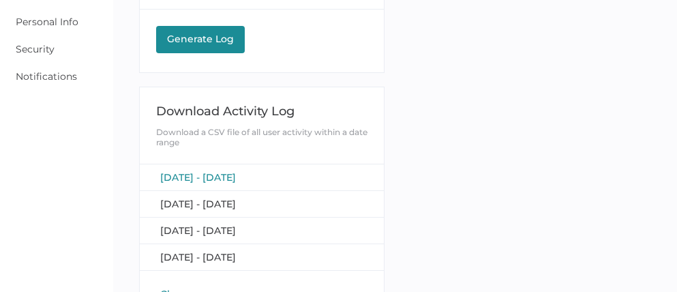
click at [236, 173] on span "September 9, 2025 - September 10, 2025" at bounding box center [198, 177] width 76 height 12
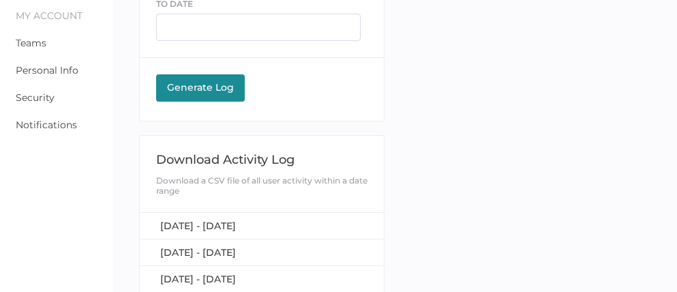
scroll to position [204, 0]
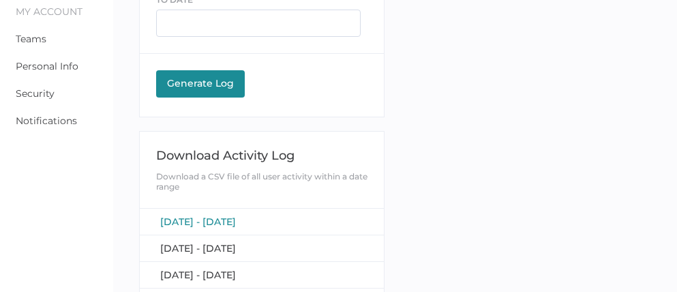
click at [236, 218] on span "September 9, 2025 - September 10, 2025" at bounding box center [198, 221] width 76 height 12
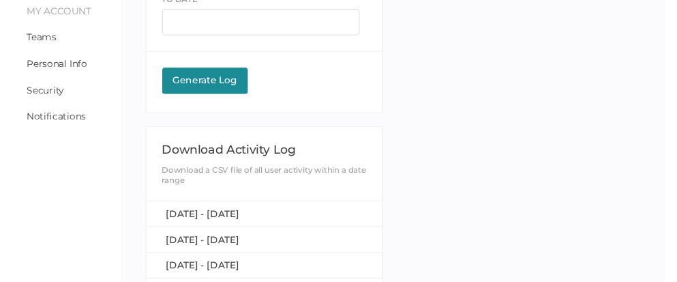
scroll to position [0, 0]
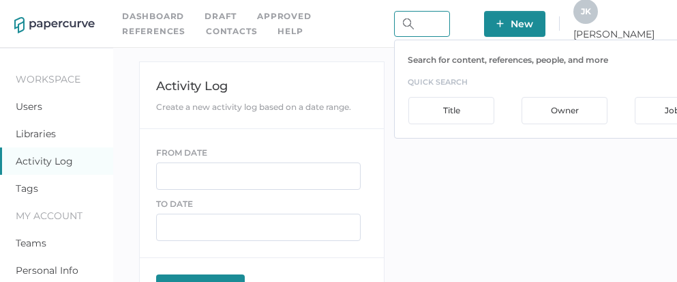
click at [450, 25] on input "text" at bounding box center [422, 24] width 56 height 26
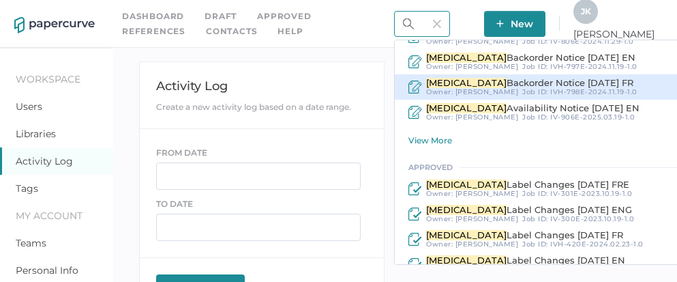
scroll to position [227, 0]
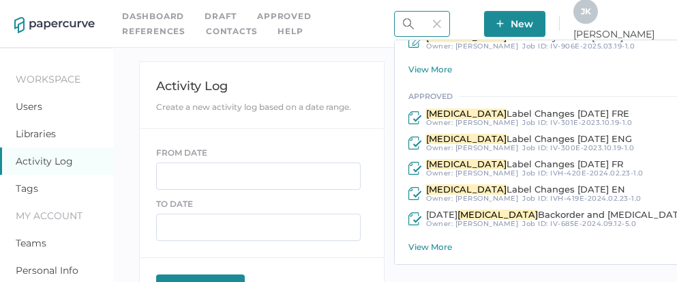
type input "ropivacaine"
click at [466, 246] on div "View More" at bounding box center [571, 246] width 326 height 10
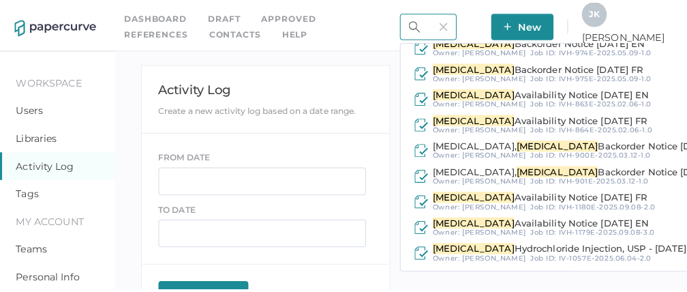
scroll to position [447, 0]
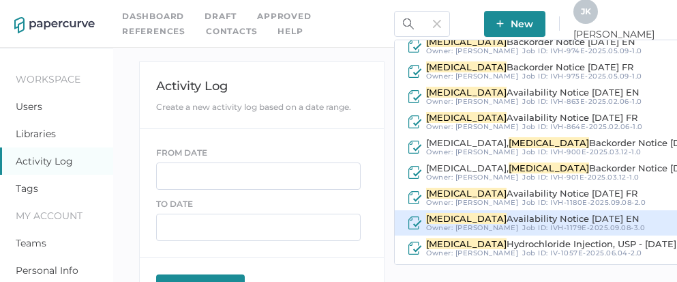
click at [490, 224] on div "Owner: Kanza Najam" at bounding box center [472, 228] width 92 height 8
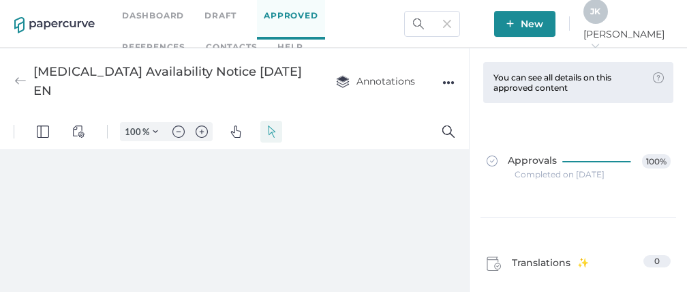
scroll to position [18, 0]
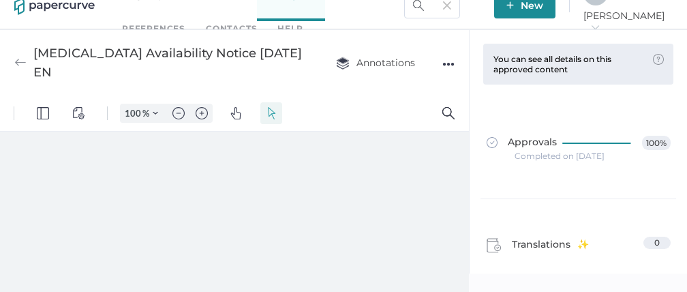
type input "111"
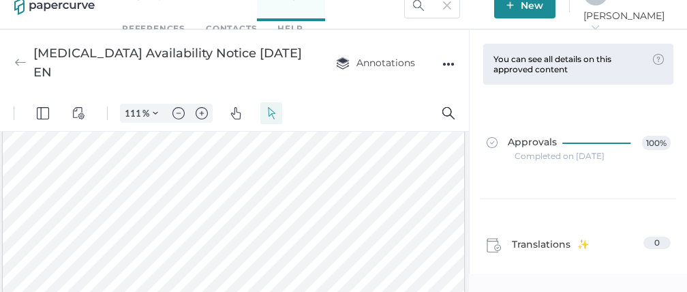
scroll to position [134, 0]
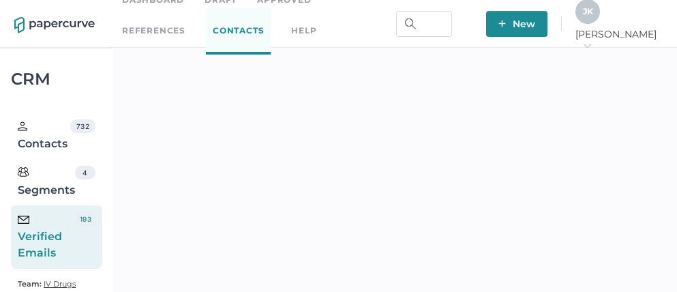
click at [593, 16] on span "J K" at bounding box center [588, 11] width 10 height 10
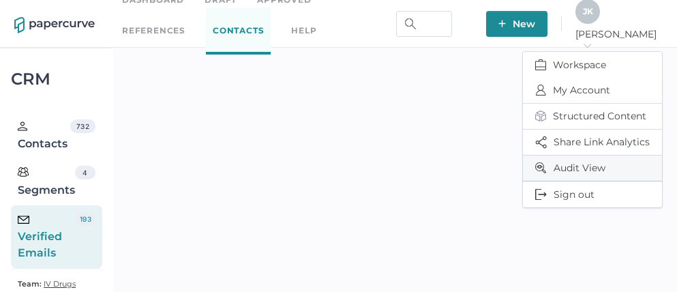
click at [569, 164] on span "Audit View" at bounding box center [592, 167] width 115 height 25
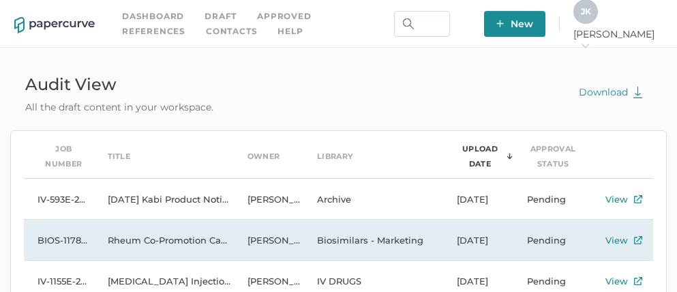
click at [149, 237] on td "Rheum Co-Promotion Canada_v1-4" at bounding box center [164, 240] width 140 height 41
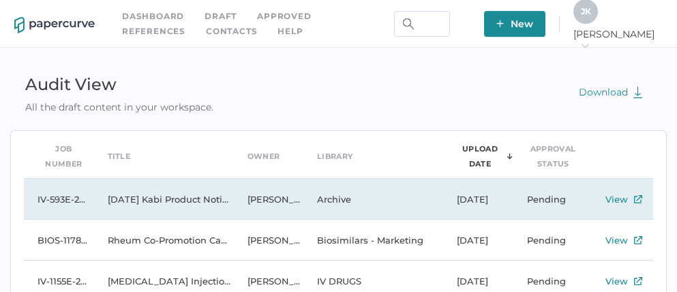
click at [170, 203] on td "2025 09 09 Kabi Product Notification Campaign report" at bounding box center [164, 199] width 140 height 41
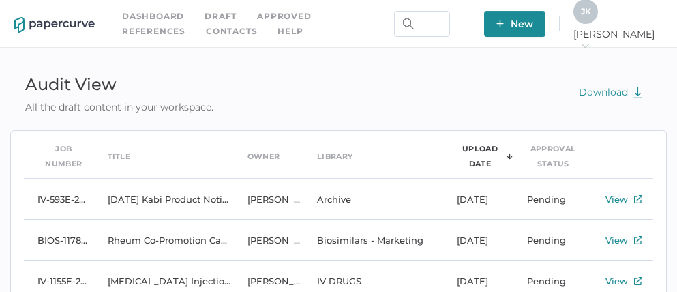
click at [206, 27] on link "Contacts" at bounding box center [231, 31] width 51 height 15
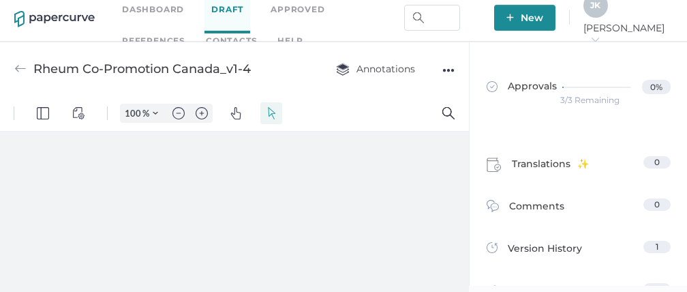
type input "111"
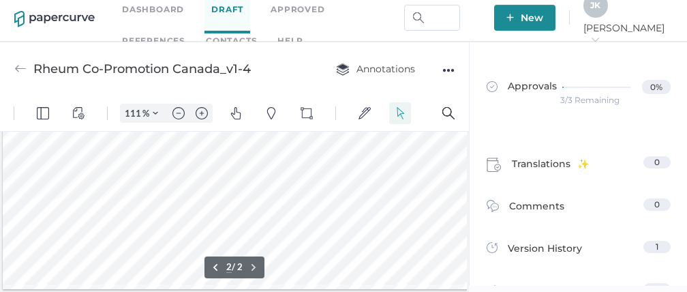
scroll to position [1125, 0]
type input "1"
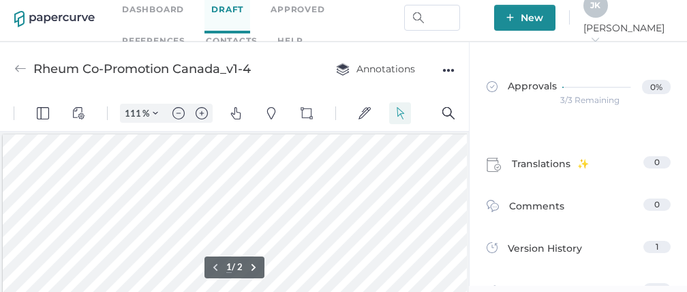
scroll to position [0, 0]
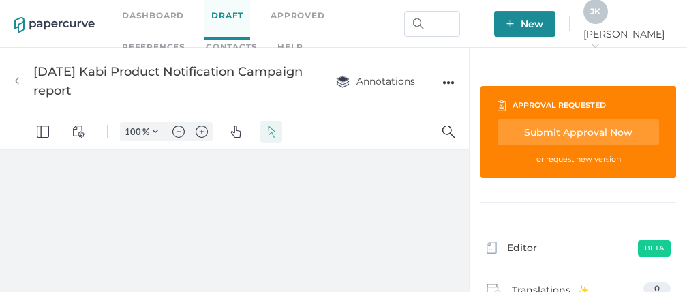
scroll to position [63, 0]
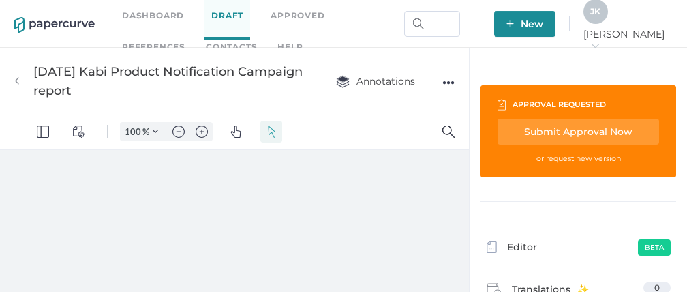
type input "111"
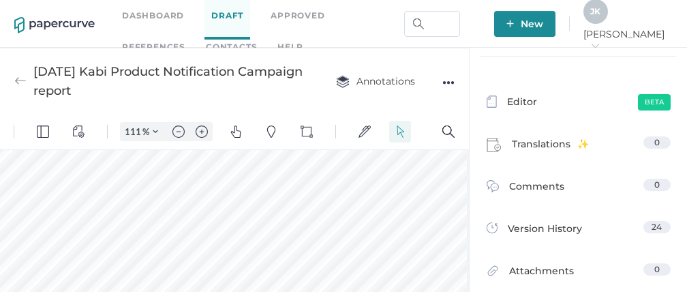
scroll to position [0, 265]
